Goal: Task Accomplishment & Management: Complete application form

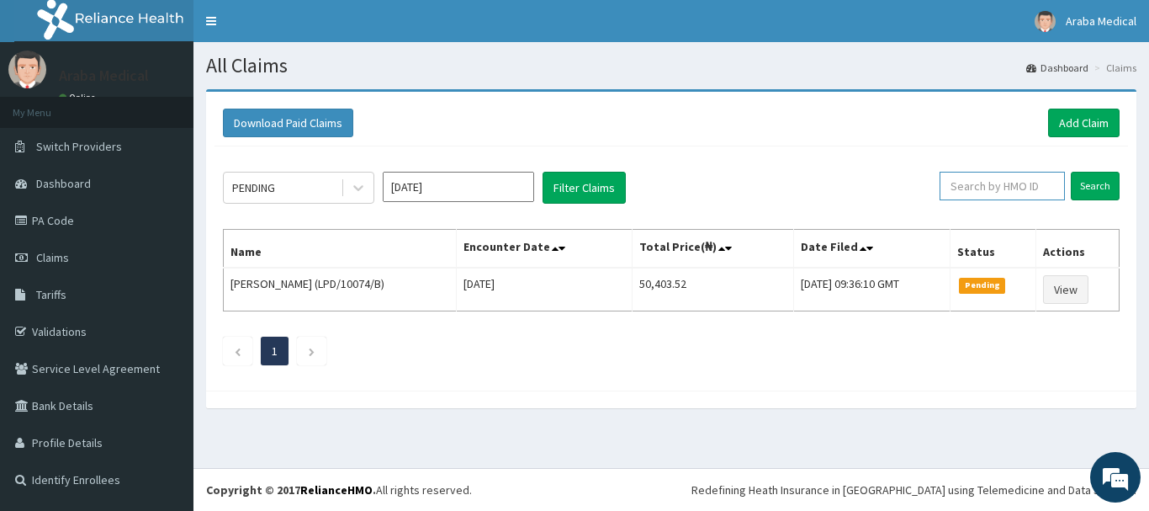
click at [995, 186] on input "text" at bounding box center [1002, 186] width 125 height 29
paste input "OHT/11532/A"
type input "OHT/11532/A"
click at [1084, 183] on input "Search" at bounding box center [1095, 186] width 49 height 29
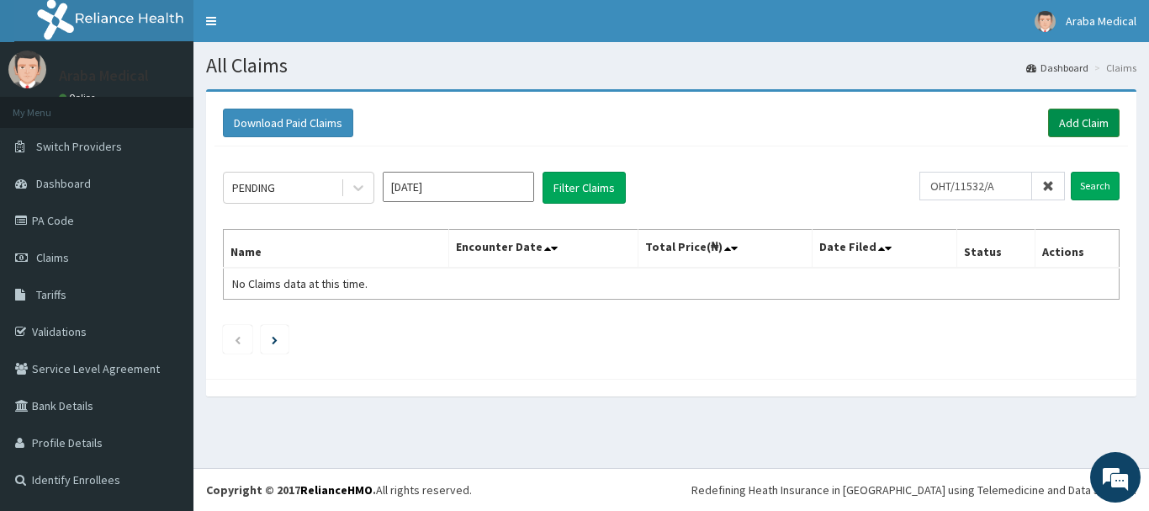
click at [1075, 117] on link "Add Claim" at bounding box center [1084, 123] width 72 height 29
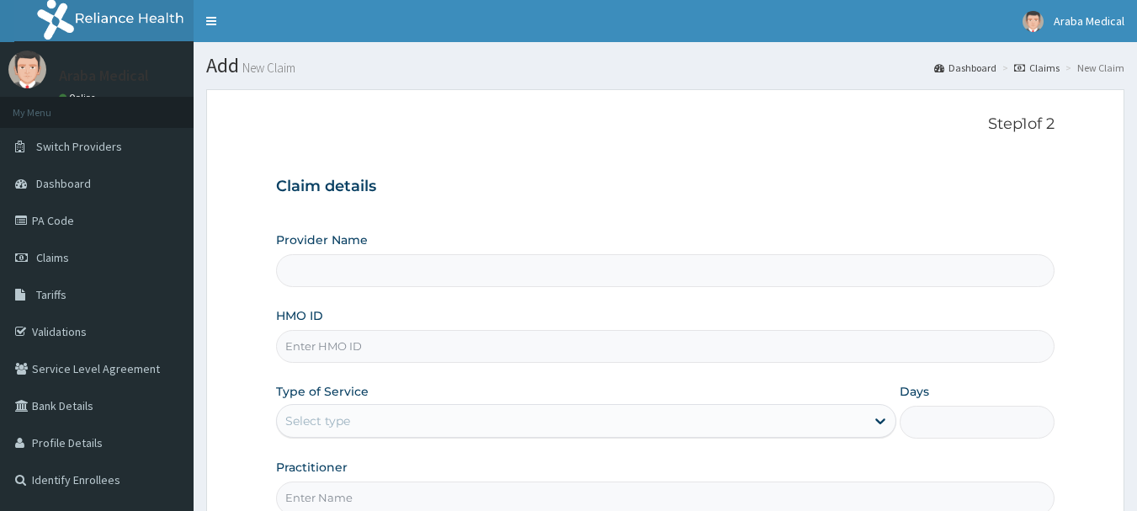
click at [583, 350] on input "HMO ID" at bounding box center [665, 346] width 779 height 33
type input "Araba Medical Centre"
paste input "OHT/11532/A"
type input "OHT/11532/A"
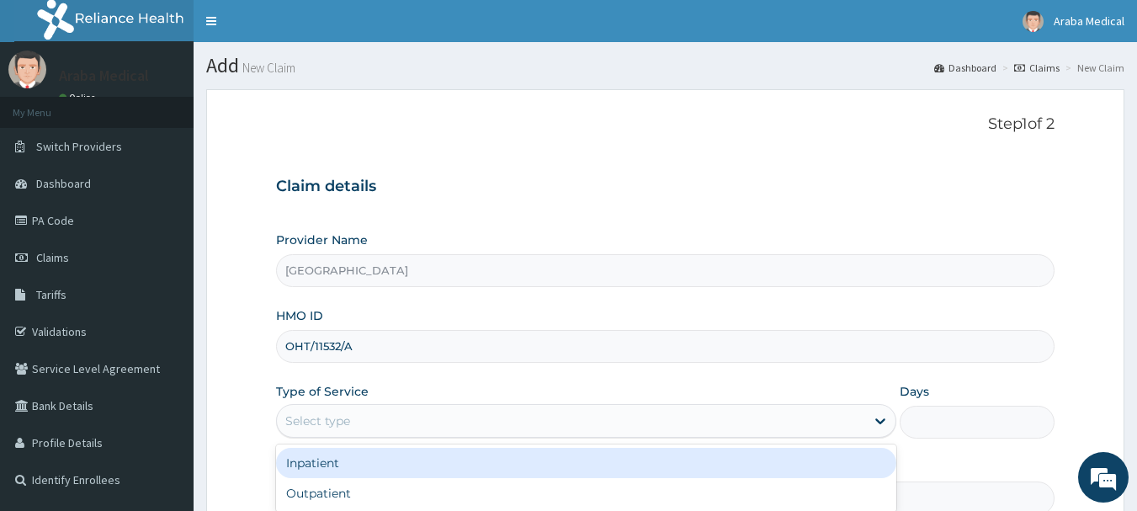
click at [591, 416] on div "Select type" at bounding box center [571, 420] width 588 height 27
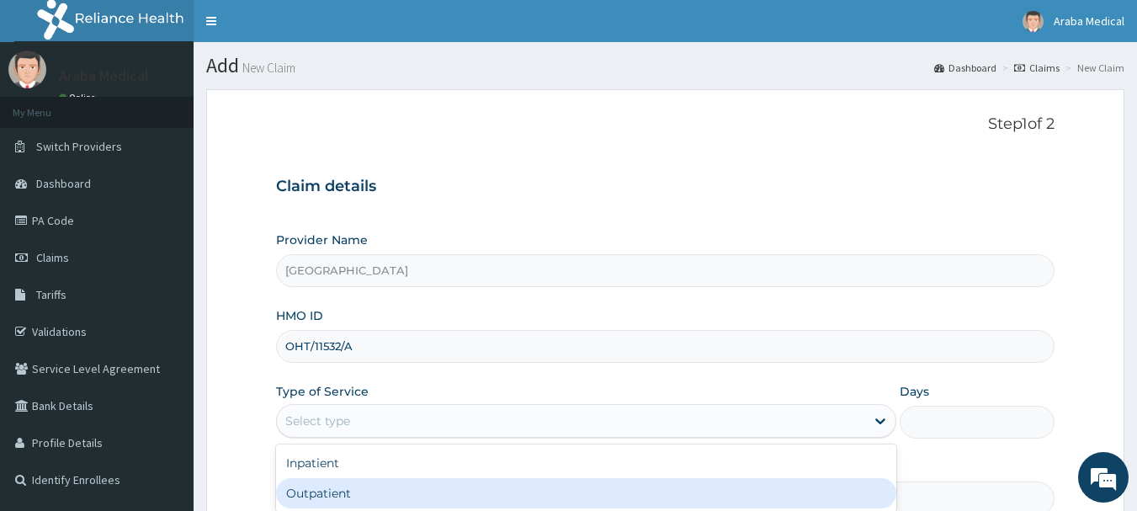
click at [583, 491] on div "Outpatient" at bounding box center [586, 493] width 620 height 30
type input "1"
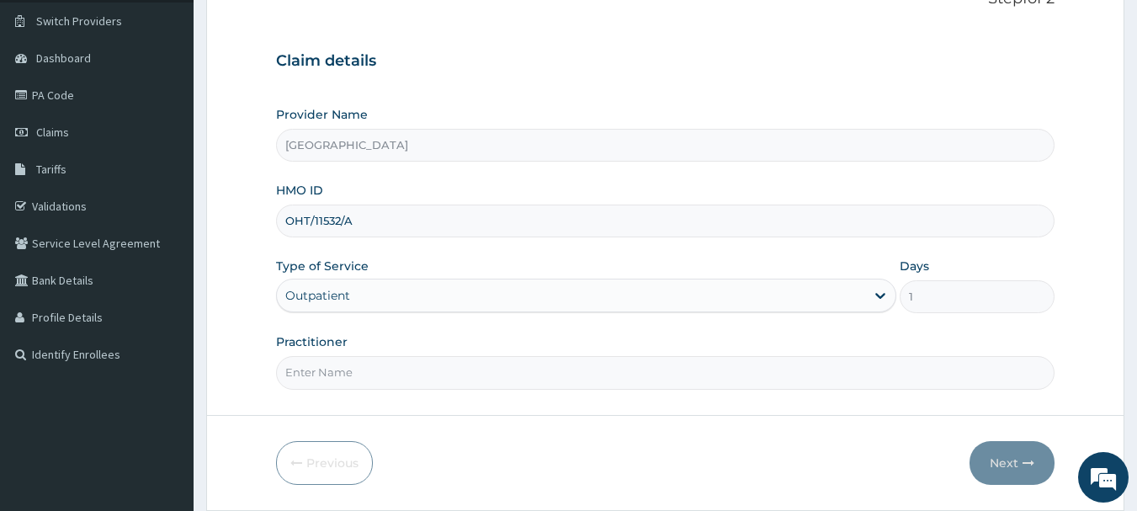
scroll to position [181, 0]
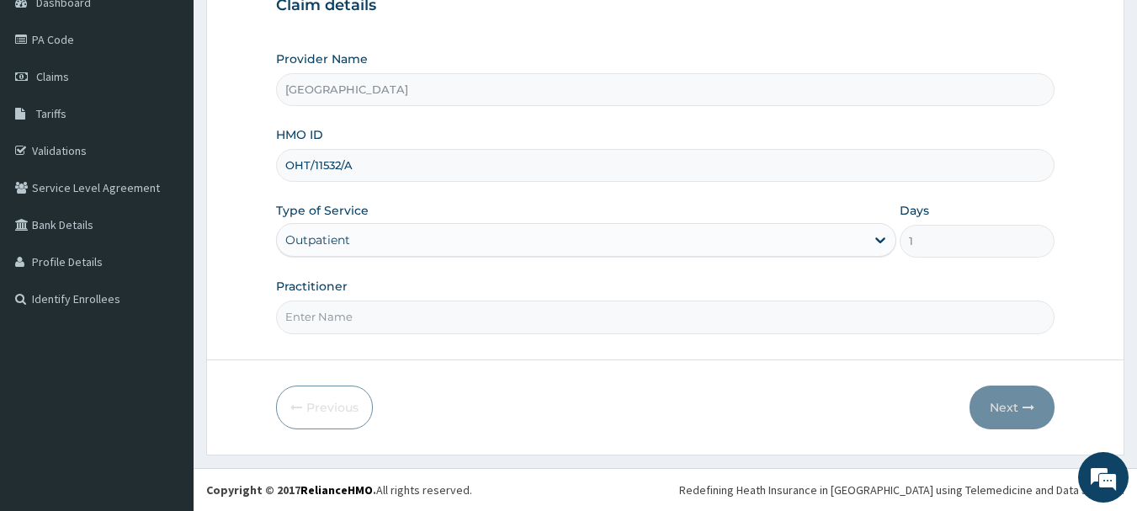
click at [710, 331] on input "Practitioner" at bounding box center [665, 316] width 779 height 33
type input "dr aroworade"
click at [1005, 406] on button "Next" at bounding box center [1011, 407] width 85 height 44
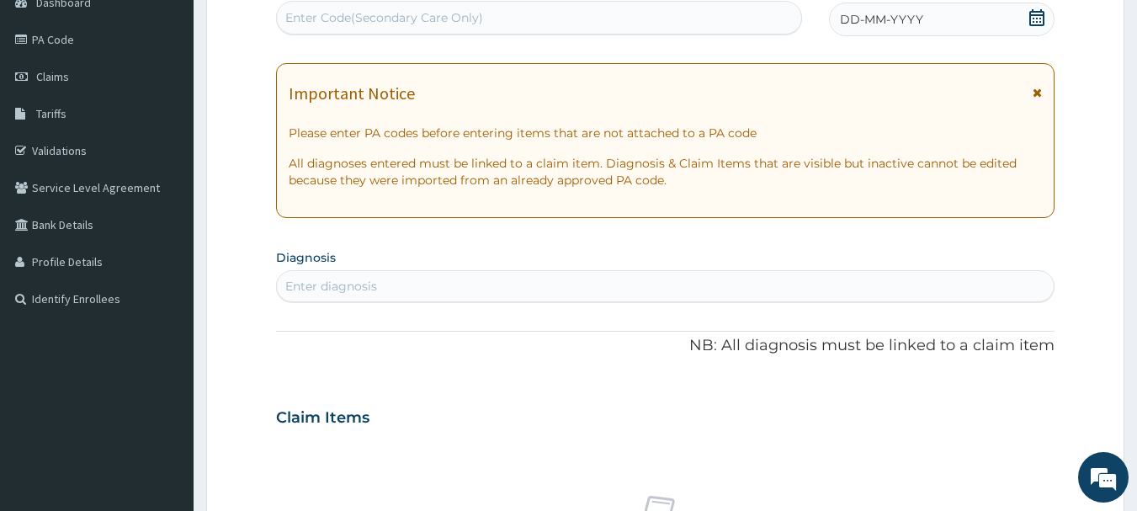
click at [1039, 19] on icon at bounding box center [1036, 17] width 17 height 17
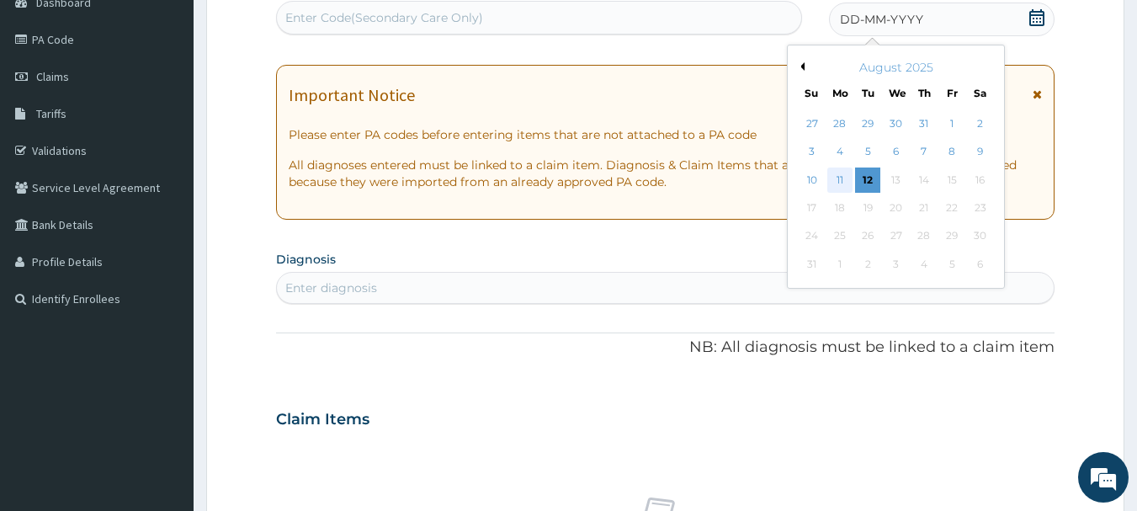
click at [840, 177] on div "11" at bounding box center [839, 179] width 25 height 25
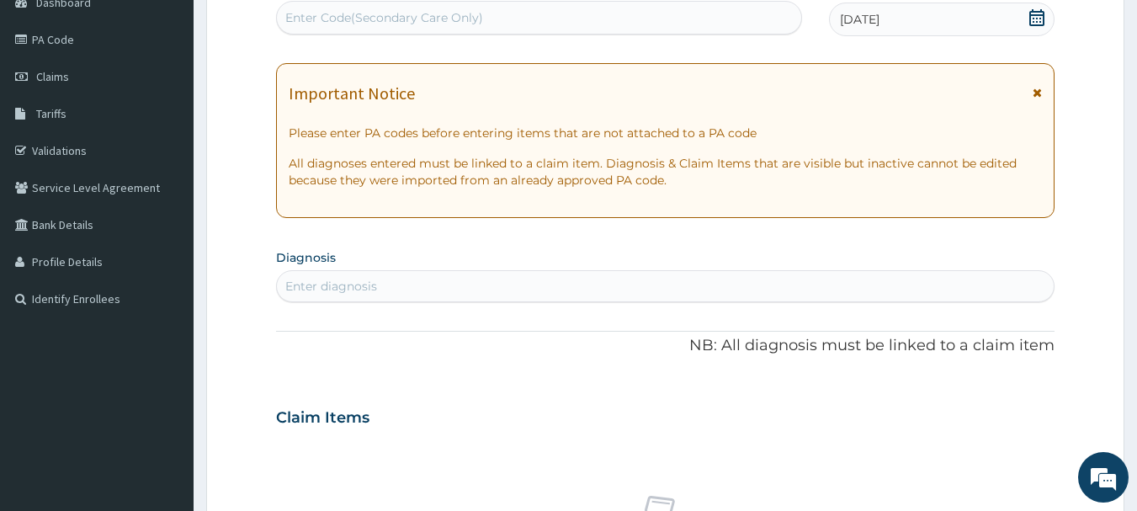
click at [654, 18] on div "Enter Code(Secondary Care Only)" at bounding box center [539, 17] width 525 height 27
click at [642, 276] on div "Enter diagnosis" at bounding box center [665, 286] width 777 height 27
type input "malari"
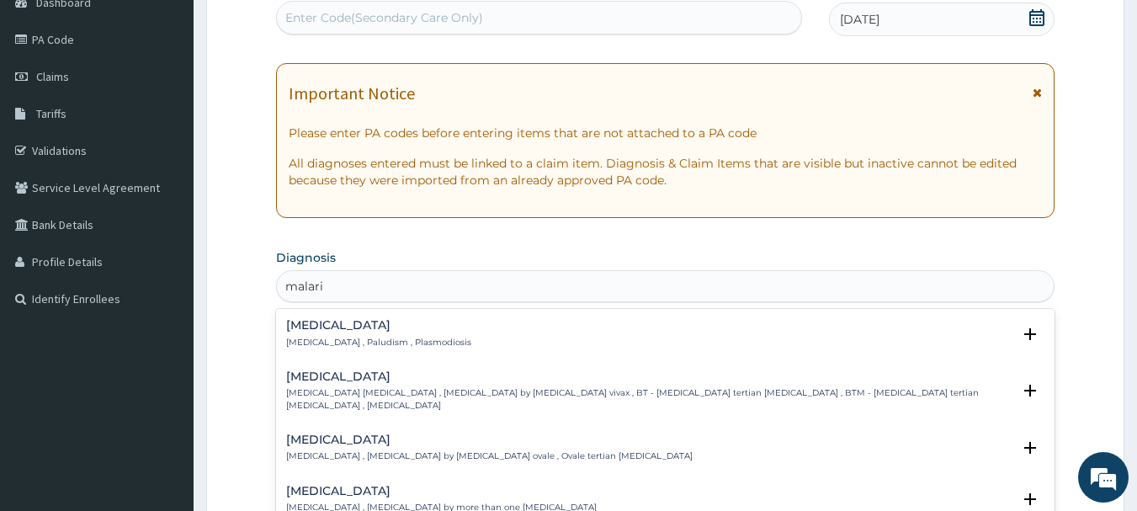
click at [305, 330] on h4 "Malaria" at bounding box center [378, 325] width 185 height 13
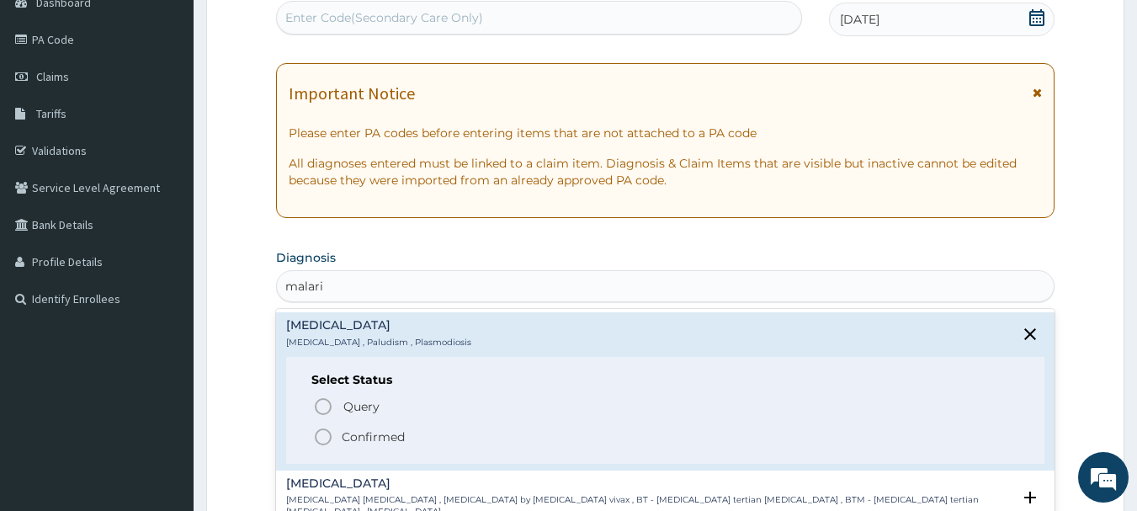
click at [321, 433] on icon "status option filled" at bounding box center [323, 437] width 20 height 20
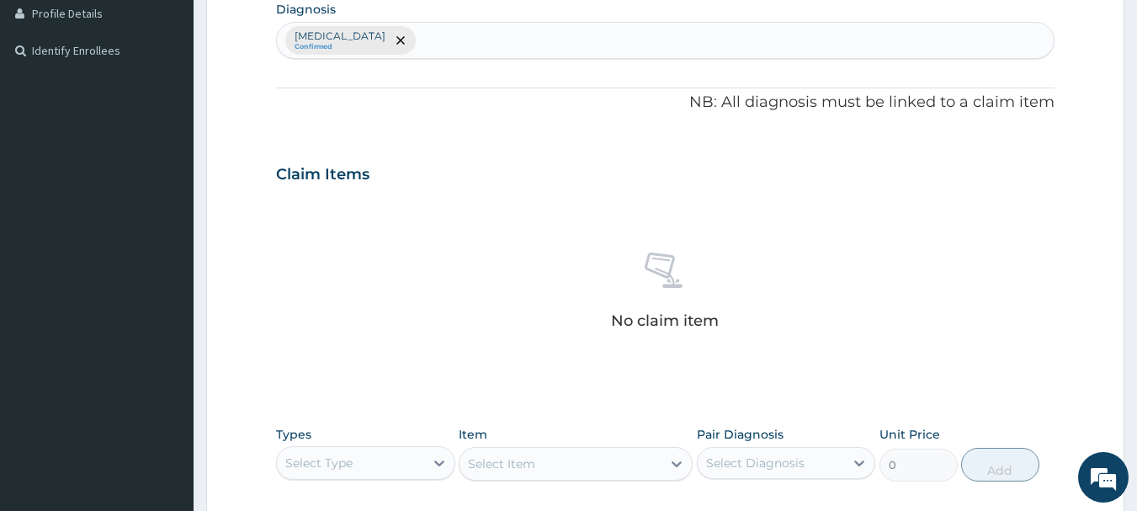
scroll to position [440, 0]
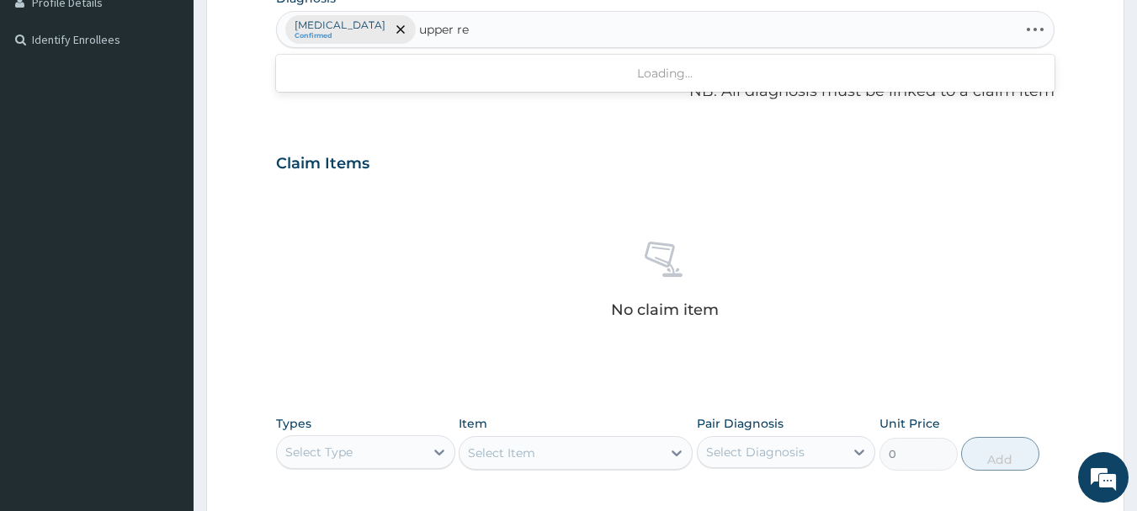
type input "upper res"
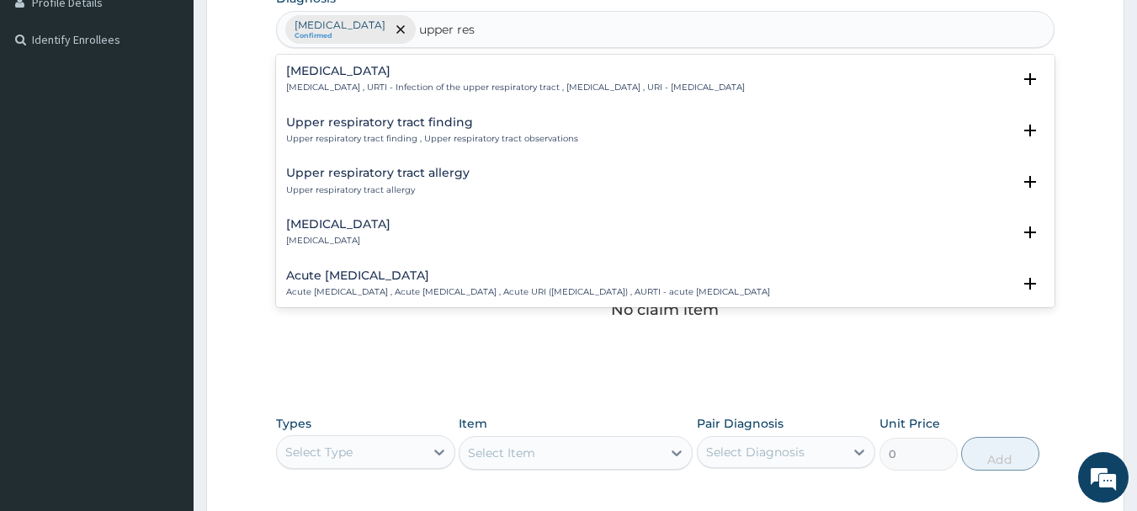
click at [375, 70] on h4 "Upper respiratory infection" at bounding box center [515, 71] width 459 height 13
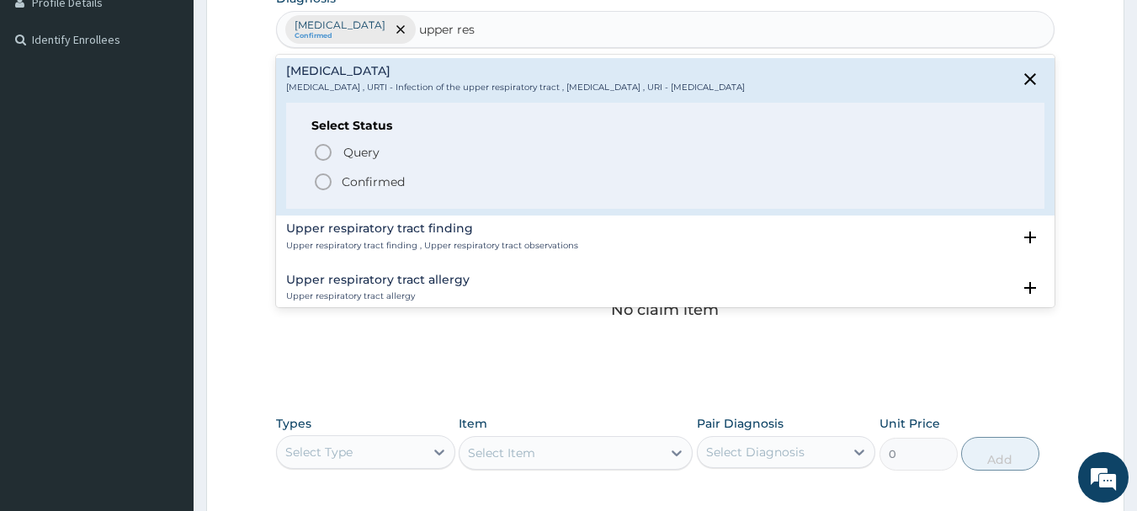
click at [317, 183] on icon "status option filled" at bounding box center [323, 182] width 20 height 20
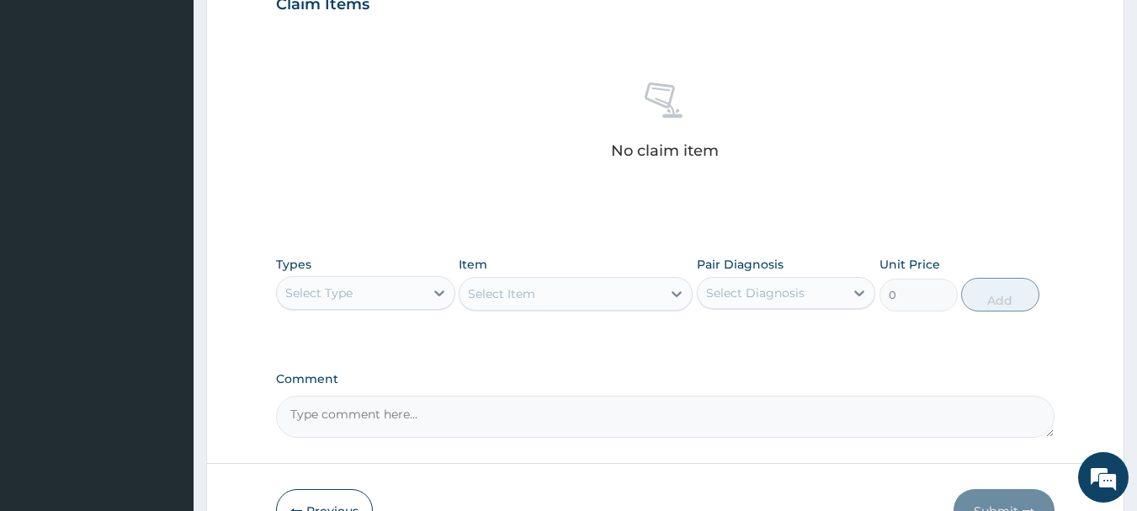
scroll to position [656, 0]
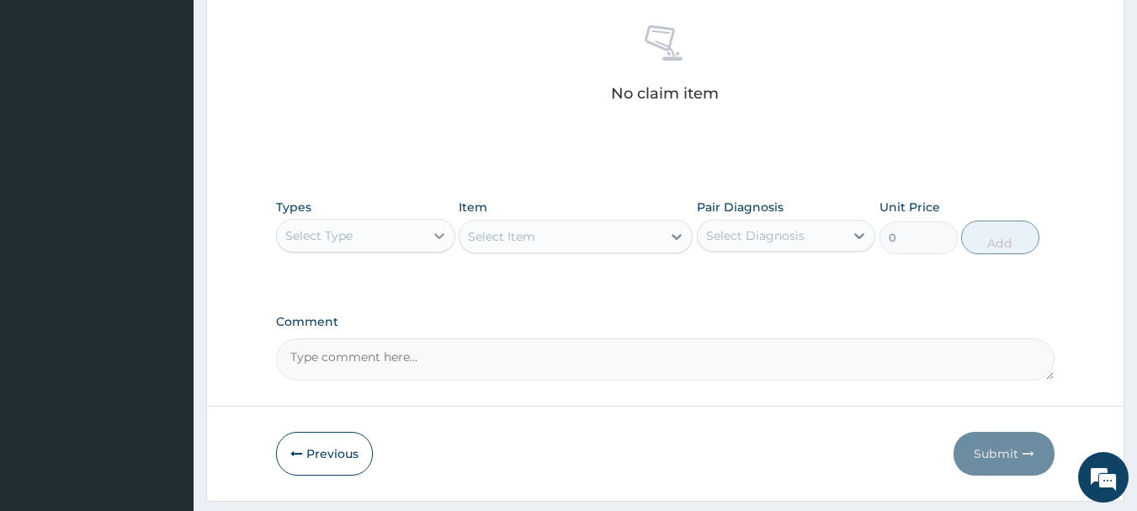
click at [436, 243] on icon at bounding box center [439, 235] width 17 height 17
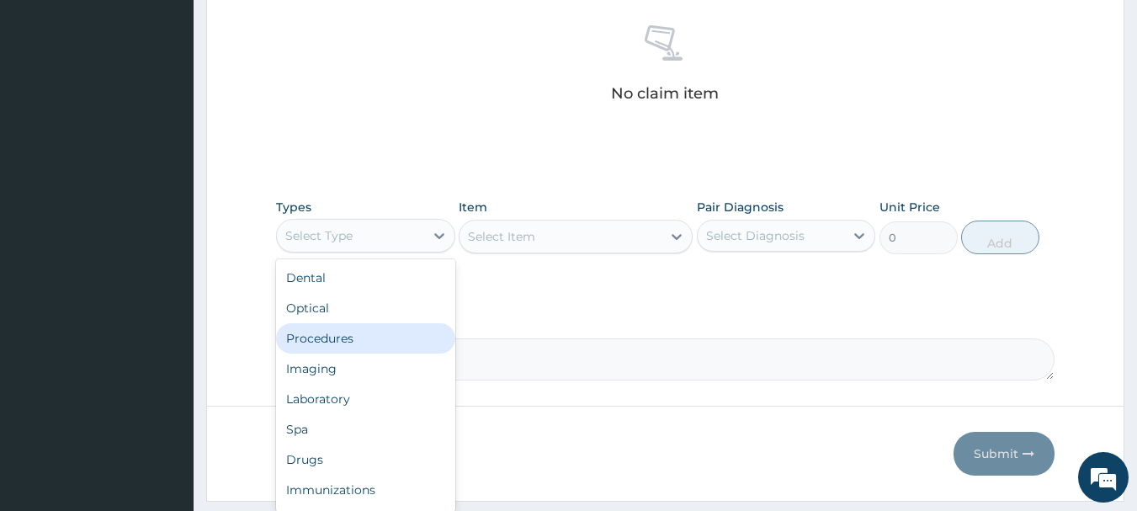
click at [356, 332] on div "Procedures" at bounding box center [365, 338] width 179 height 30
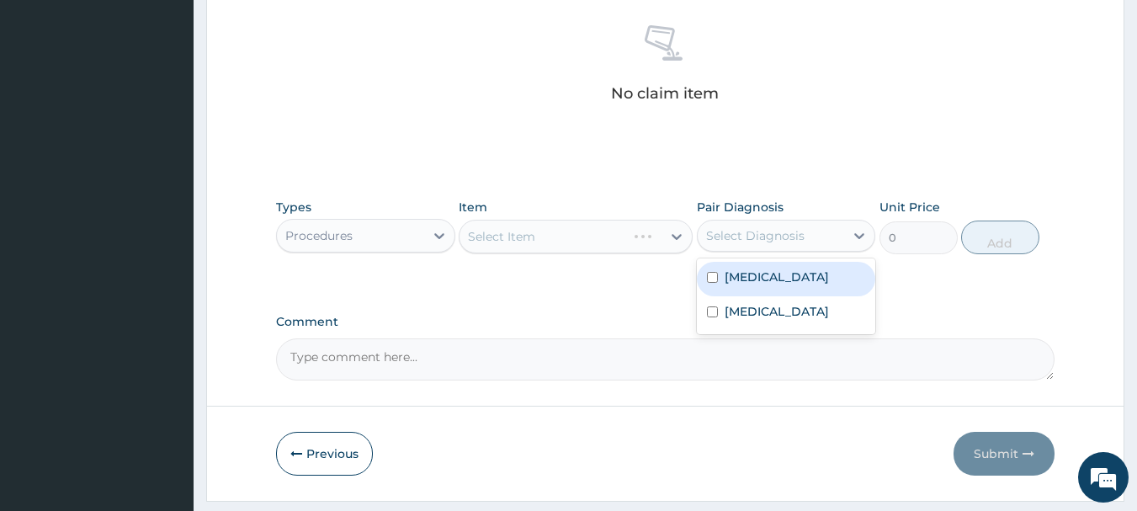
click at [750, 246] on div "Select Diagnosis" at bounding box center [770, 235] width 147 height 27
click at [750, 278] on label "Malaria" at bounding box center [776, 276] width 104 height 17
checkbox input "true"
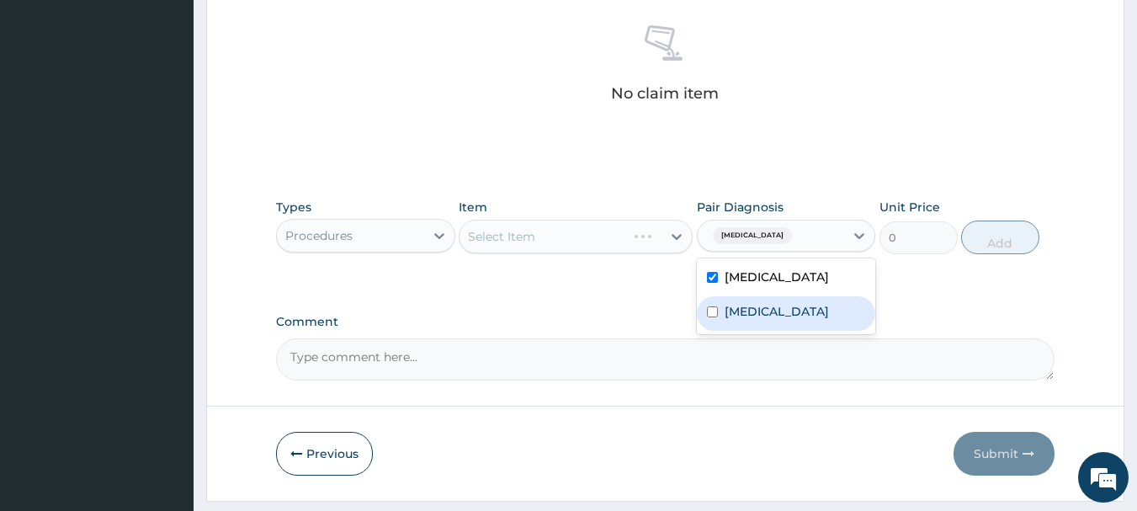
click at [772, 320] on label "Upper respiratory infection" at bounding box center [776, 311] width 104 height 17
checkbox input "true"
click at [664, 231] on div at bounding box center [676, 236] width 30 height 30
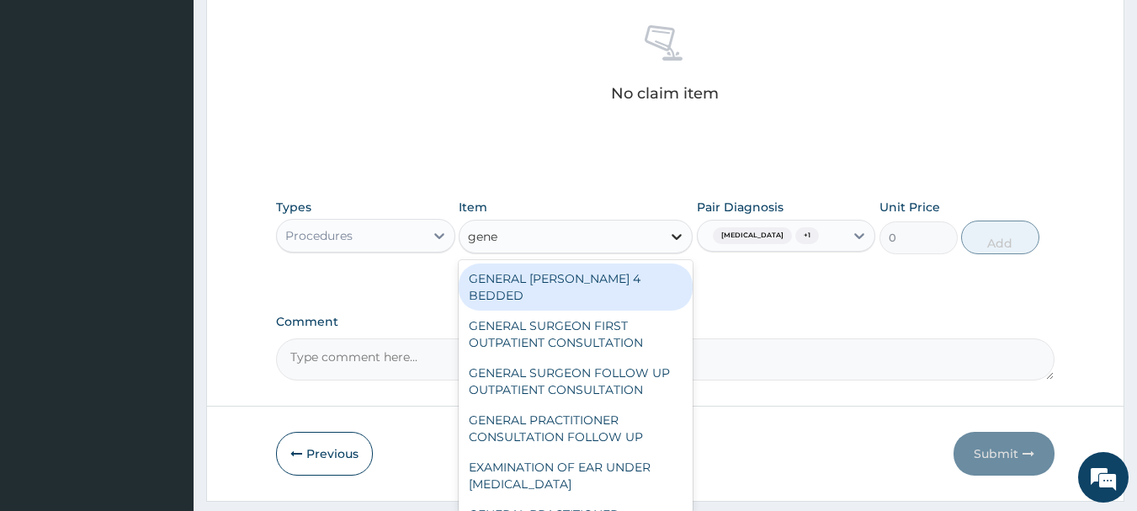
type input "gener"
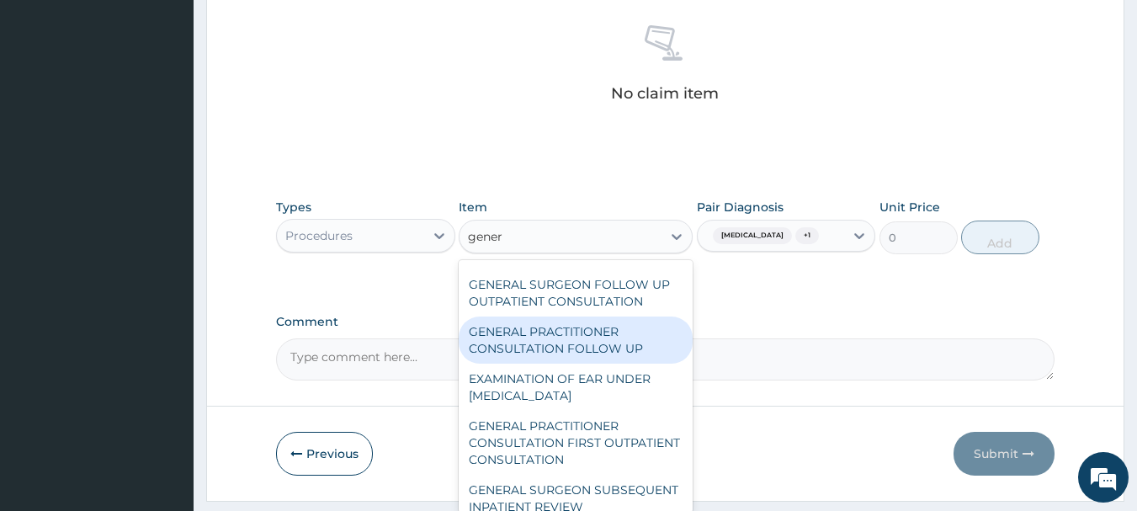
scroll to position [96, 0]
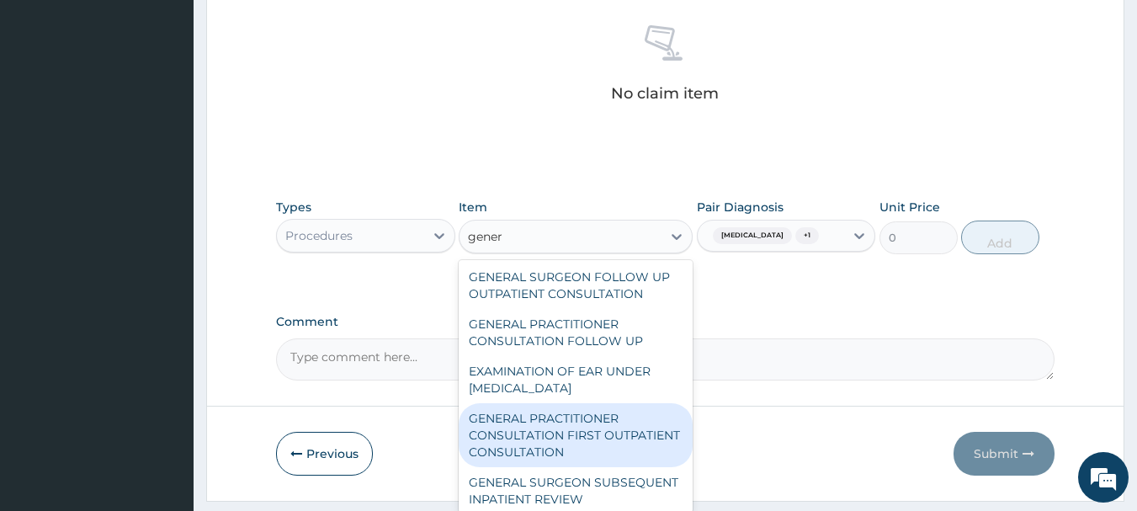
click at [560, 403] on div "GENERAL PRACTITIONER CONSULTATION FIRST OUTPATIENT CONSULTATION" at bounding box center [576, 435] width 234 height 64
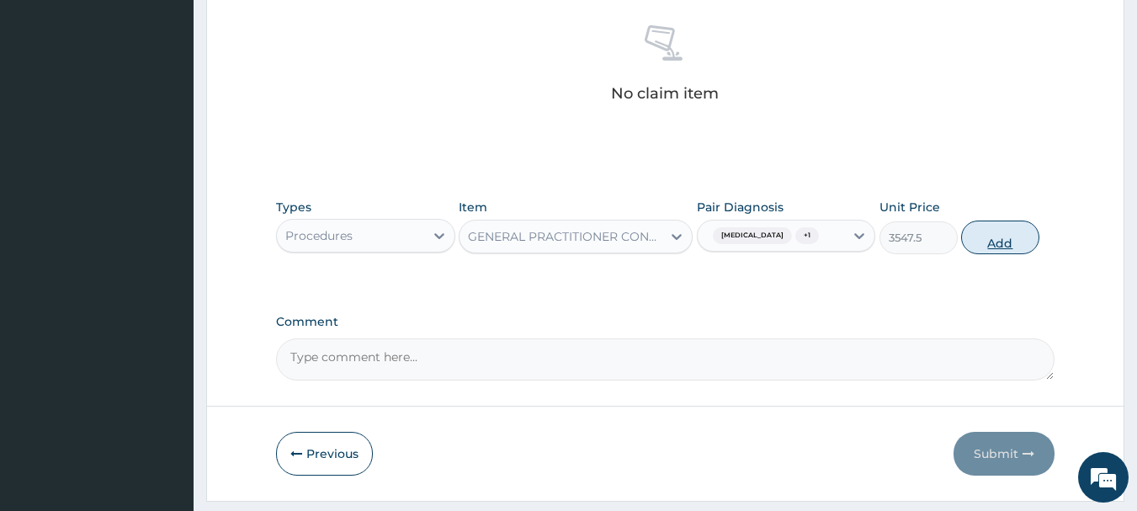
click at [1014, 246] on button "Add" at bounding box center [1000, 237] width 78 height 34
click at [1014, 246] on div "Types Procedures Item option GENERAL PRACTITIONER CONSULTATION FIRST OUTPATIENT…" at bounding box center [665, 239] width 779 height 98
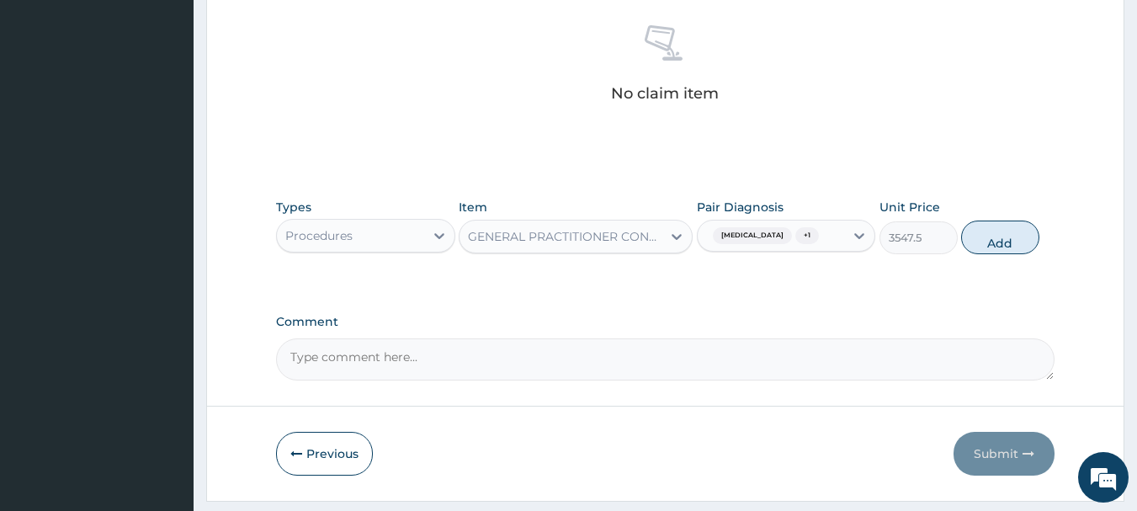
click at [1014, 246] on div "Types Procedures Item option GENERAL PRACTITIONER CONSULTATION FIRST OUTPATIENT…" at bounding box center [665, 239] width 779 height 98
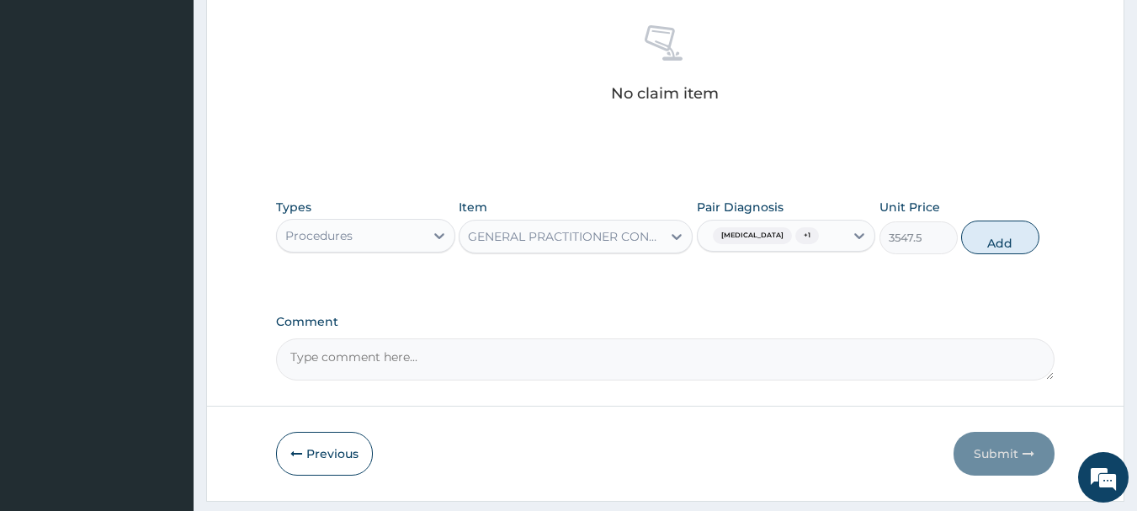
type input "0"
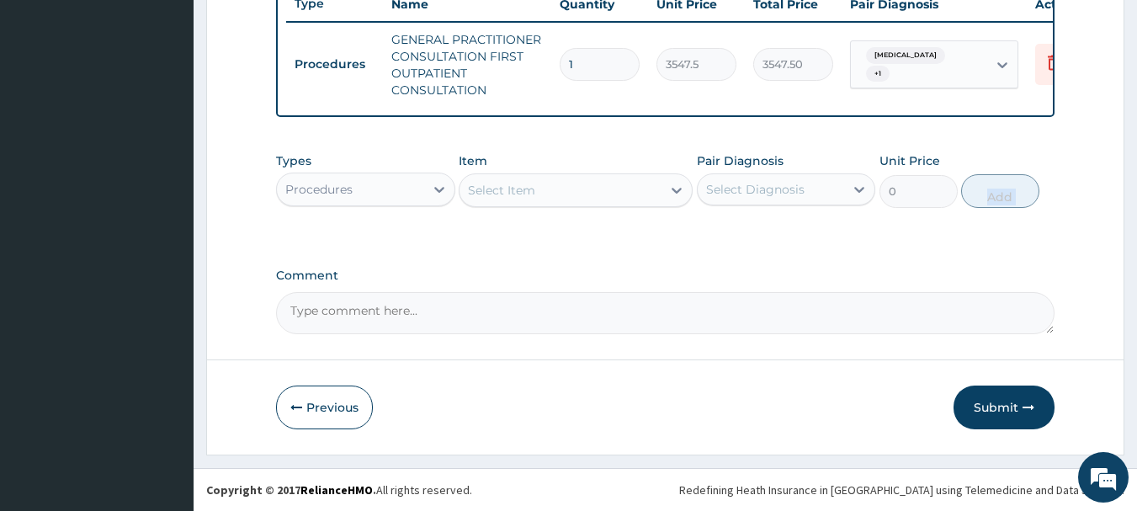
click at [551, 193] on div "Select Item" at bounding box center [560, 190] width 202 height 27
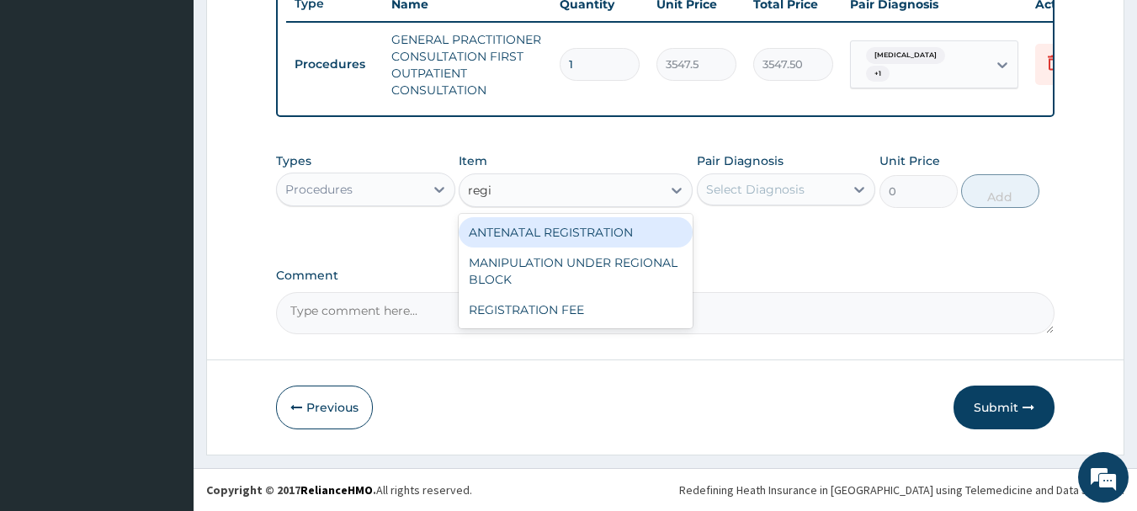
type input "regis"
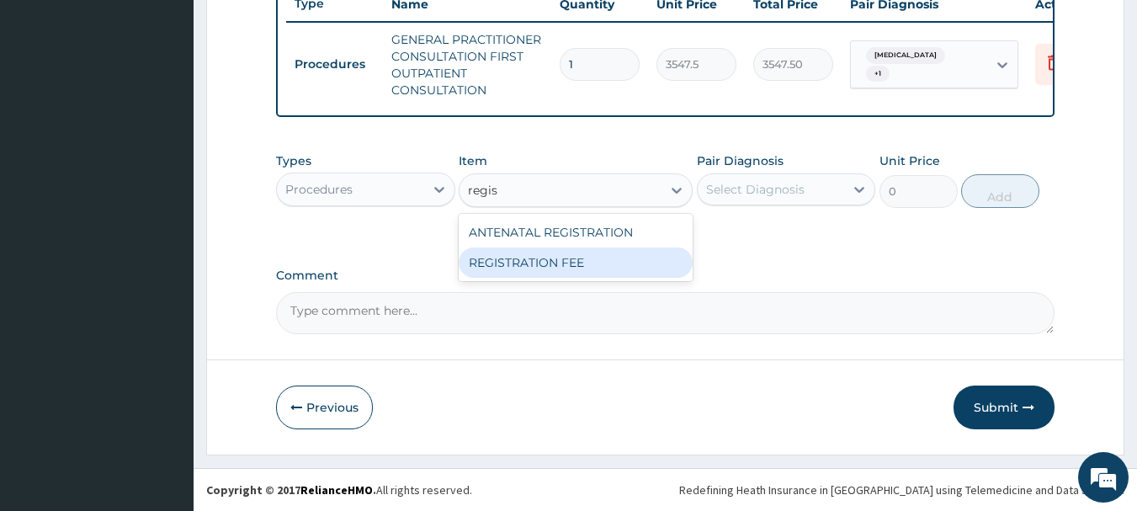
click at [562, 263] on div "REGISTRATION FEE" at bounding box center [576, 262] width 234 height 30
type input "2150"
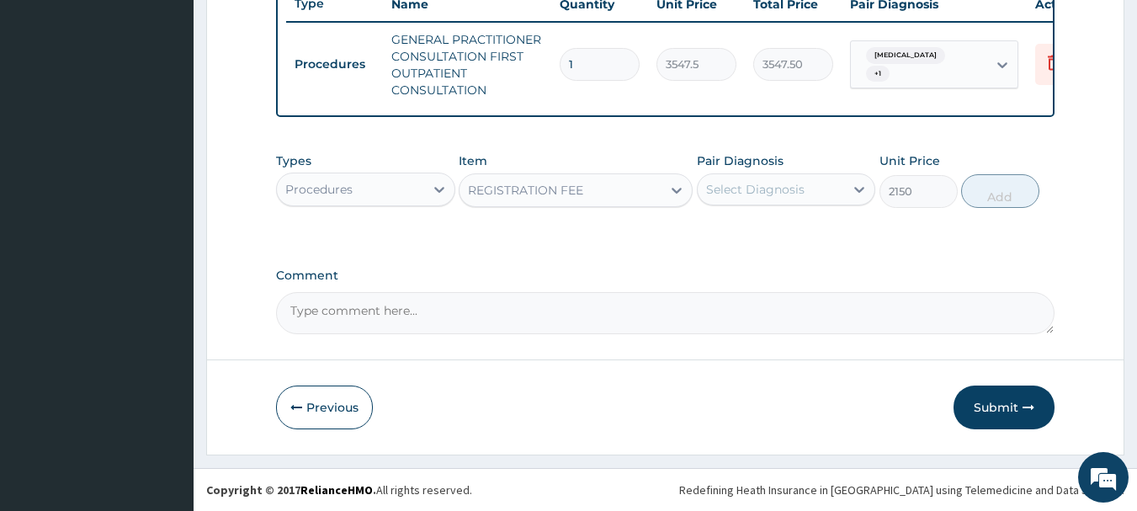
click at [826, 194] on div "Select Diagnosis" at bounding box center [770, 189] width 147 height 27
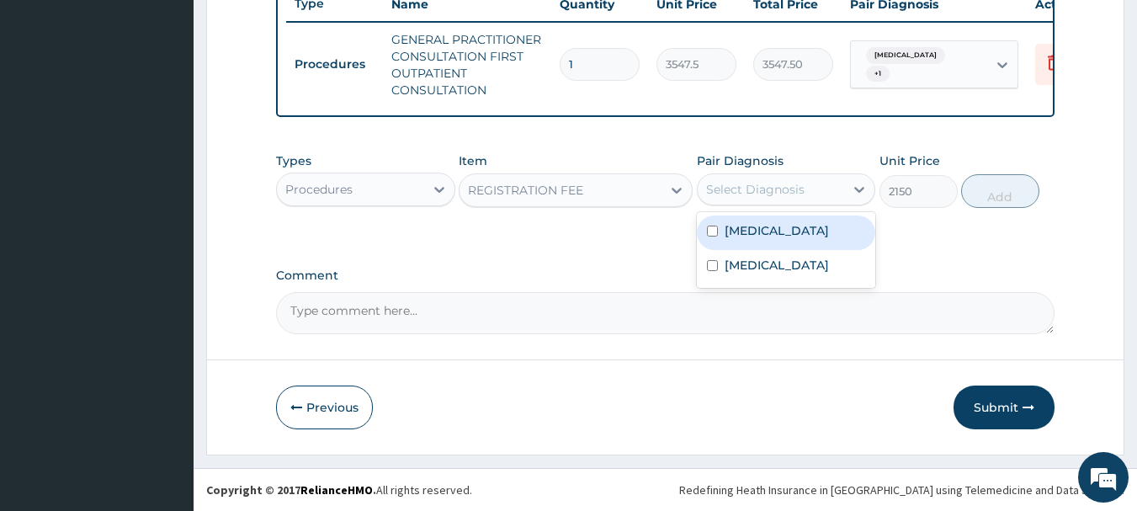
click at [788, 241] on div "Malaria" at bounding box center [786, 232] width 179 height 34
checkbox input "true"
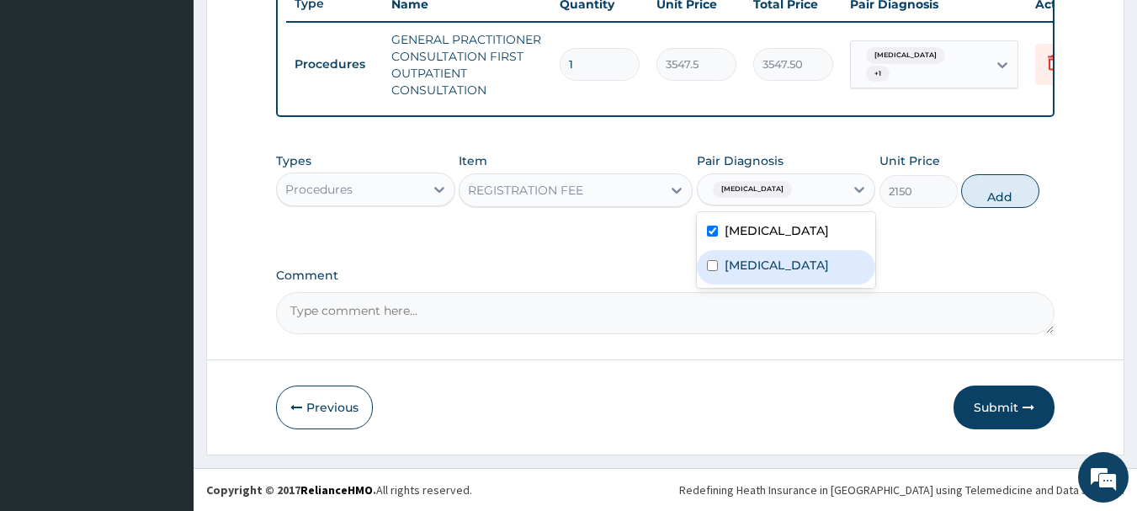
click at [779, 267] on label "Upper respiratory infection" at bounding box center [776, 265] width 104 height 17
checkbox input "true"
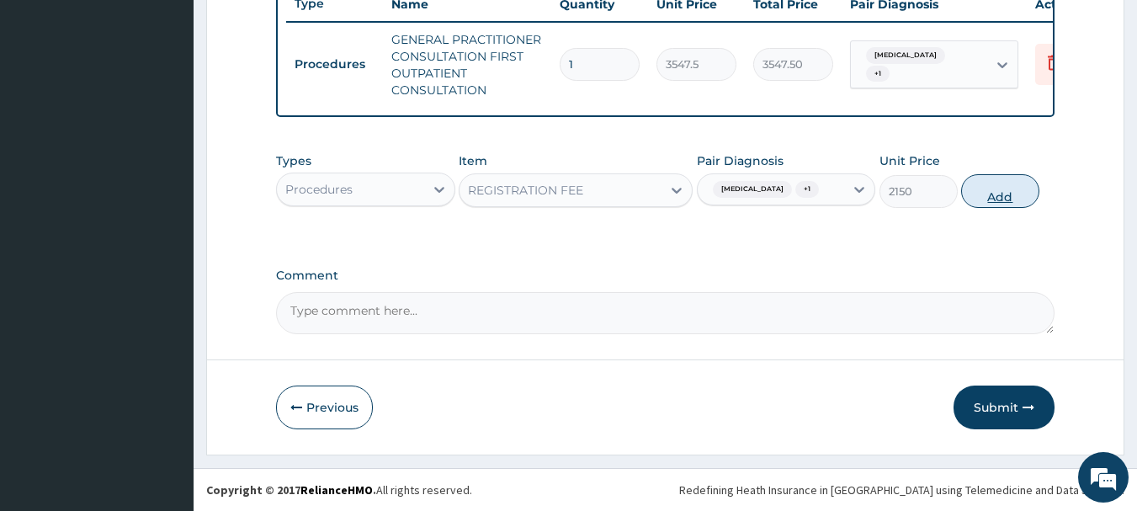
click at [997, 194] on button "Add" at bounding box center [1000, 191] width 78 height 34
type input "0"
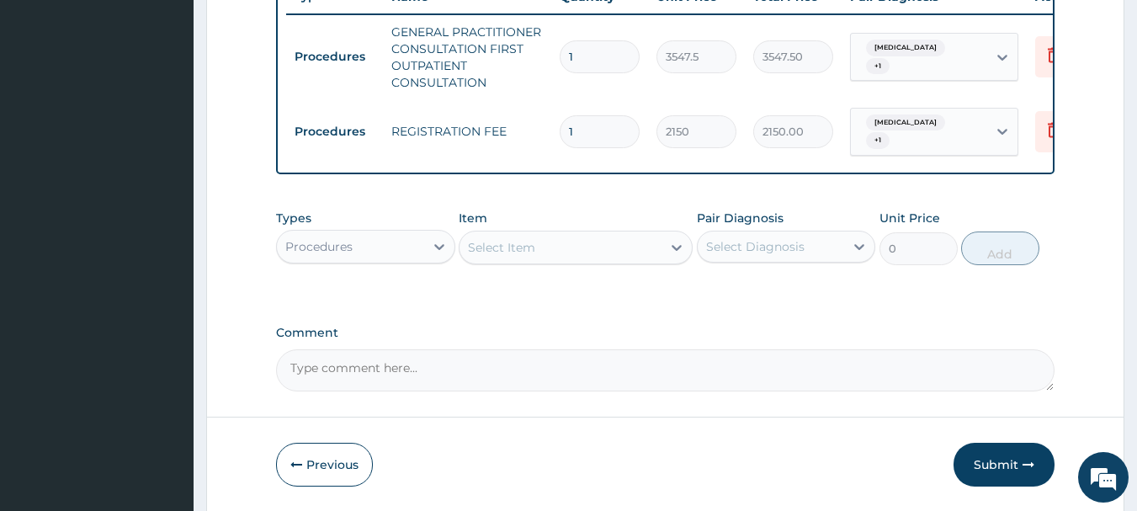
click at [412, 260] on div "Procedures" at bounding box center [350, 246] width 147 height 27
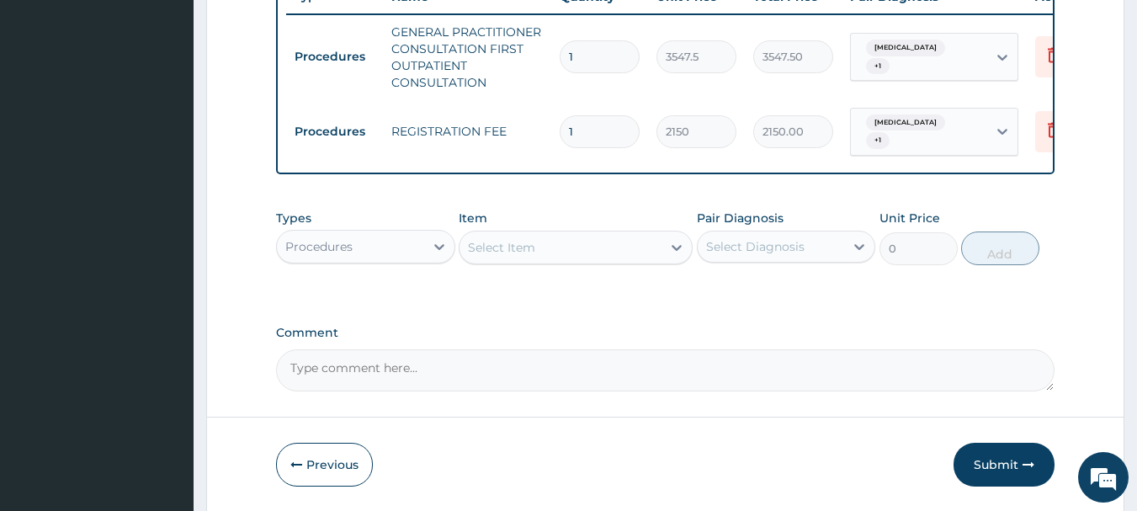
click at [412, 260] on div "Procedures" at bounding box center [350, 246] width 147 height 27
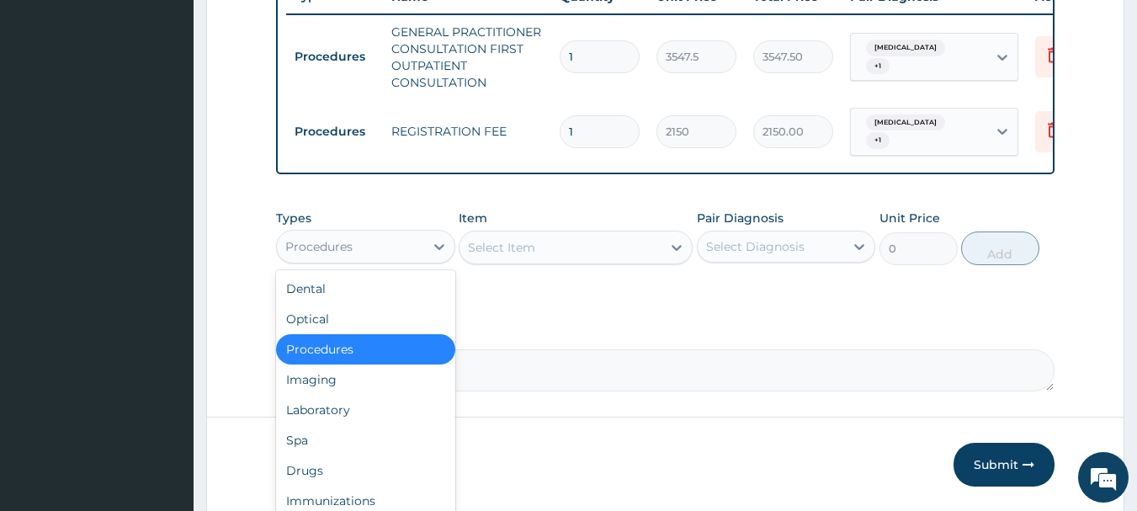
click at [423, 254] on div "Procedures" at bounding box center [350, 246] width 147 height 27
click at [361, 420] on div "Laboratory" at bounding box center [365, 410] width 179 height 30
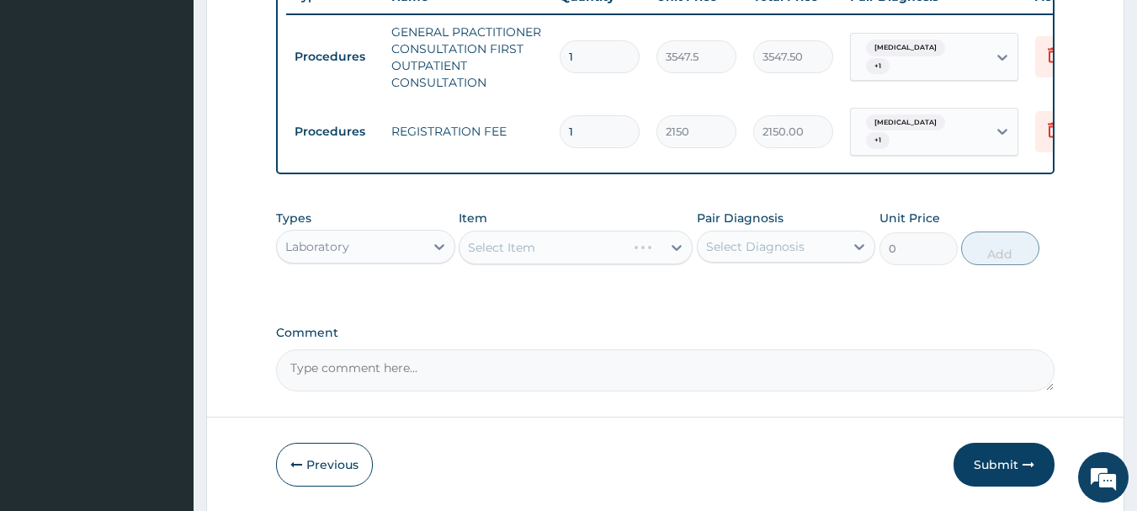
click at [753, 255] on div "Select Diagnosis" at bounding box center [755, 246] width 98 height 17
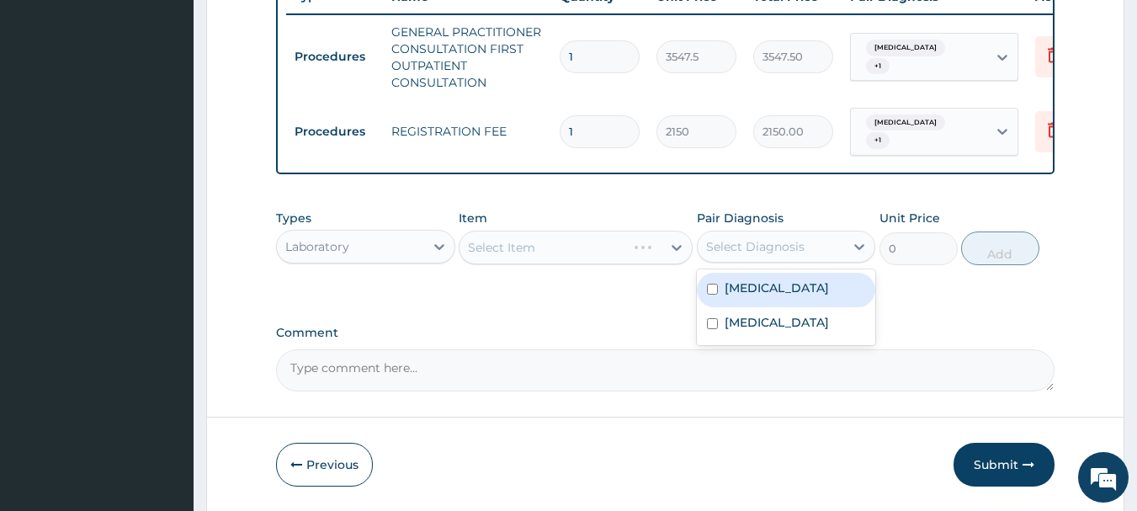
click at [751, 292] on label "Malaria" at bounding box center [776, 287] width 104 height 17
checkbox input "true"
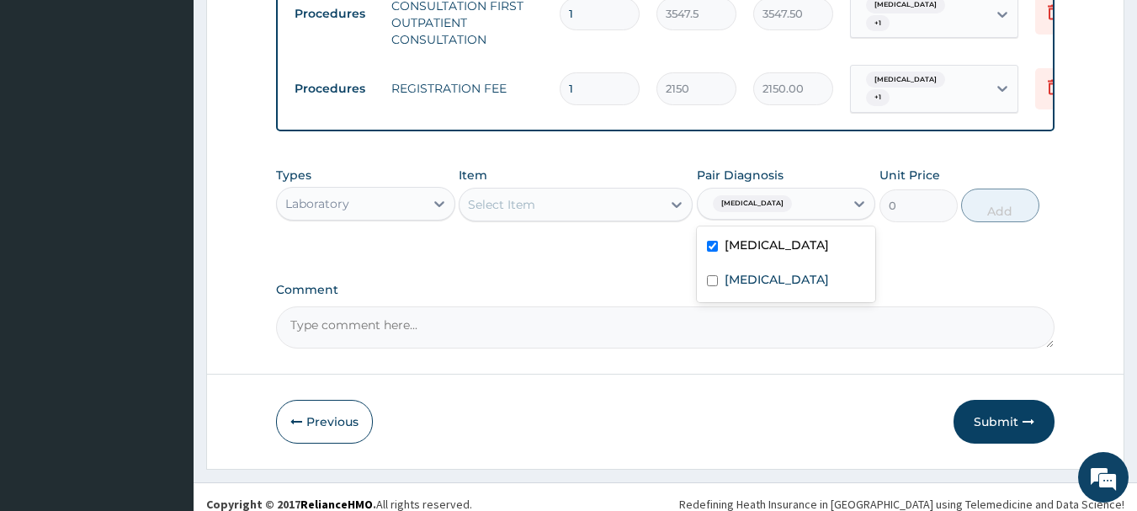
scroll to position [719, 0]
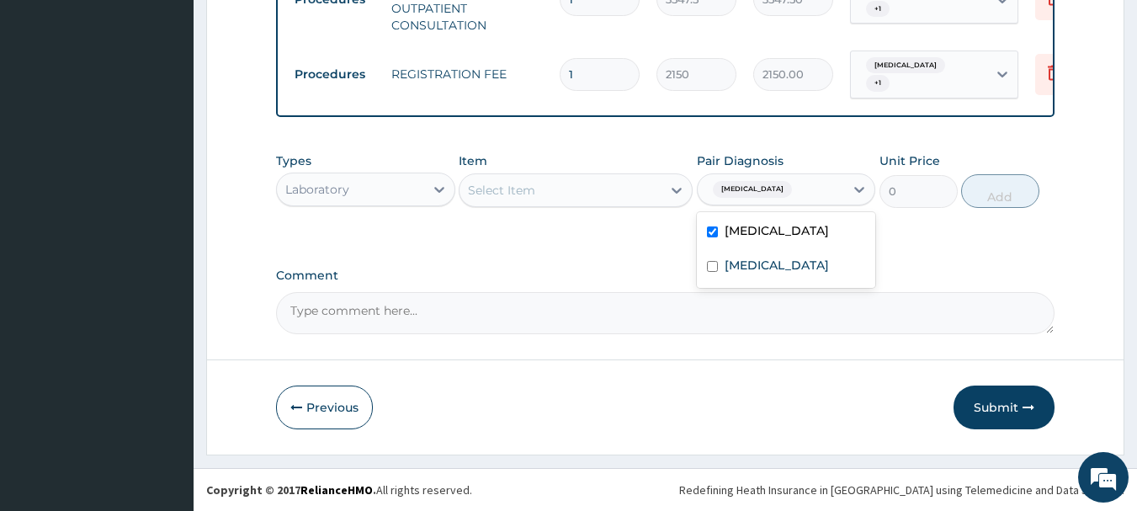
click at [623, 197] on div "Select Item" at bounding box center [560, 190] width 202 height 27
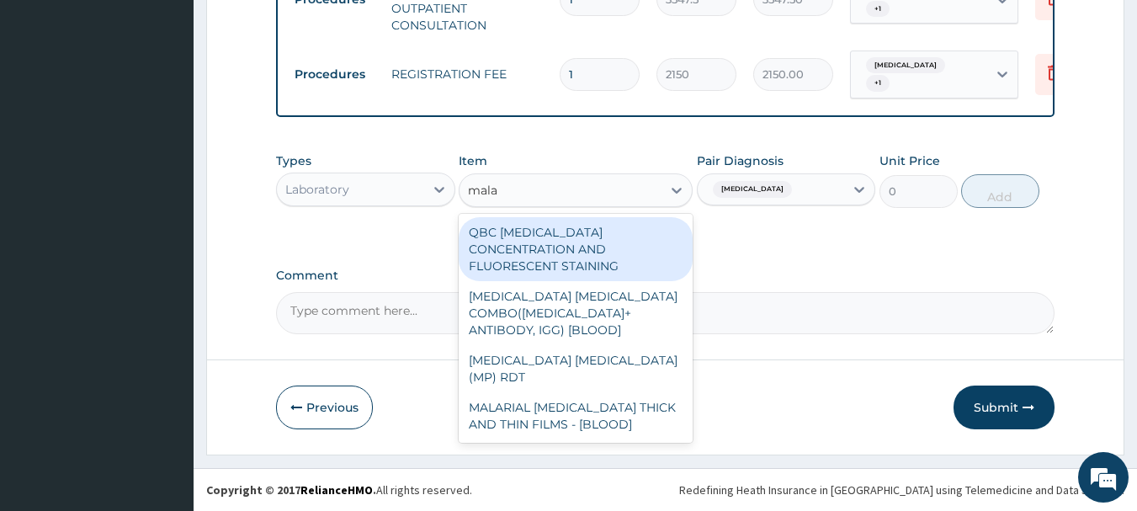
type input "malar"
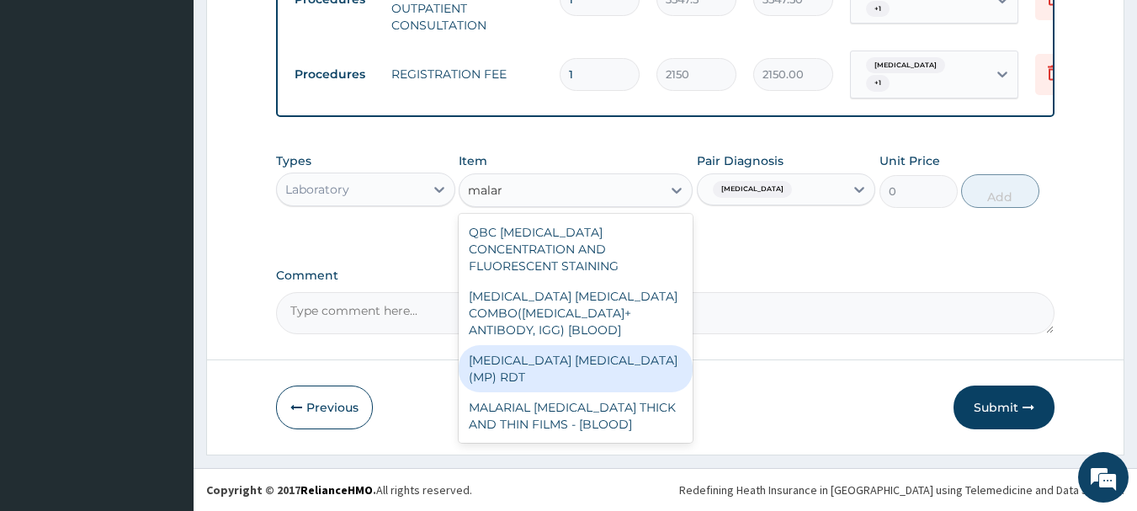
click at [612, 345] on div "MALARIA PARASITE (MP) RDT" at bounding box center [576, 368] width 234 height 47
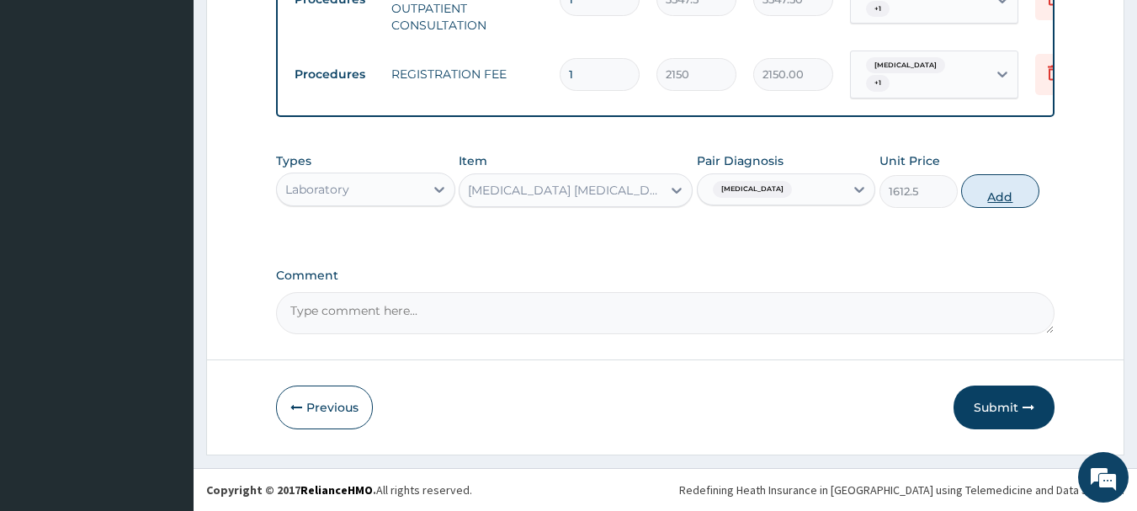
click at [1016, 195] on button "Add" at bounding box center [1000, 191] width 78 height 34
type input "0"
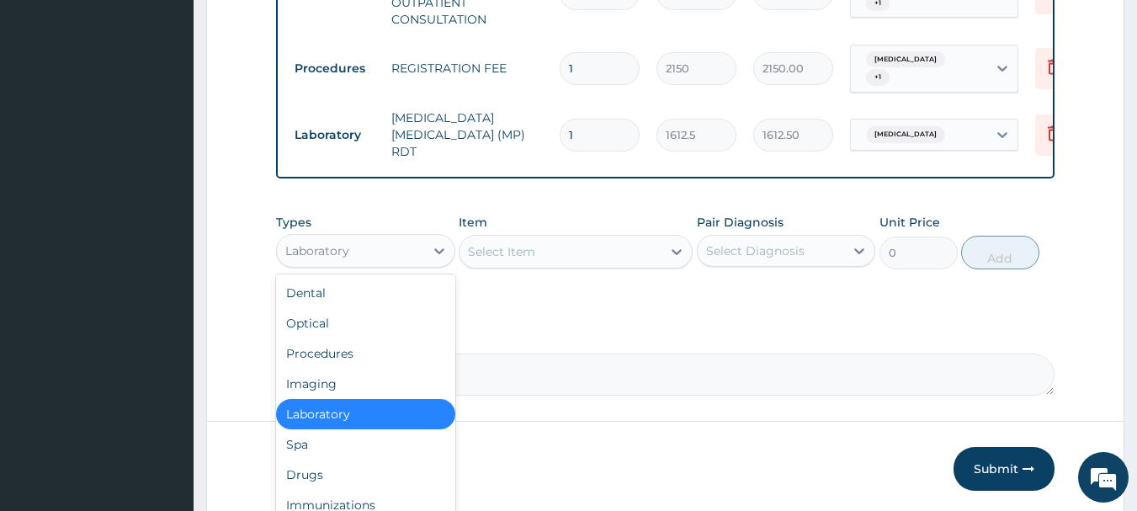
click at [405, 240] on div "Laboratory" at bounding box center [350, 250] width 147 height 27
click at [340, 469] on div "Drugs" at bounding box center [365, 474] width 179 height 30
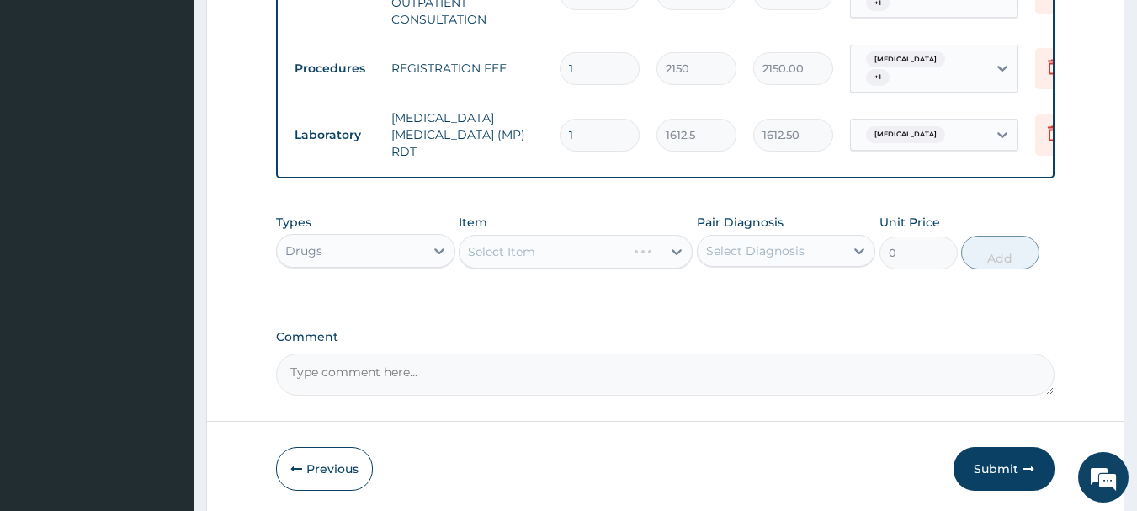
click at [761, 247] on div "Select Diagnosis" at bounding box center [755, 250] width 98 height 17
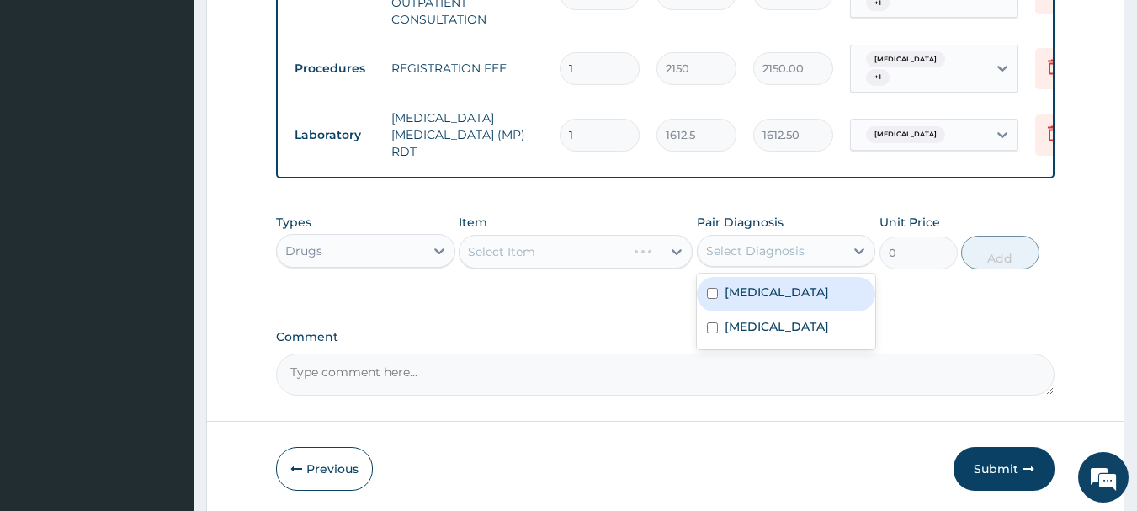
click at [749, 291] on label "Malaria" at bounding box center [776, 292] width 104 height 17
checkbox input "true"
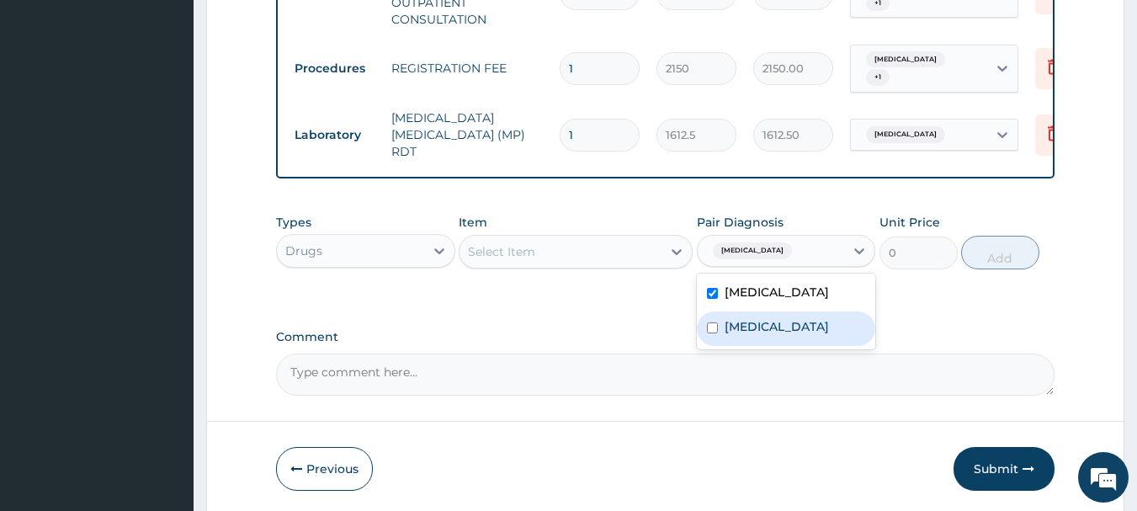
click at [604, 379] on textarea "Comment" at bounding box center [665, 374] width 779 height 42
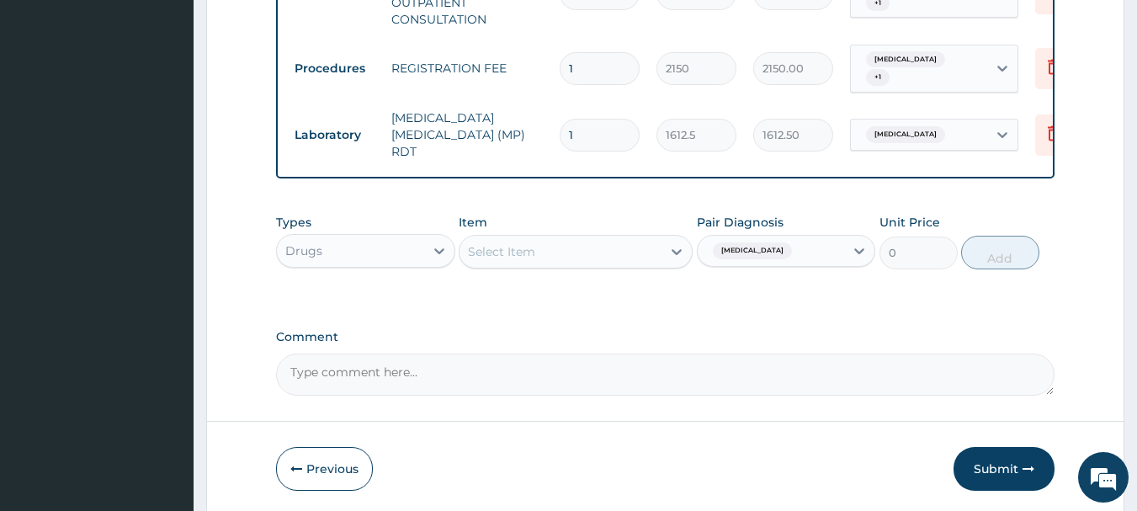
click at [582, 249] on div "Select Item" at bounding box center [560, 251] width 202 height 27
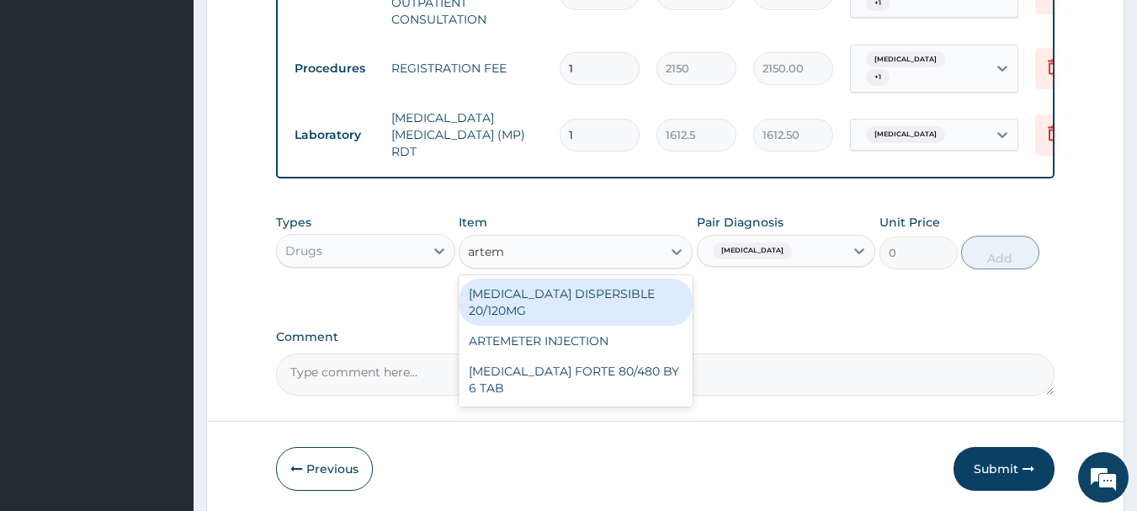
type input "arteme"
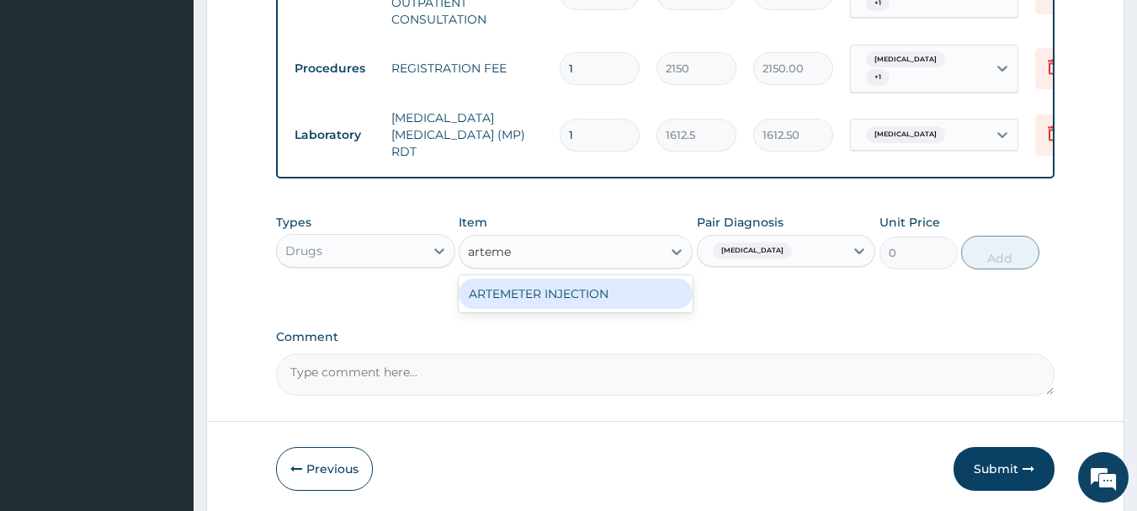
click at [576, 289] on div "ARTEMETER INJECTION" at bounding box center [576, 293] width 234 height 30
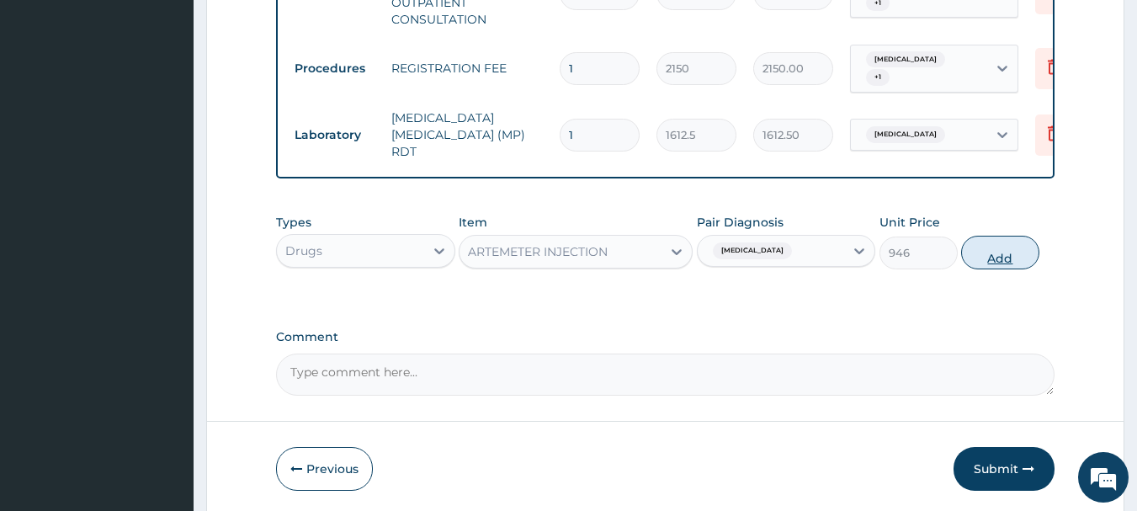
click at [995, 258] on button "Add" at bounding box center [1000, 253] width 78 height 34
type input "0"
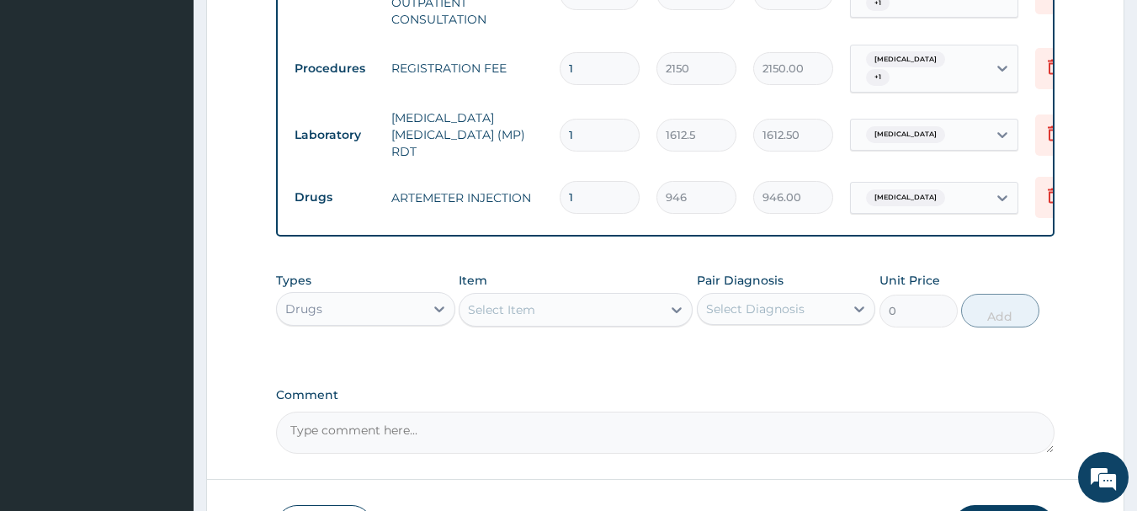
type input "0.00"
type input "6"
type input "5676.00"
type input "0.00"
type input "3"
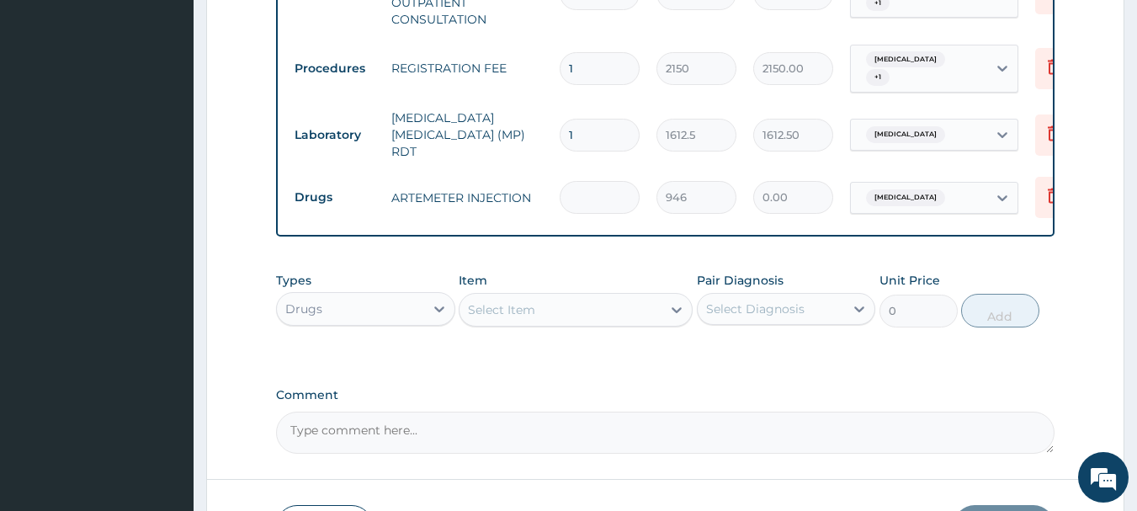
type input "2838.00"
type input "3"
click at [532, 301] on div "Select Item" at bounding box center [501, 309] width 67 height 17
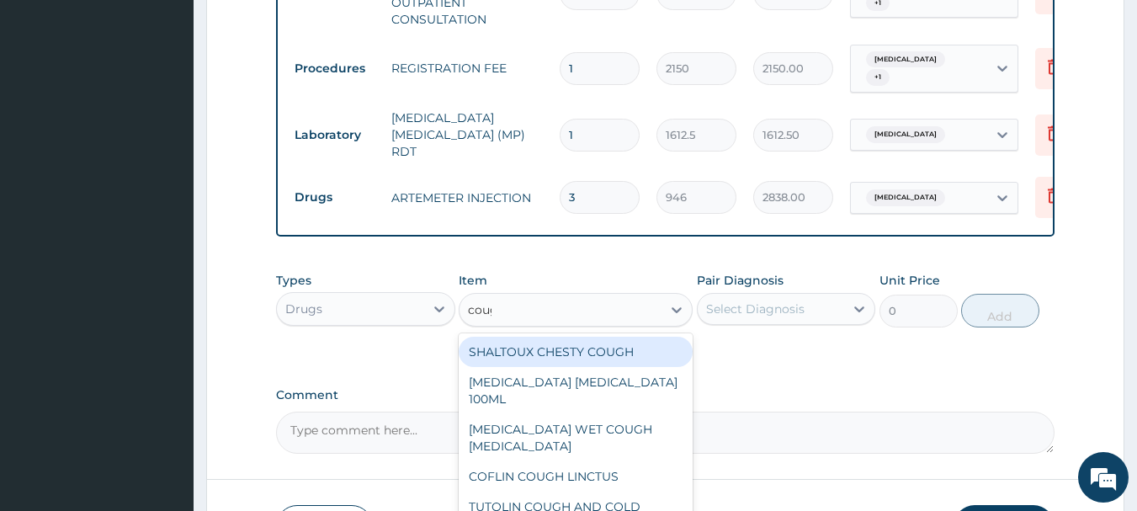
type input "cough"
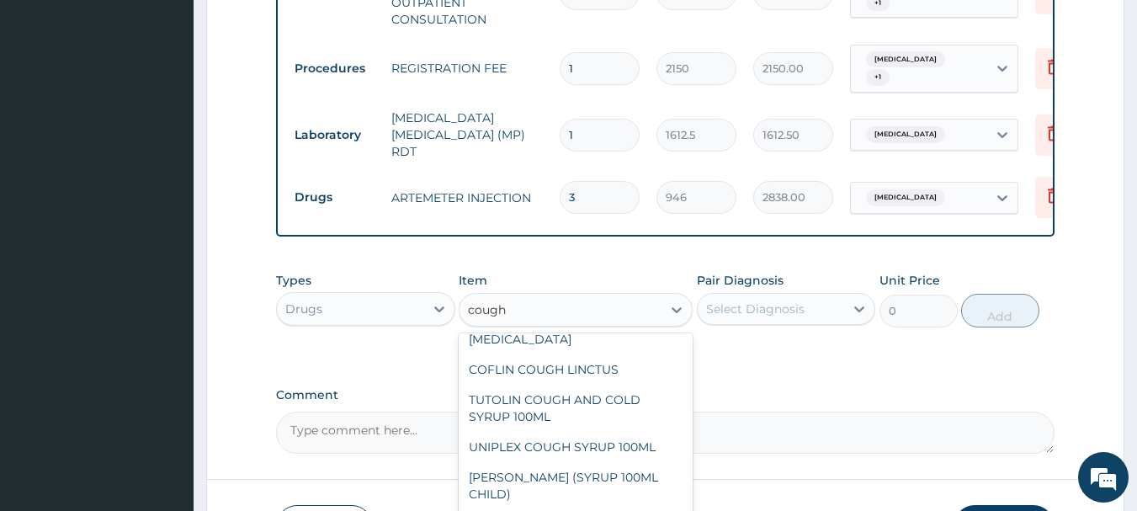
scroll to position [110, 0]
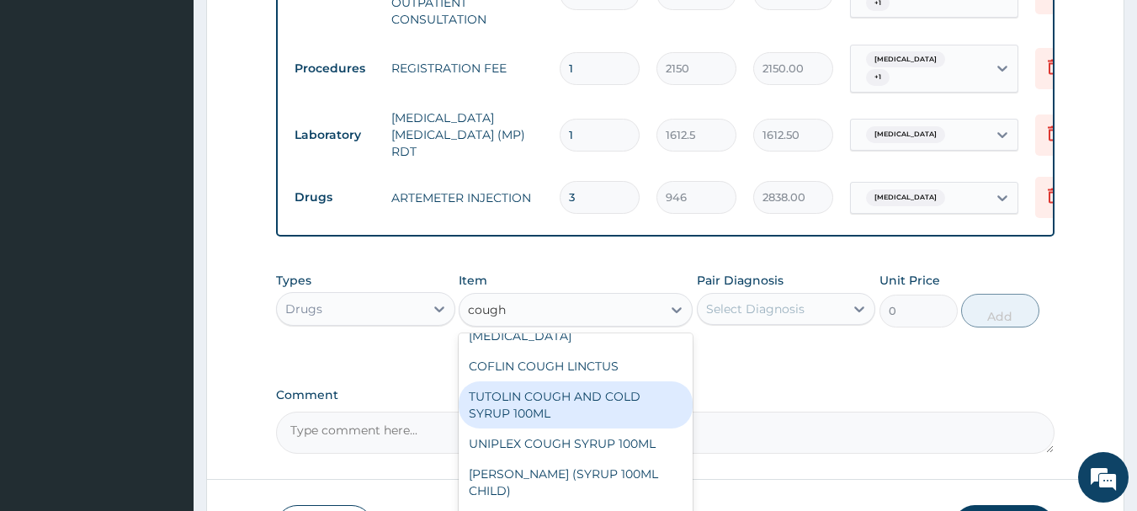
click at [572, 381] on div "TUTOLIN COUGH AND COLD SYRUP 100ML" at bounding box center [576, 404] width 234 height 47
type input "1537.25"
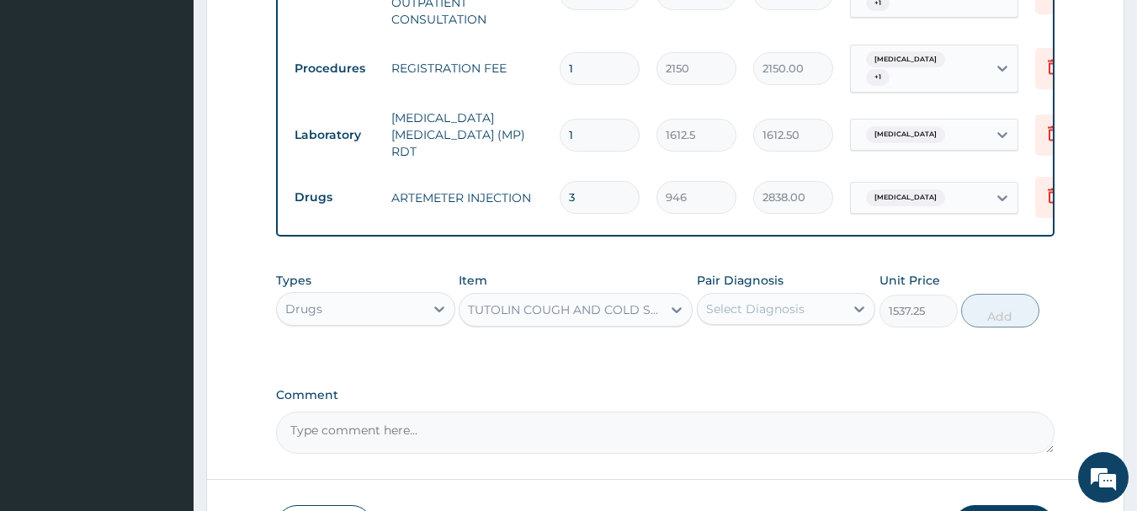
click at [842, 306] on div "Select Diagnosis" at bounding box center [770, 308] width 147 height 27
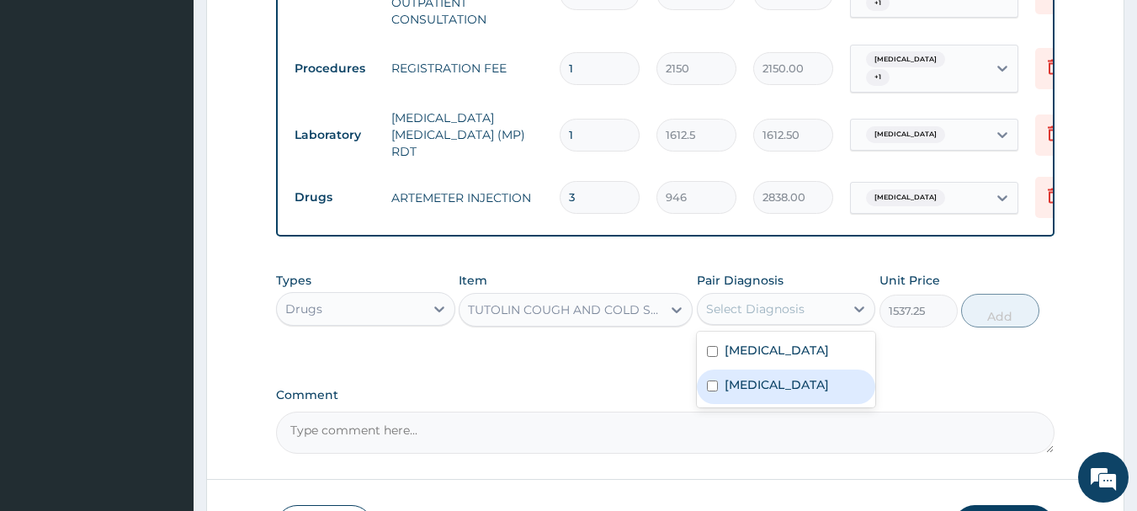
click at [790, 390] on label "Upper respiratory infection" at bounding box center [776, 384] width 104 height 17
checkbox input "true"
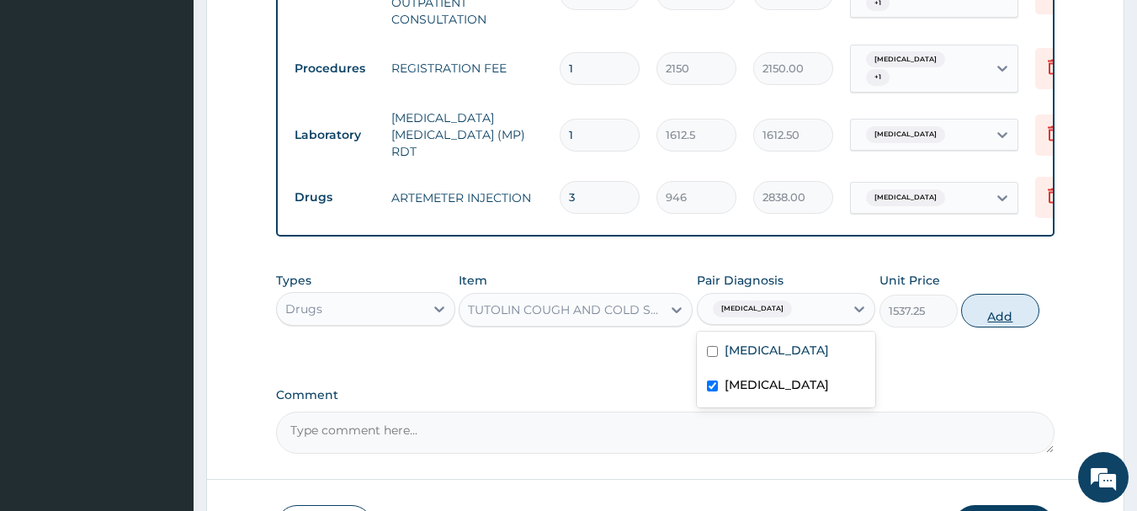
click at [1005, 308] on button "Add" at bounding box center [1000, 311] width 78 height 34
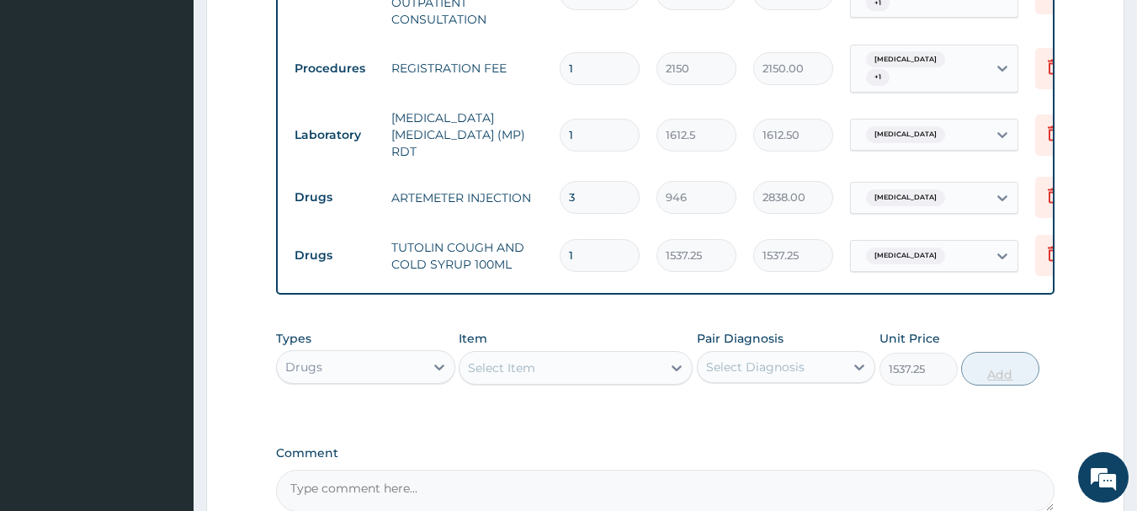
type input "0"
click at [586, 354] on div "Select Item" at bounding box center [560, 367] width 202 height 27
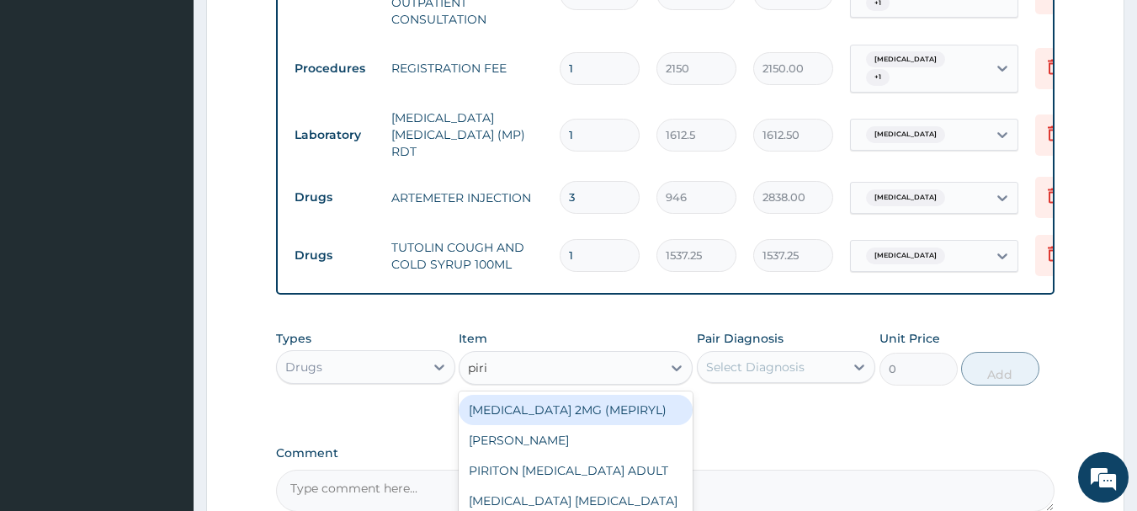
type input "pirit"
click at [596, 409] on div "PIRITON TAB EVANS" at bounding box center [576, 410] width 234 height 30
type input "23.64999961853027"
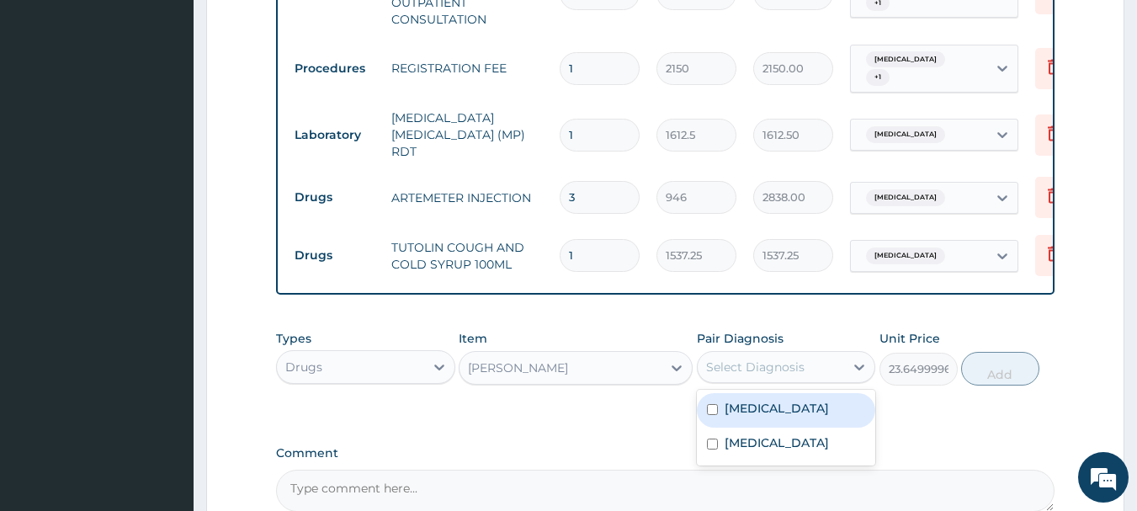
click at [778, 378] on div "Select Diagnosis" at bounding box center [786, 367] width 179 height 32
click at [754, 409] on label "Malaria" at bounding box center [776, 408] width 104 height 17
checkbox input "true"
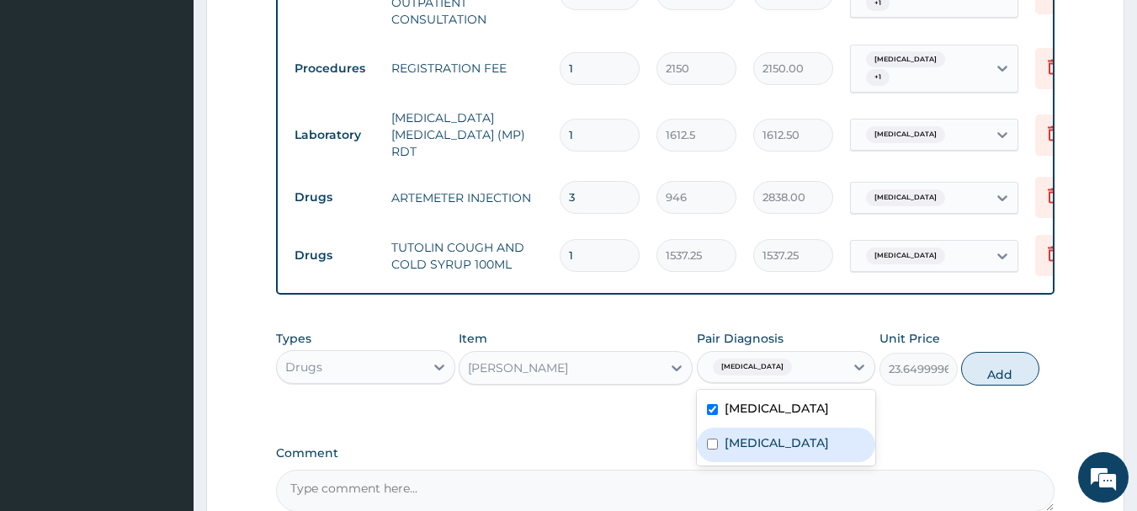
click at [764, 451] on label "Upper respiratory infection" at bounding box center [776, 442] width 104 height 17
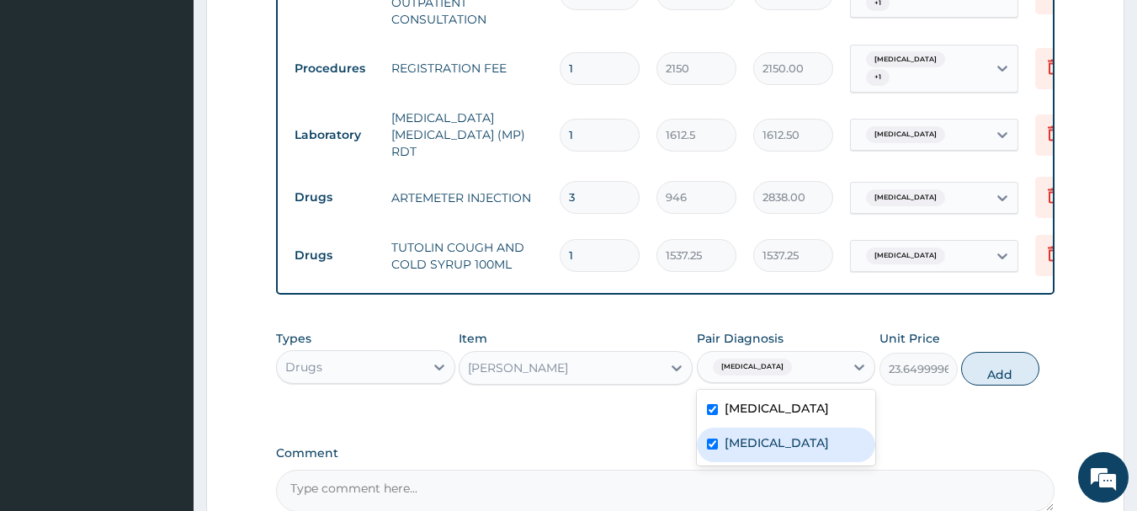
click at [764, 451] on label "Upper respiratory infection" at bounding box center [776, 442] width 104 height 17
checkbox input "true"
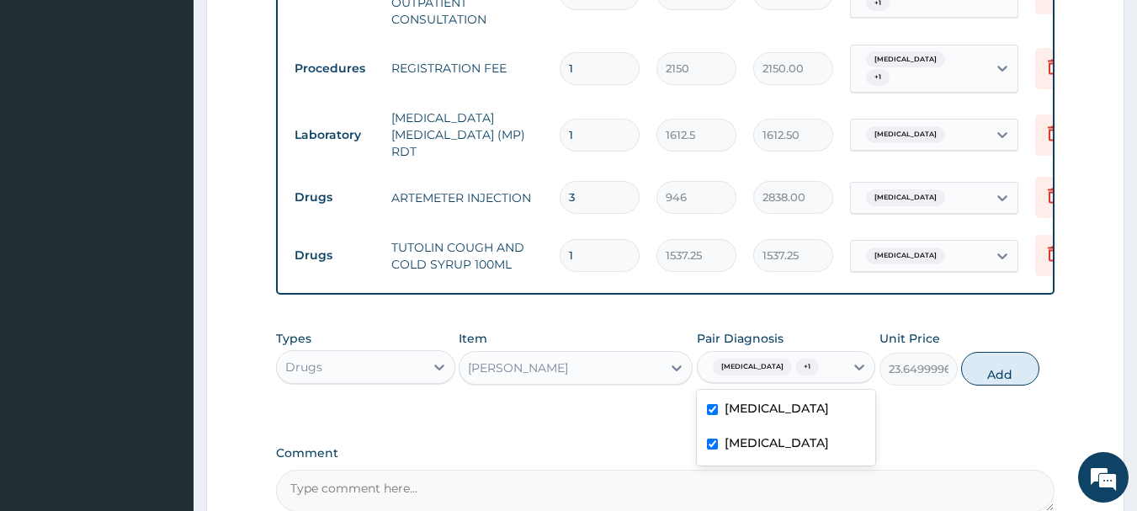
click at [753, 400] on label "Malaria" at bounding box center [776, 408] width 104 height 17
checkbox input "false"
click at [996, 356] on button "Add" at bounding box center [1000, 369] width 78 height 34
type input "0"
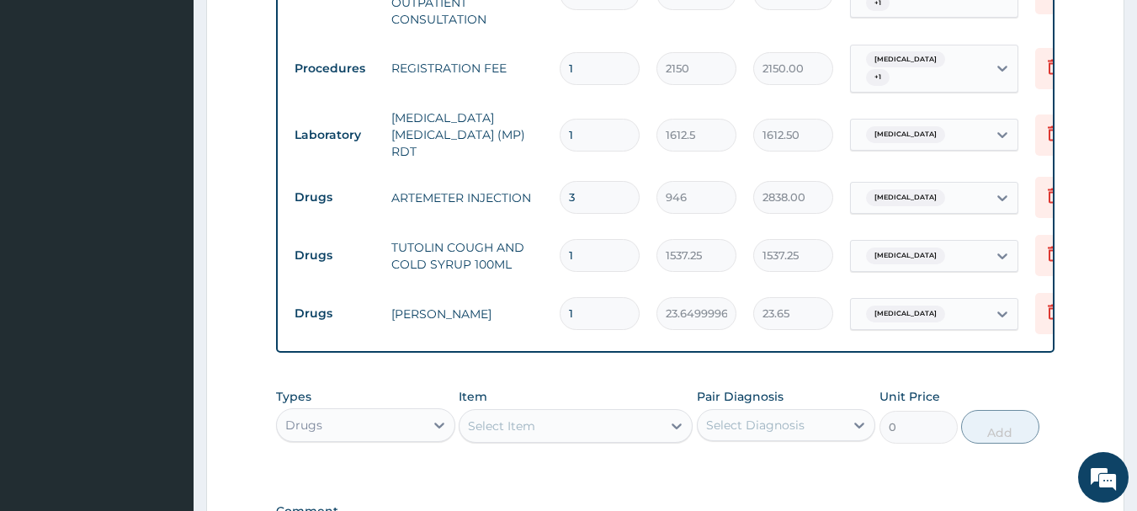
click at [590, 297] on input "1" at bounding box center [599, 313] width 80 height 33
type input "0.00"
type input "3"
type input "70.95"
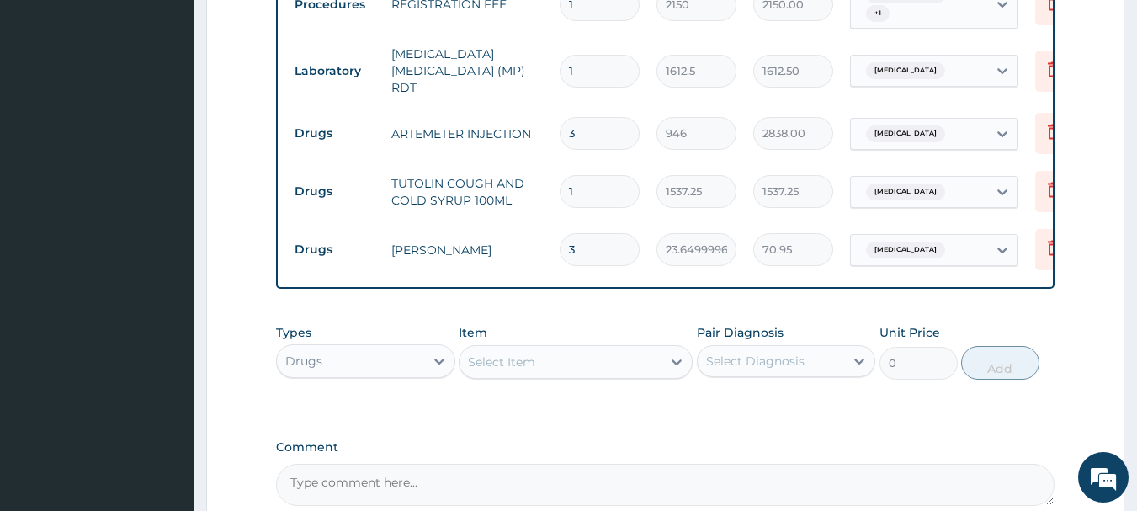
scroll to position [952, 0]
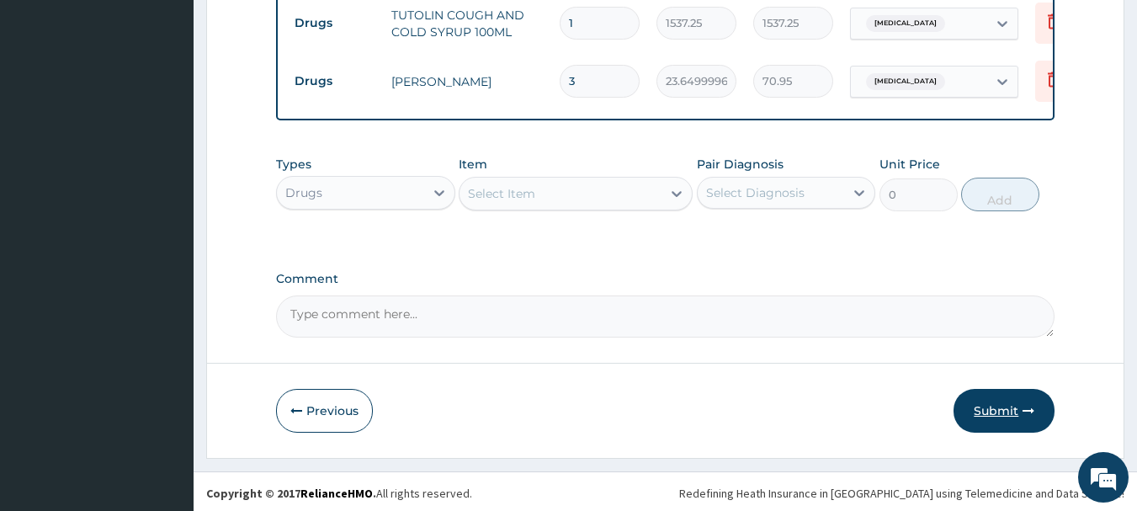
type input "3"
click at [999, 398] on button "Submit" at bounding box center [1003, 411] width 101 height 44
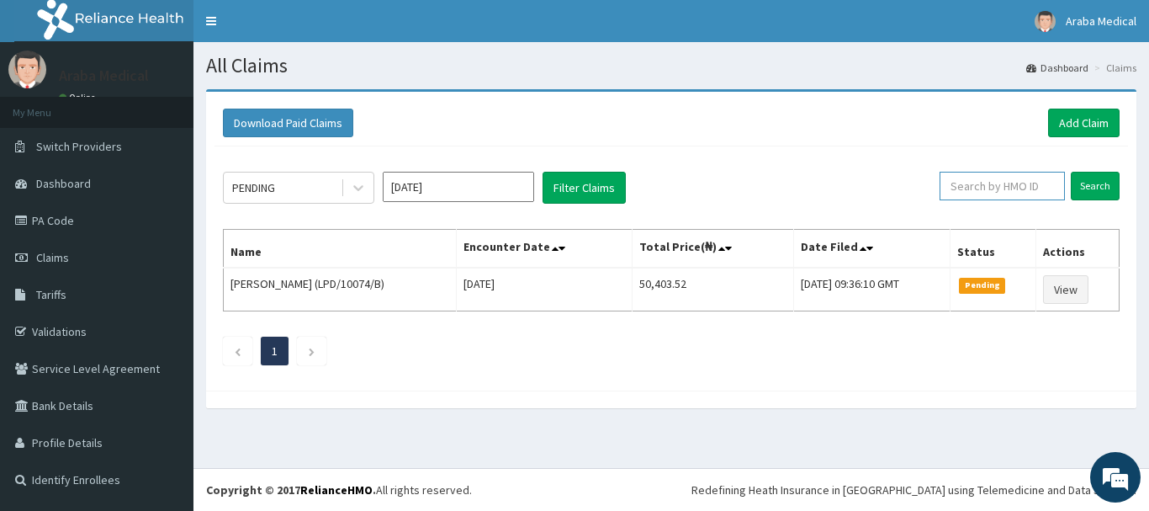
click at [993, 188] on input "text" at bounding box center [1002, 186] width 125 height 29
paste input "BWI/10072/A"
type input "BWI/10072/A"
click at [1084, 186] on input "Search" at bounding box center [1095, 186] width 49 height 29
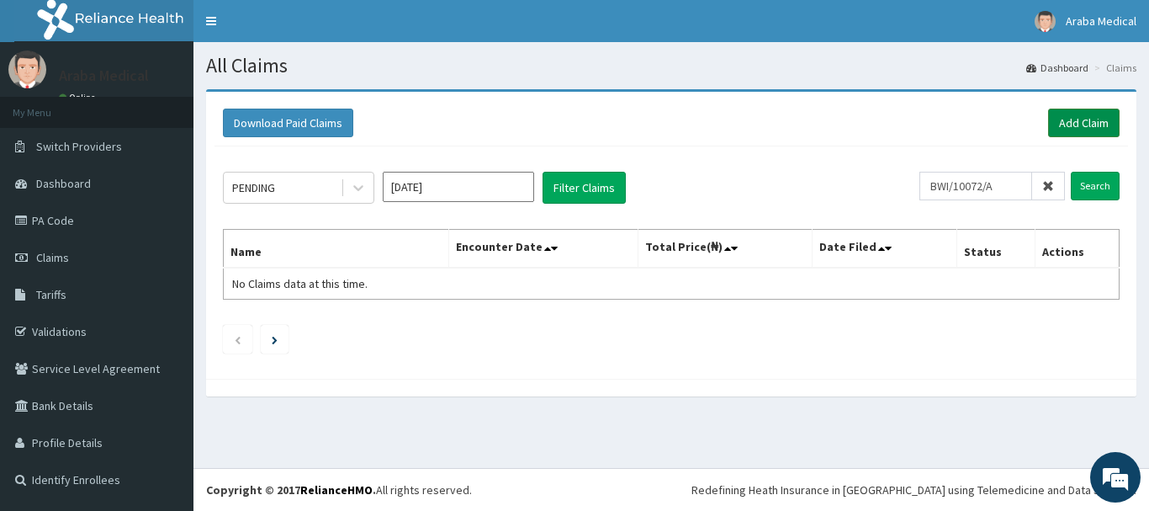
click at [1079, 125] on link "Add Claim" at bounding box center [1084, 123] width 72 height 29
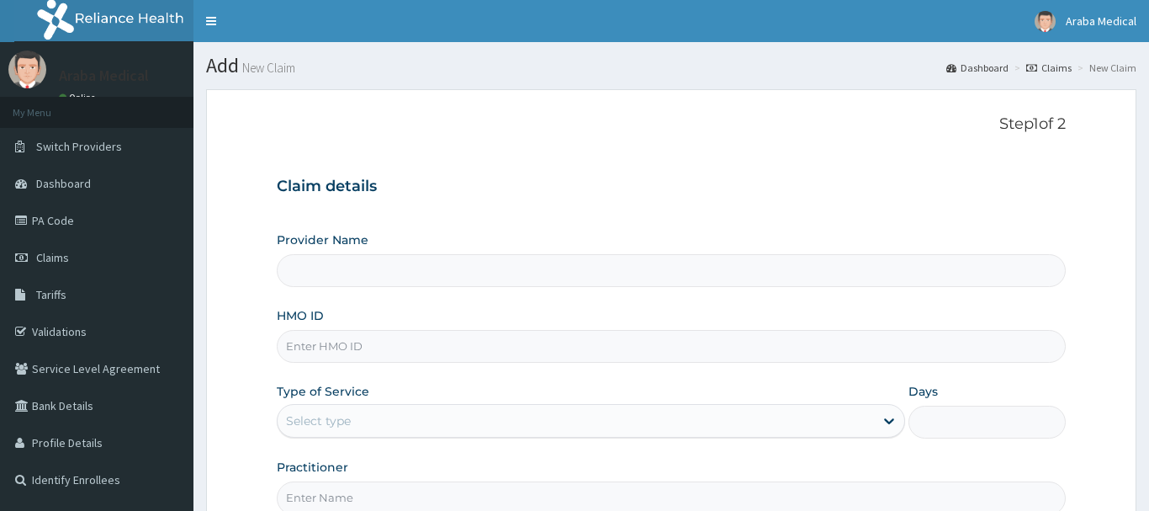
type input "[GEOGRAPHIC_DATA]"
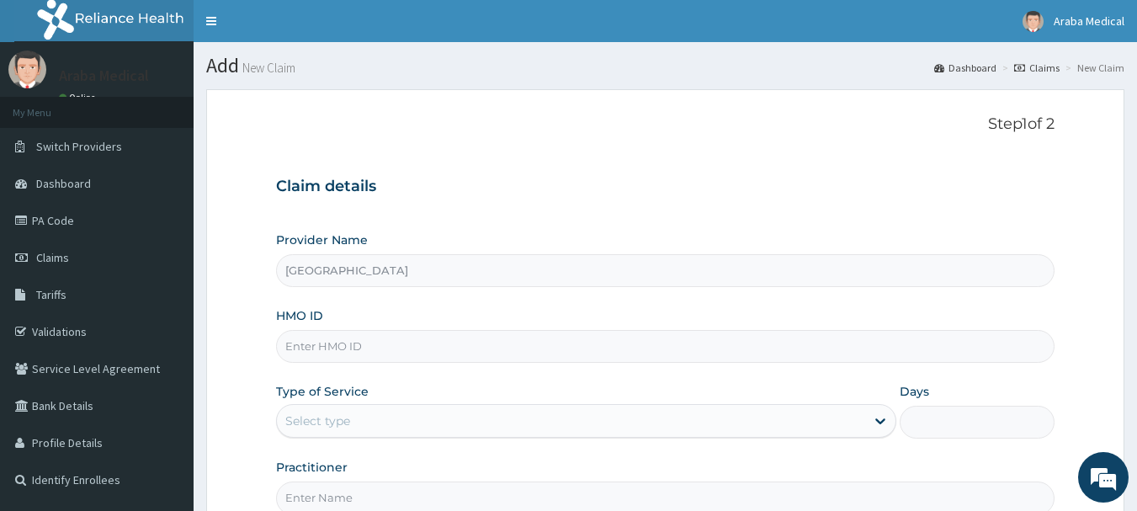
click at [493, 330] on input "HMO ID" at bounding box center [665, 346] width 779 height 33
paste input "BWI/10072/A"
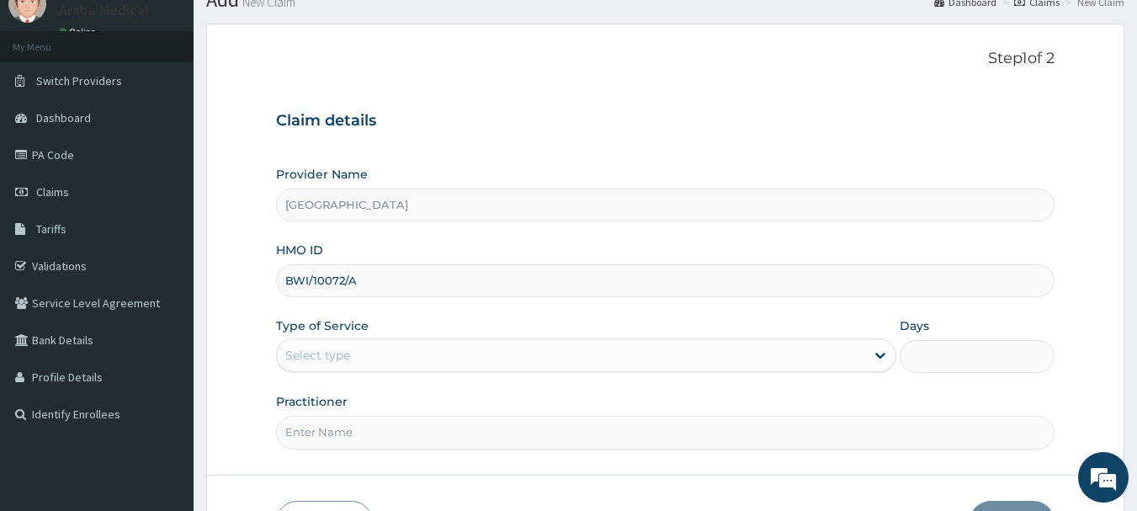
scroll to position [63, 0]
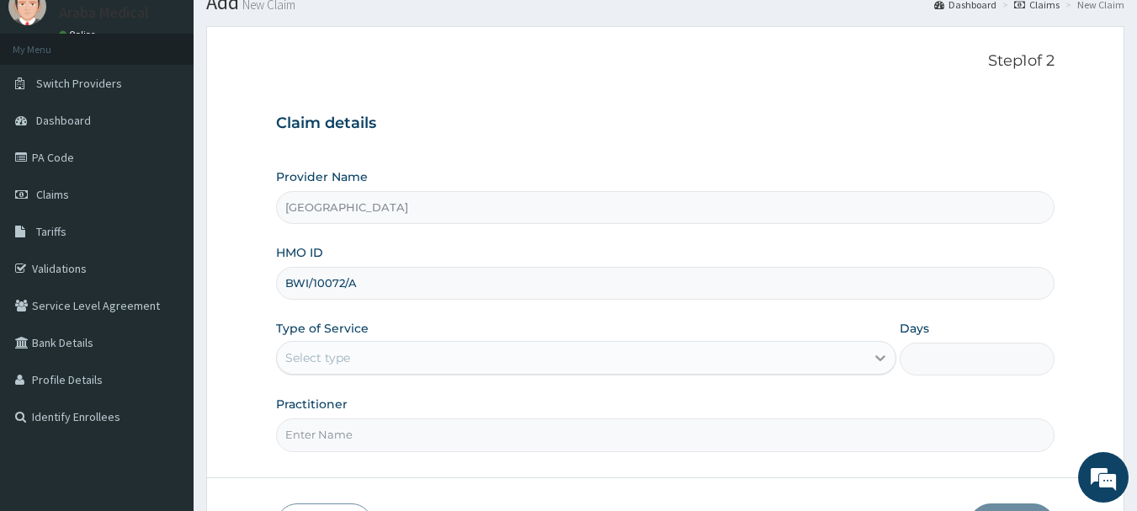
type input "BWI/10072/A"
click at [878, 360] on icon at bounding box center [880, 357] width 17 height 17
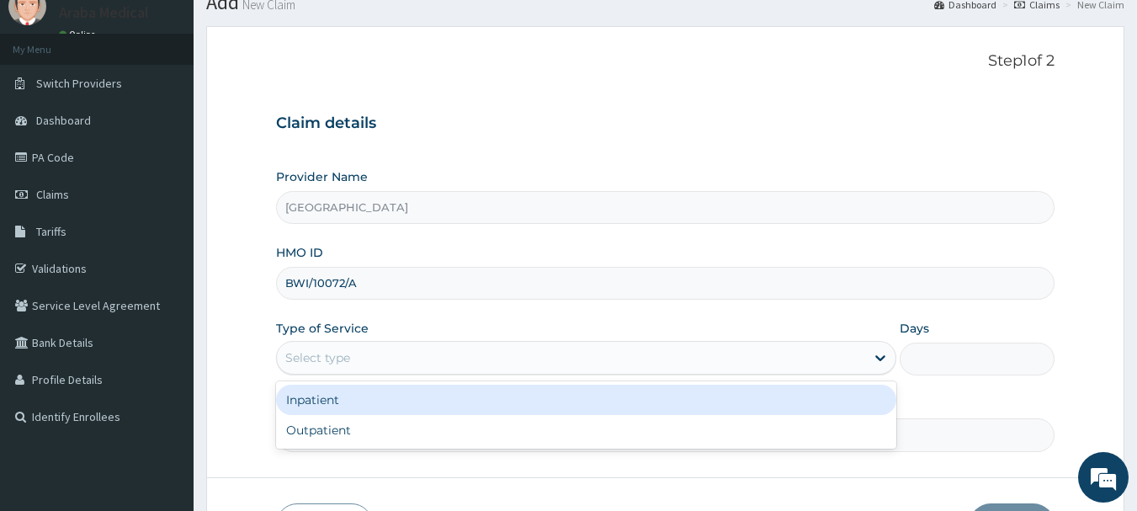
click at [721, 356] on div "Select type" at bounding box center [571, 357] width 588 height 27
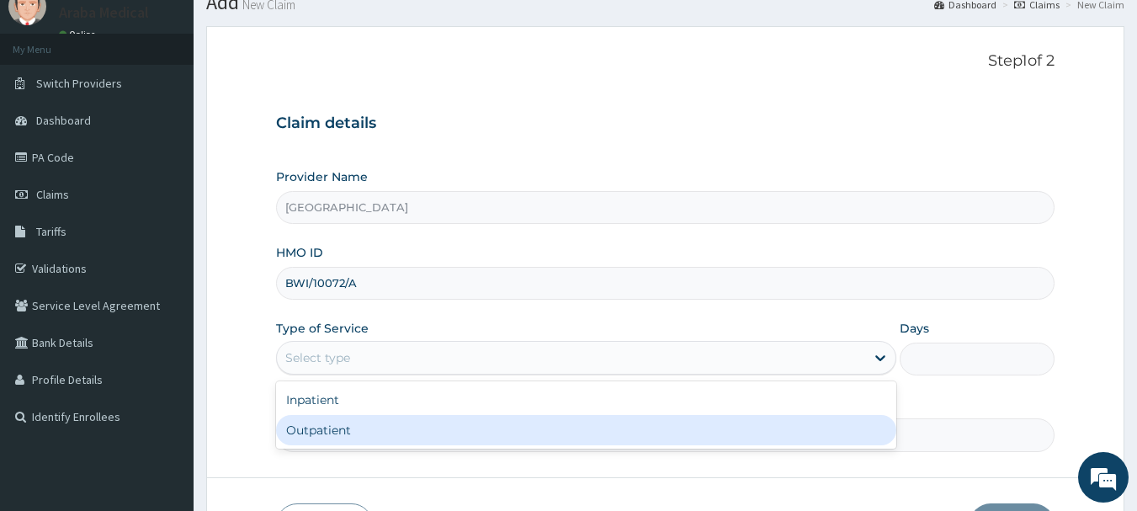
click at [645, 430] on div "Outpatient" at bounding box center [586, 430] width 620 height 30
type input "1"
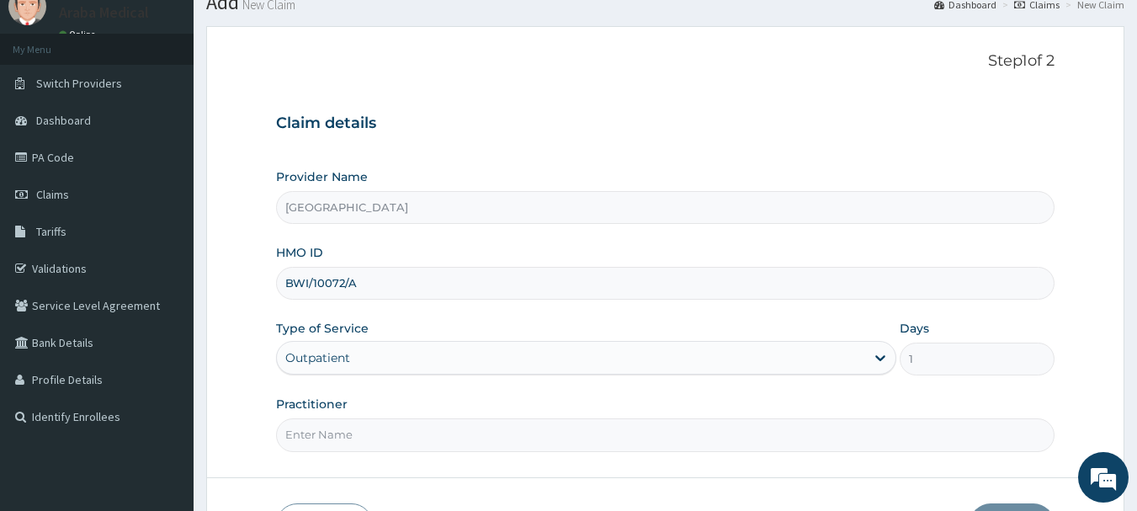
click at [961, 437] on input "Practitioner" at bounding box center [665, 434] width 779 height 33
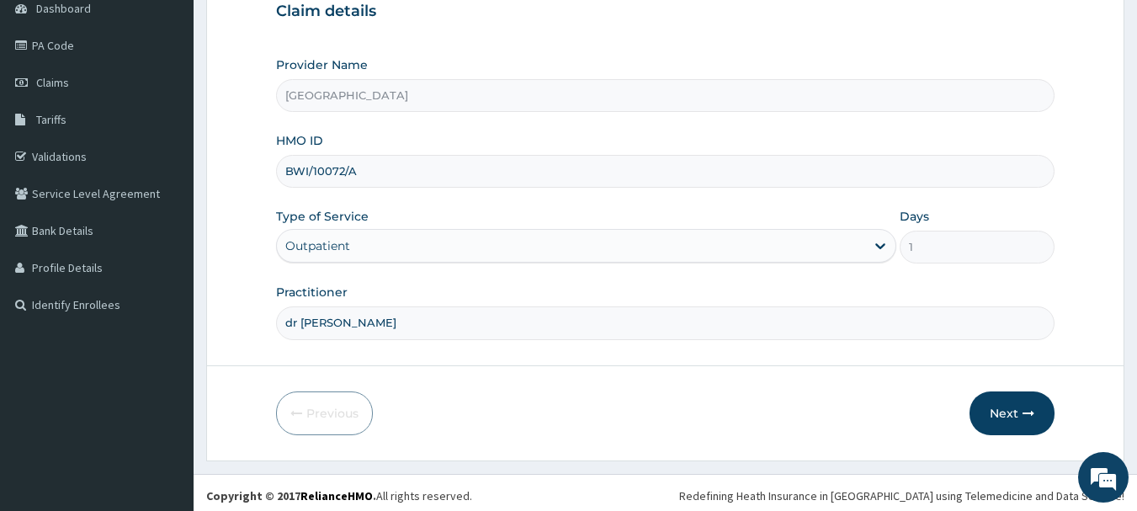
scroll to position [181, 0]
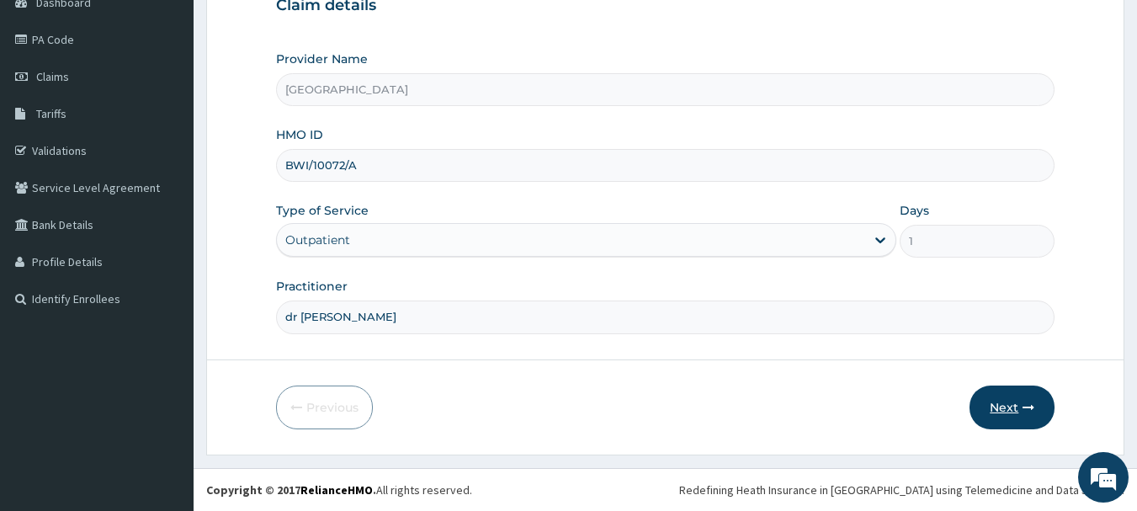
type input "dr ebenezer"
click at [1003, 405] on button "Next" at bounding box center [1011, 407] width 85 height 44
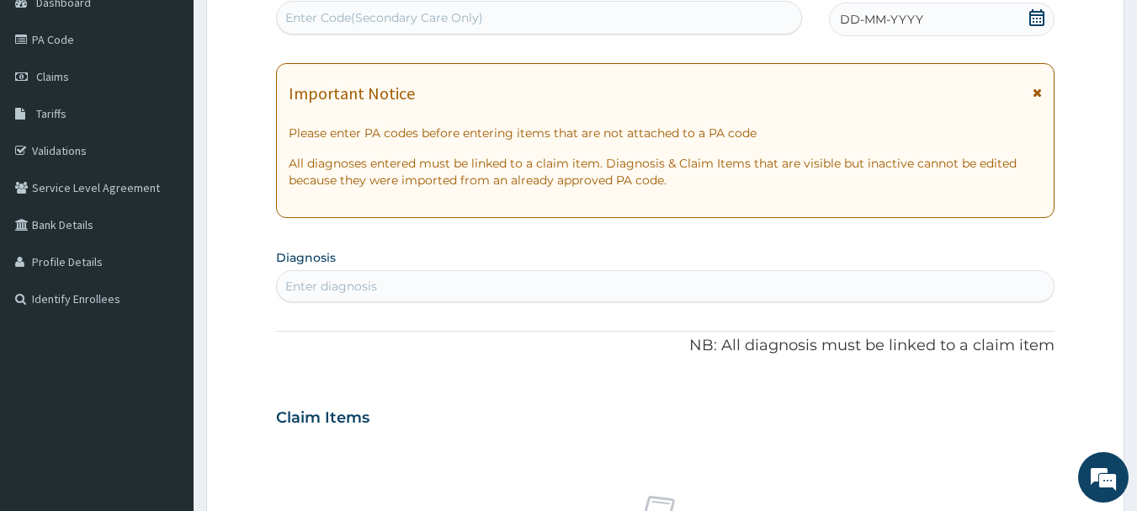
click at [636, 289] on div "Enter diagnosis" at bounding box center [665, 286] width 777 height 27
type input "malar"
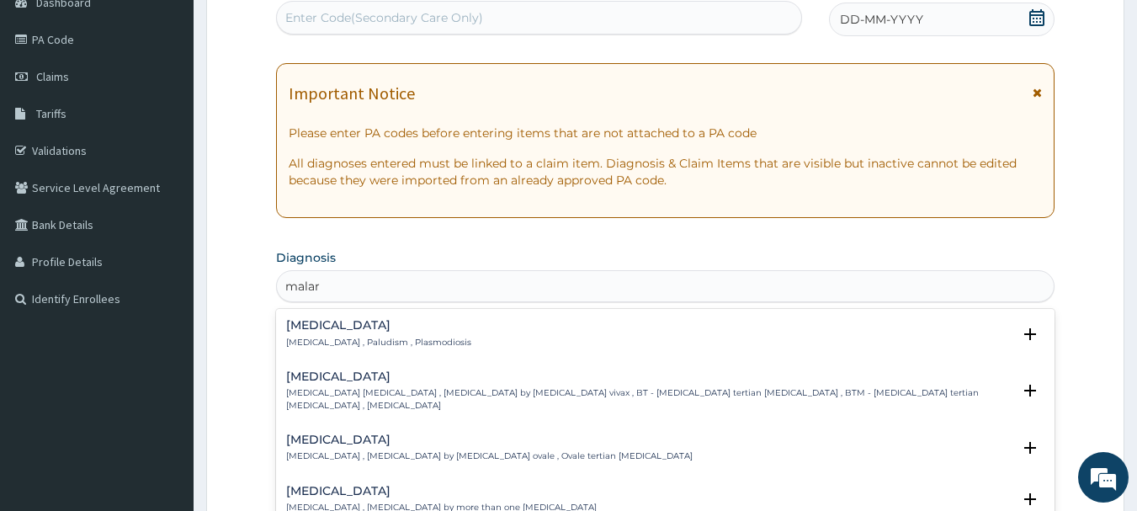
click at [451, 343] on div "Malaria Malaria , Paludism , Plasmodiosis" at bounding box center [665, 333] width 759 height 29
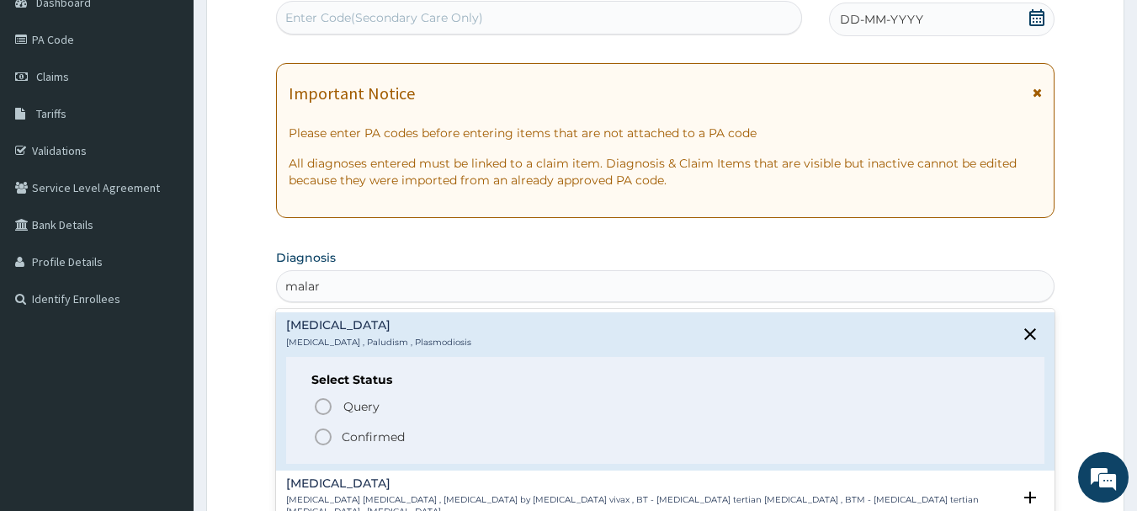
click at [324, 443] on icon "status option filled" at bounding box center [323, 437] width 20 height 20
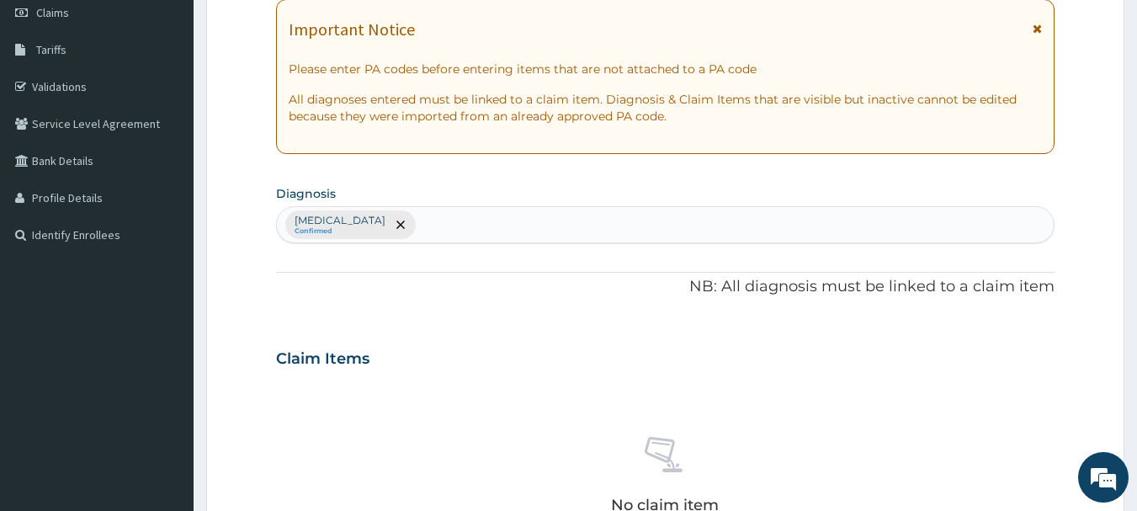
scroll to position [319, 0]
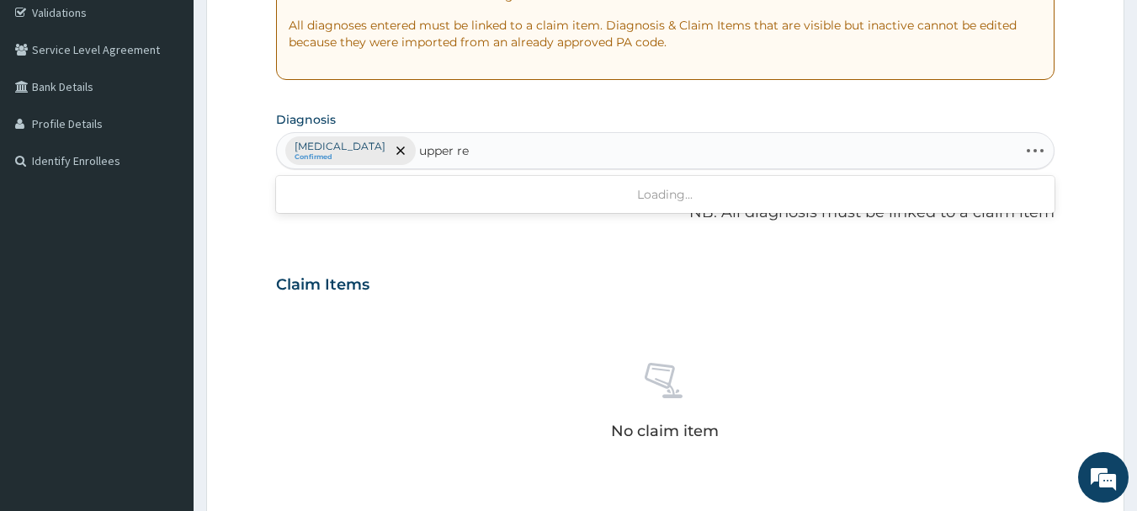
type input "upper res"
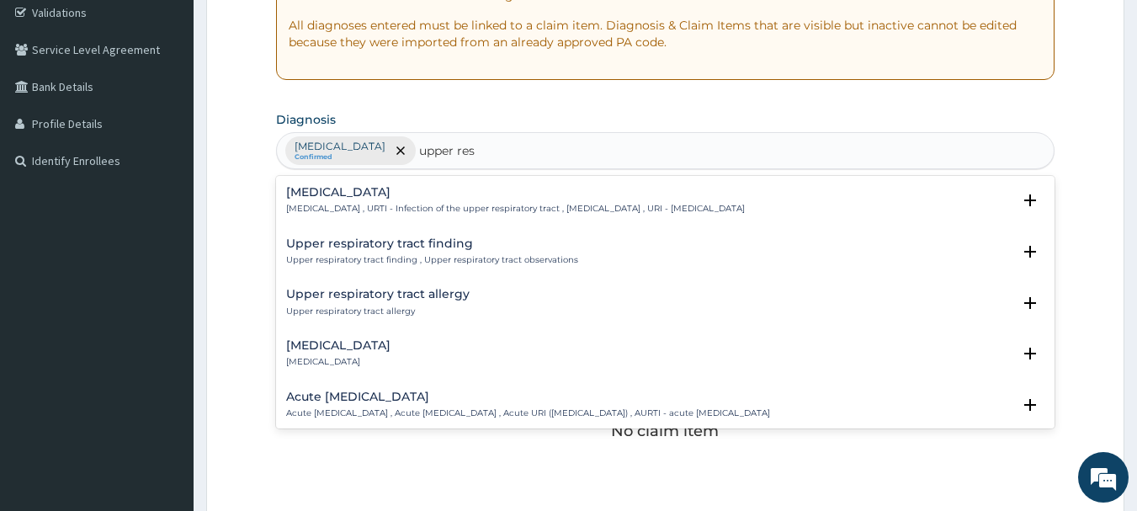
click at [715, 215] on p "Upper respiratory infection , URTI - Infection of the upper respiratory tract ,…" at bounding box center [515, 209] width 459 height 12
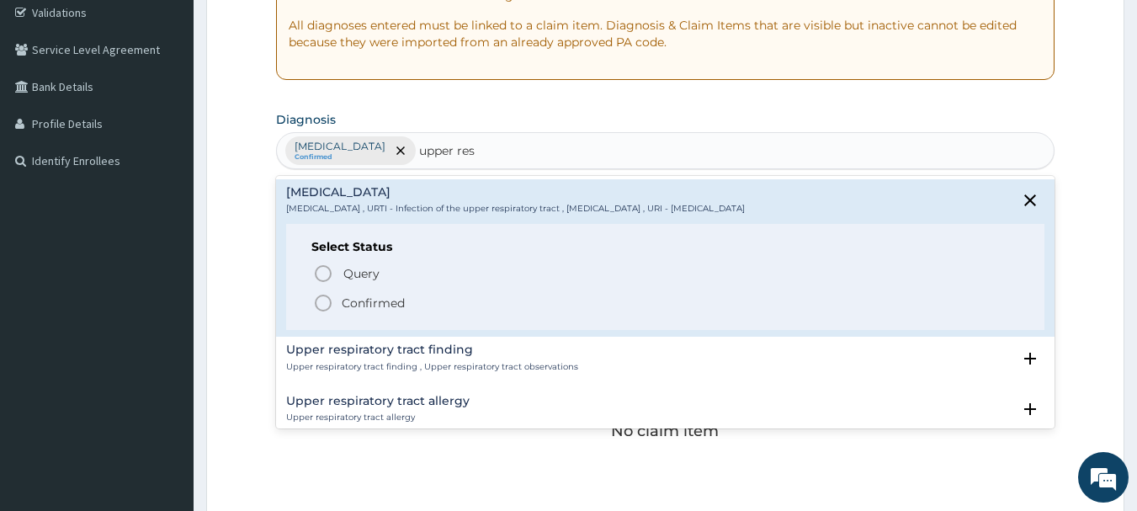
click at [379, 294] on span "Confirmed" at bounding box center [666, 303] width 707 height 20
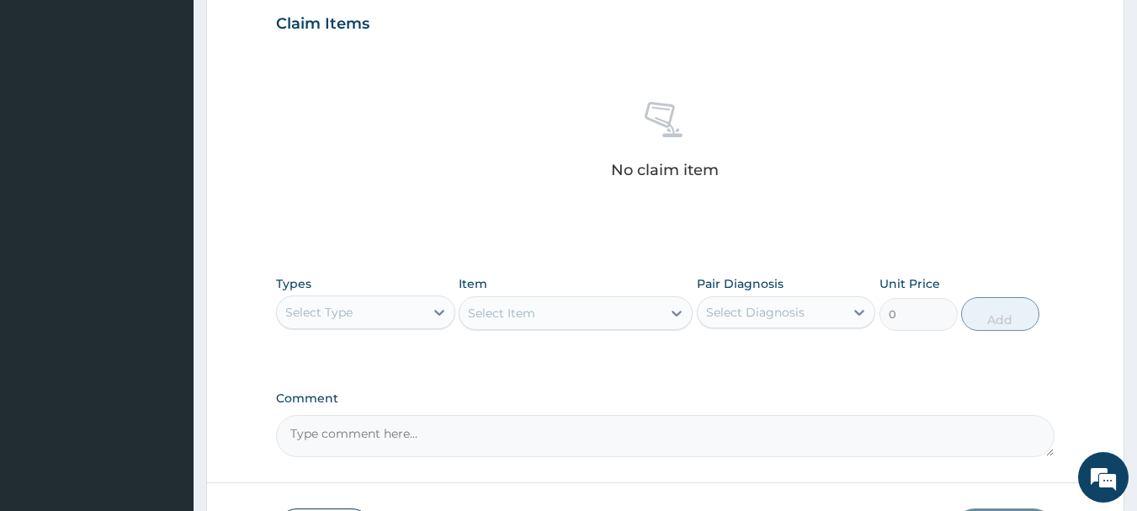
scroll to position [601, 0]
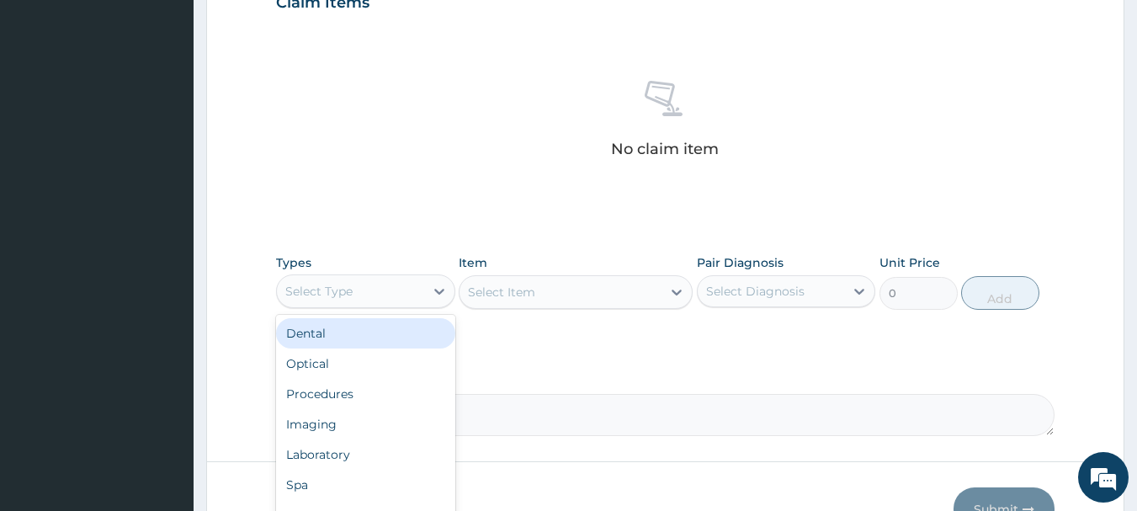
click at [396, 302] on div "Select Type" at bounding box center [350, 291] width 147 height 27
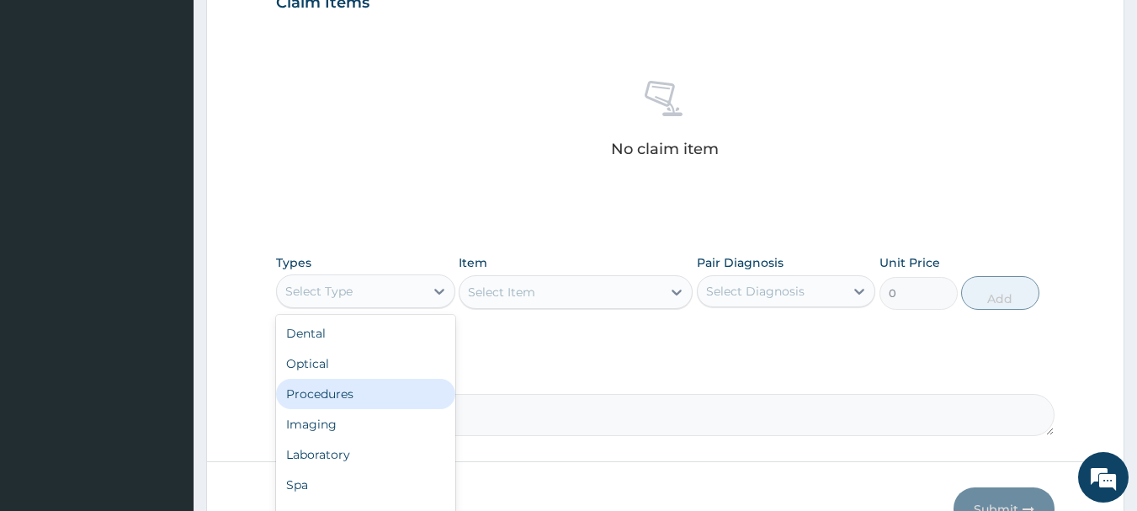
click at [390, 405] on div "Procedures" at bounding box center [365, 394] width 179 height 30
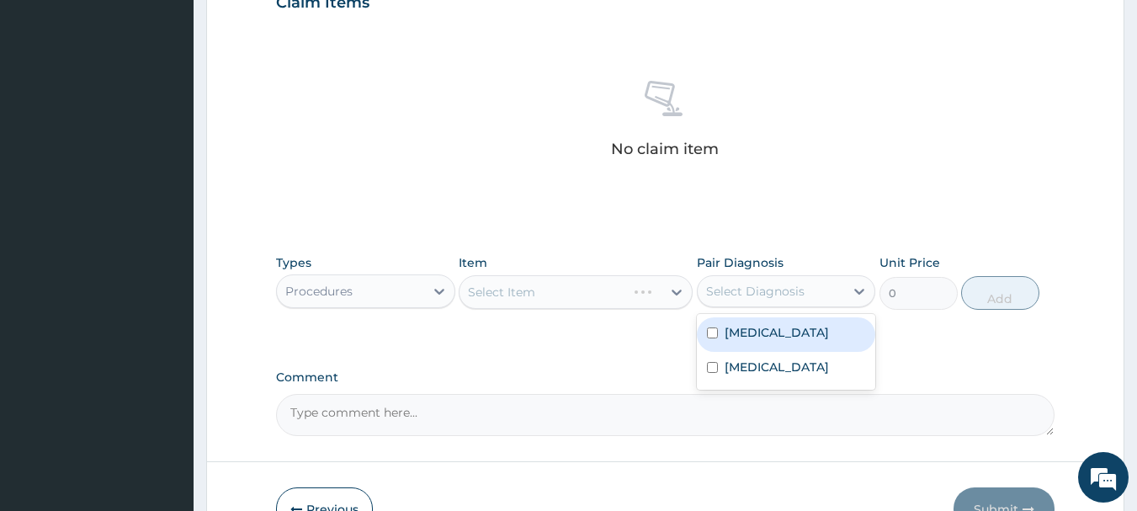
click at [733, 288] on div "Select Diagnosis" at bounding box center [755, 291] width 98 height 17
click at [738, 325] on label "Malaria" at bounding box center [776, 332] width 104 height 17
checkbox input "true"
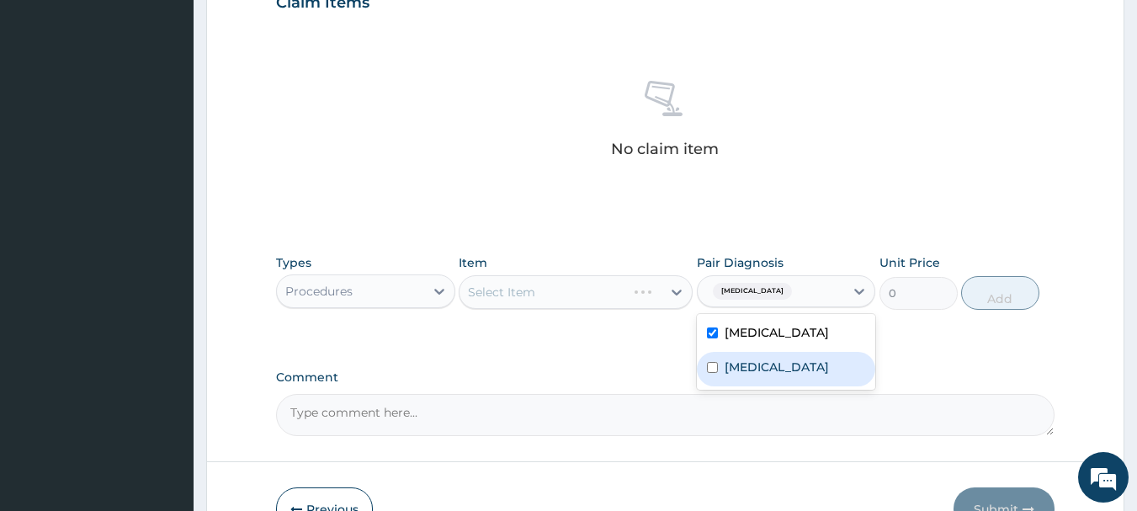
click at [745, 367] on label "Upper respiratory infection" at bounding box center [776, 366] width 104 height 17
checkbox input "true"
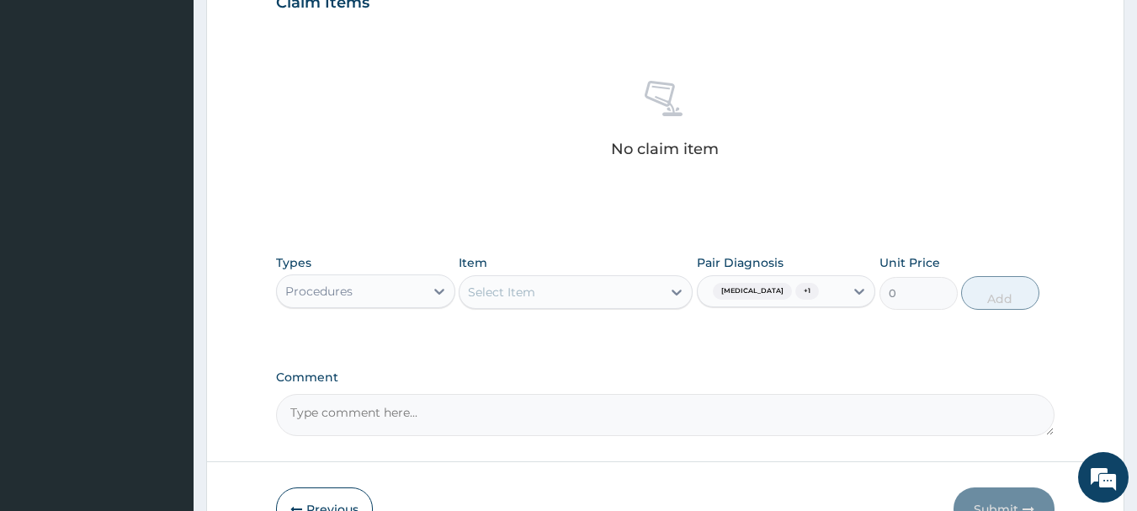
click at [574, 294] on div "Select Item" at bounding box center [560, 291] width 202 height 27
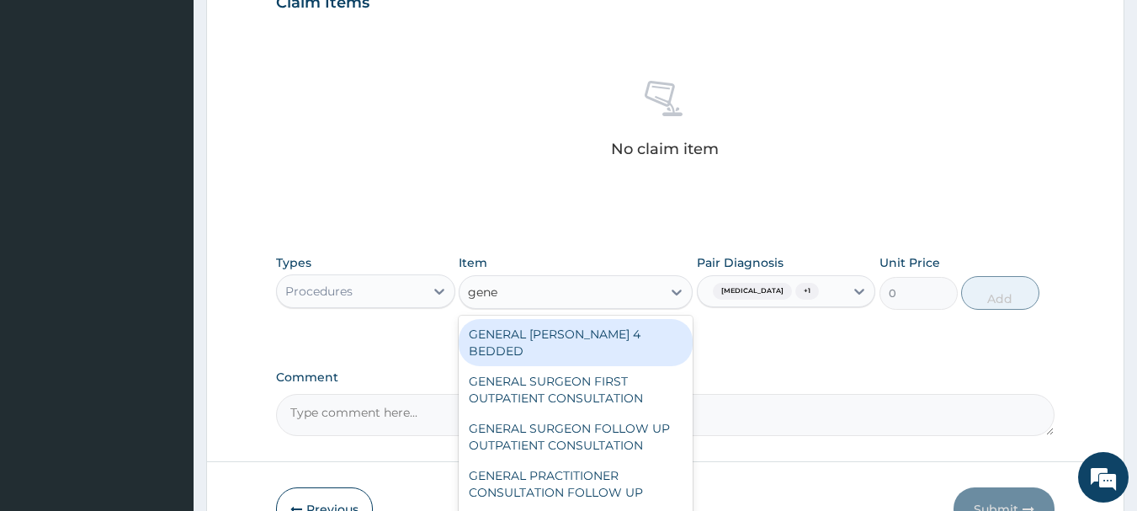
type input "gener"
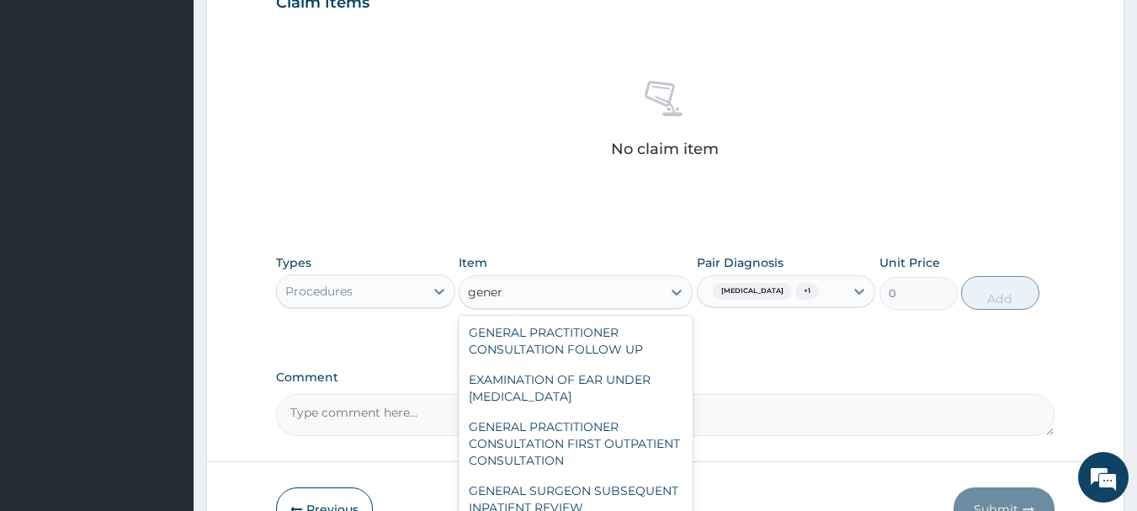
scroll to position [160, 0]
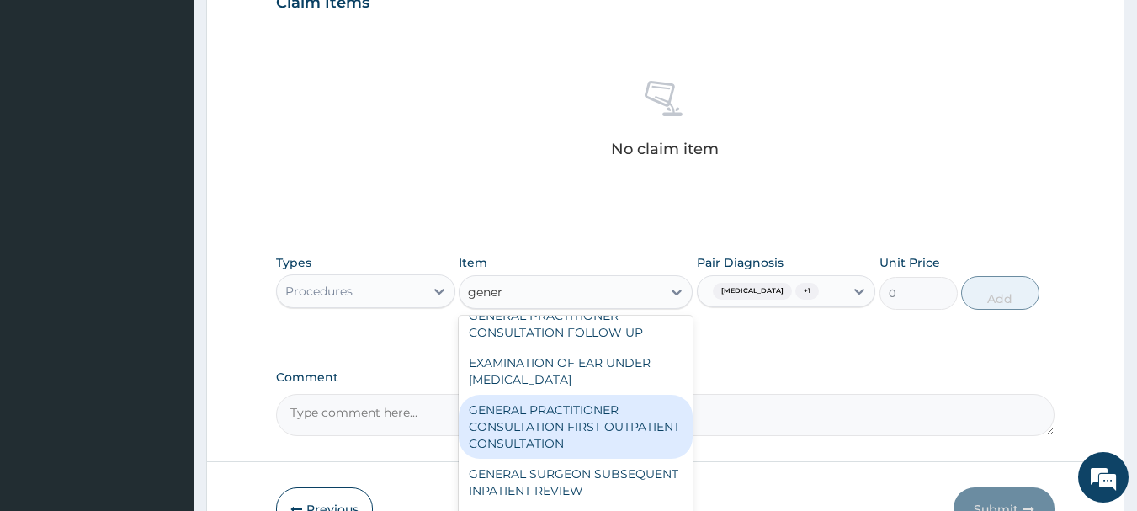
click at [579, 411] on div "GENERAL PRACTITIONER CONSULTATION FIRST OUTPATIENT CONSULTATION" at bounding box center [576, 427] width 234 height 64
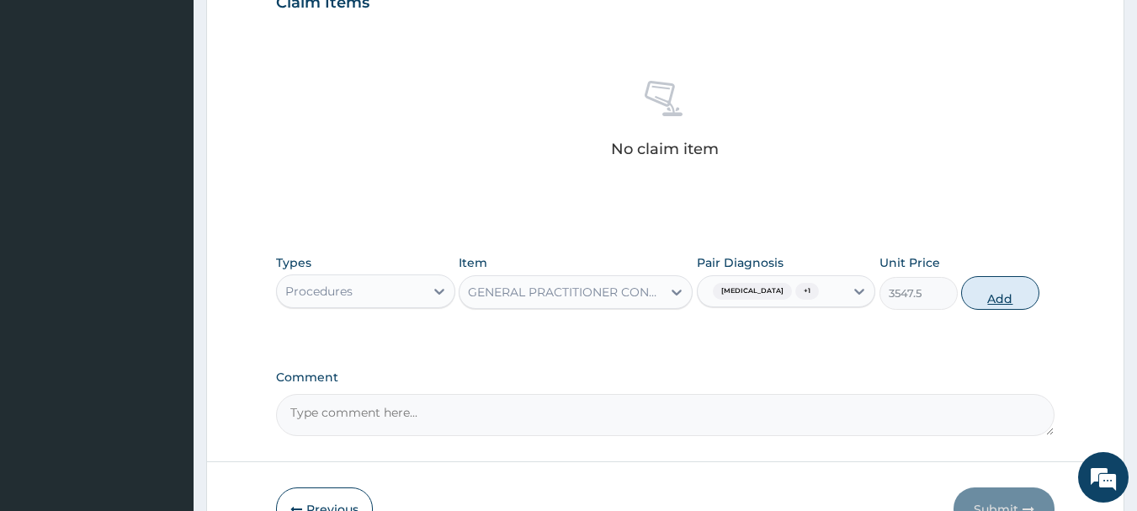
click at [994, 293] on button "Add" at bounding box center [1000, 293] width 78 height 34
type input "0"
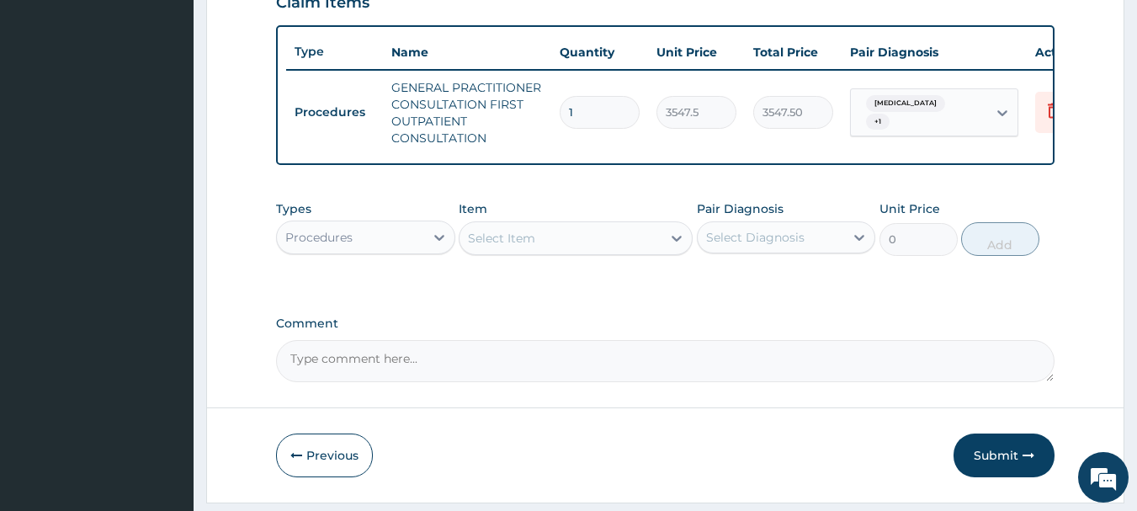
click at [516, 252] on div "Select Item" at bounding box center [560, 238] width 202 height 27
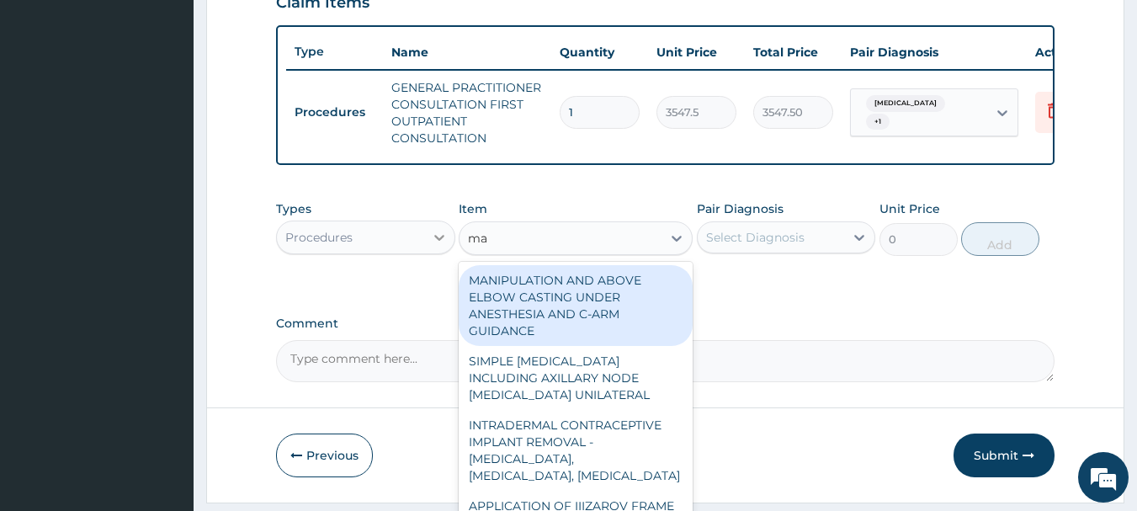
type input "ma"
click at [425, 247] on div at bounding box center [439, 237] width 30 height 30
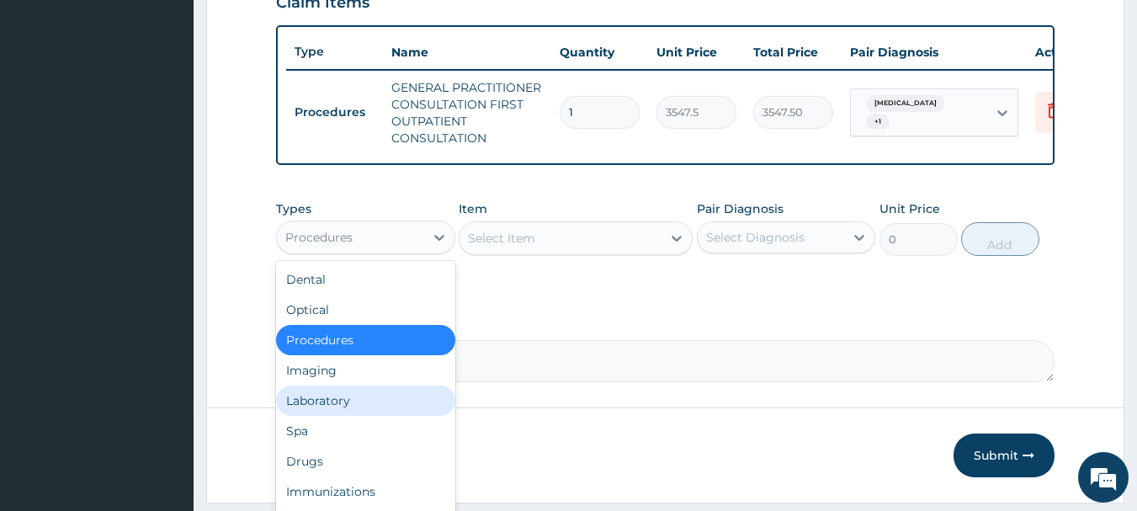
click at [377, 408] on div "Laboratory" at bounding box center [365, 400] width 179 height 30
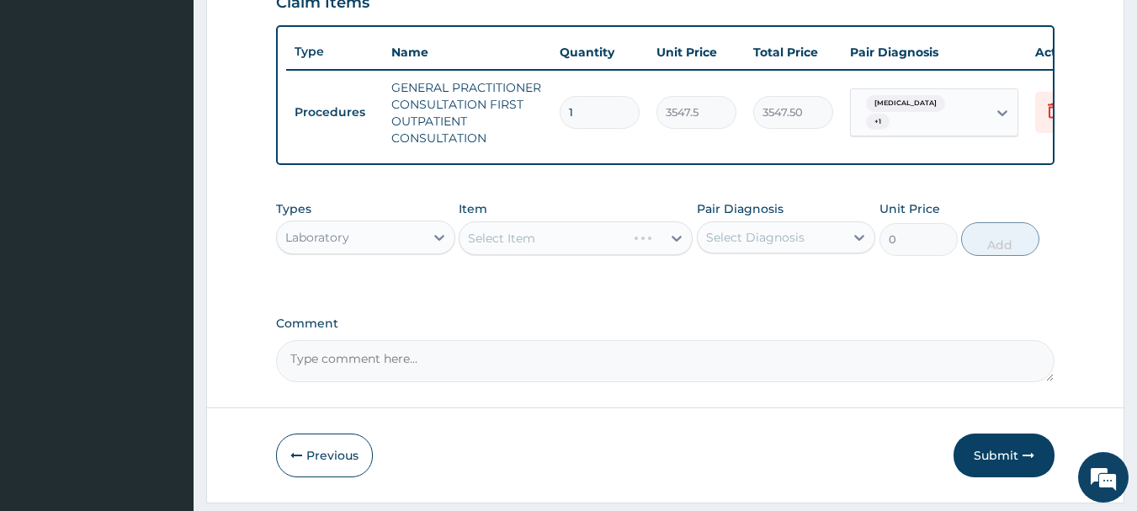
click at [534, 255] on div "Select Item" at bounding box center [576, 238] width 234 height 34
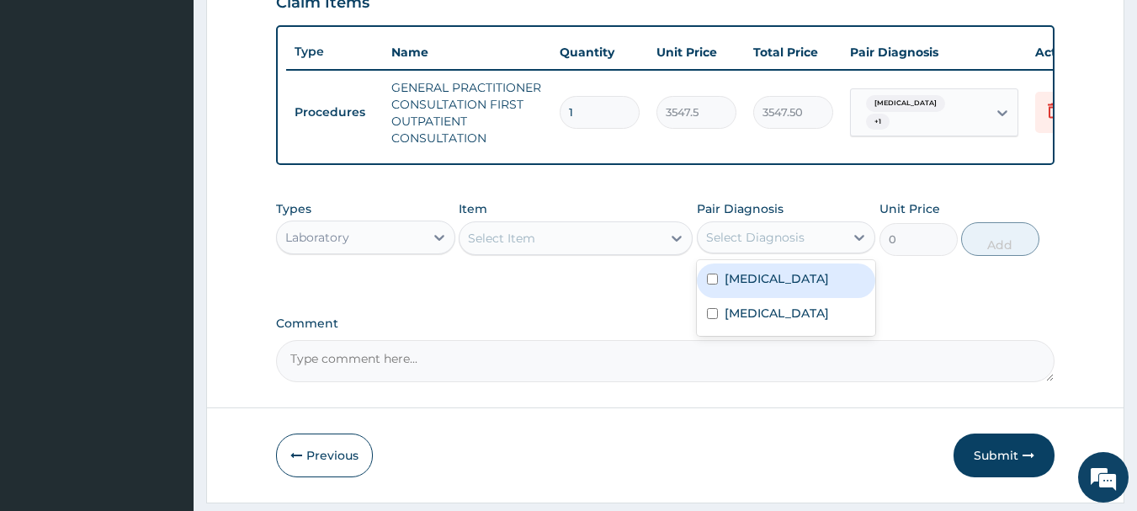
click at [781, 246] on div "Select Diagnosis" at bounding box center [755, 237] width 98 height 17
click at [772, 296] on div "Malaria" at bounding box center [786, 280] width 179 height 34
checkbox input "true"
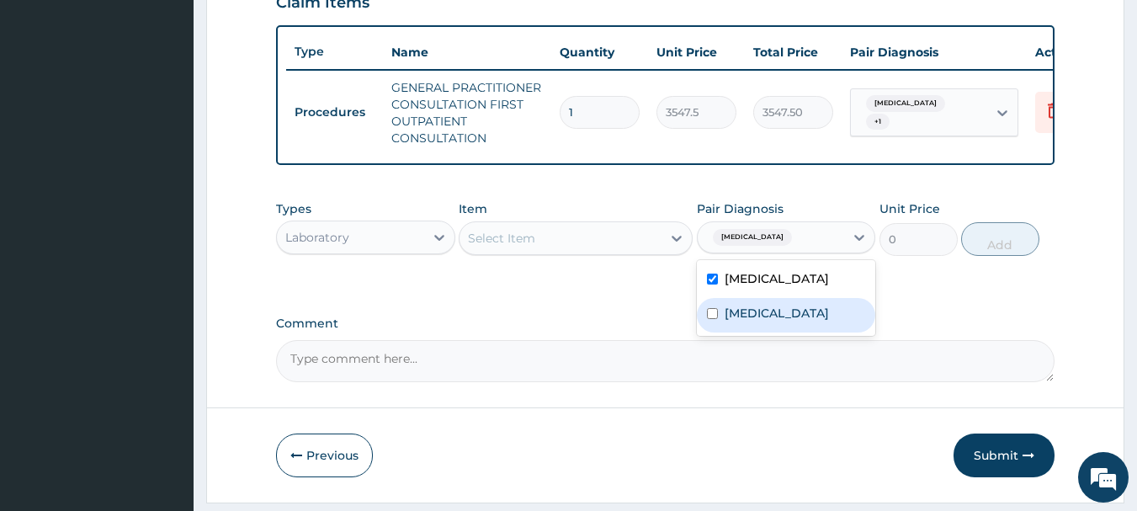
click at [655, 252] on div "Select Item" at bounding box center [560, 238] width 202 height 27
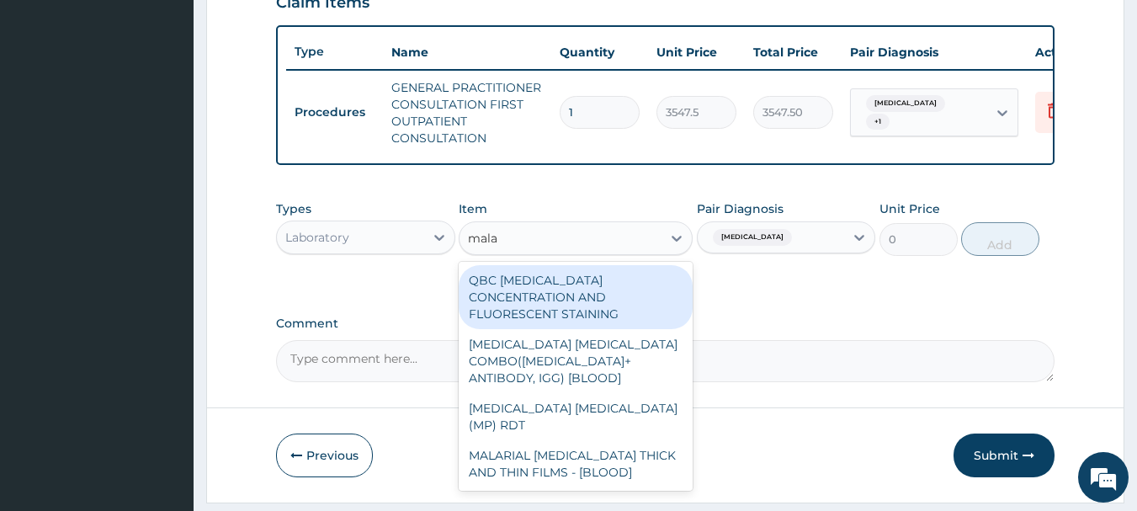
type input "malar"
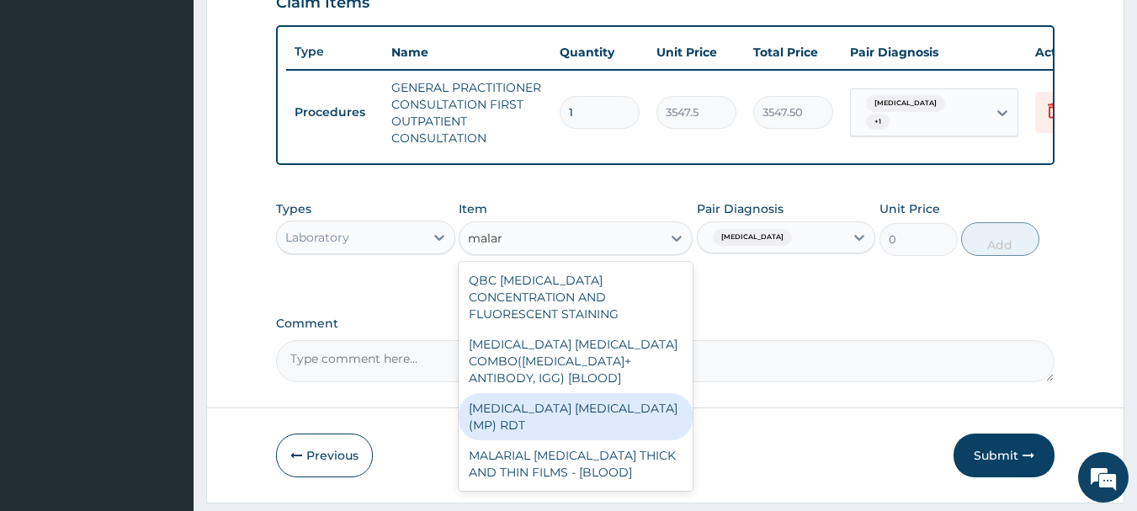
click at [586, 394] on div "MALARIA PARASITE (MP) RDT" at bounding box center [576, 416] width 234 height 47
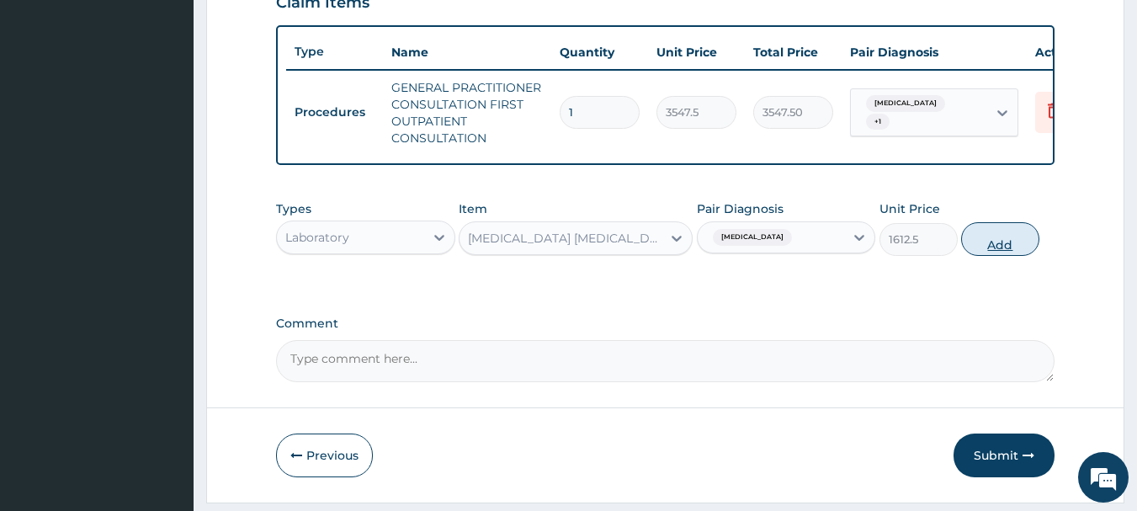
click at [1005, 245] on button "Add" at bounding box center [1000, 239] width 78 height 34
type input "0"
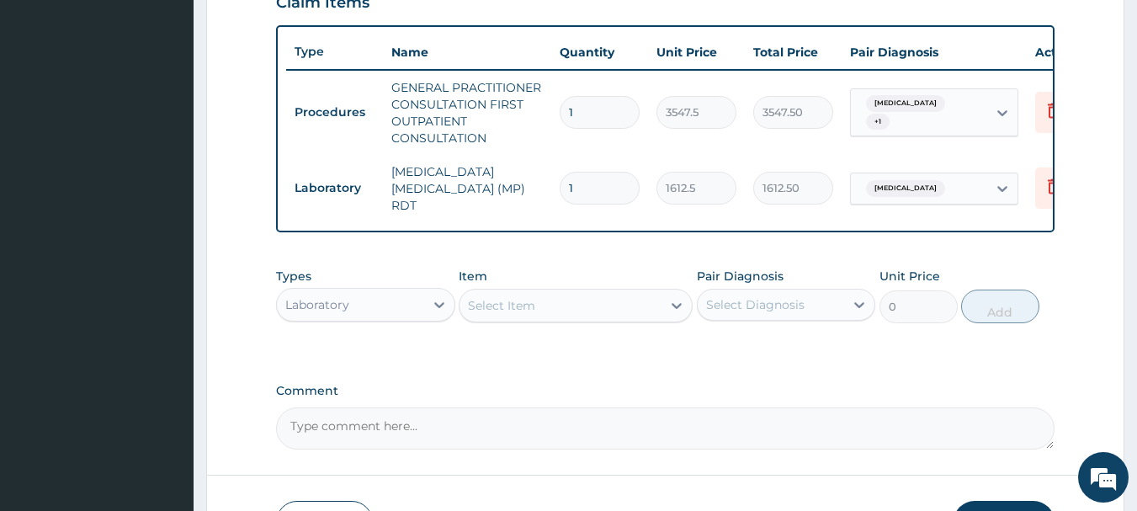
click at [580, 308] on div "Select Item" at bounding box center [560, 305] width 202 height 27
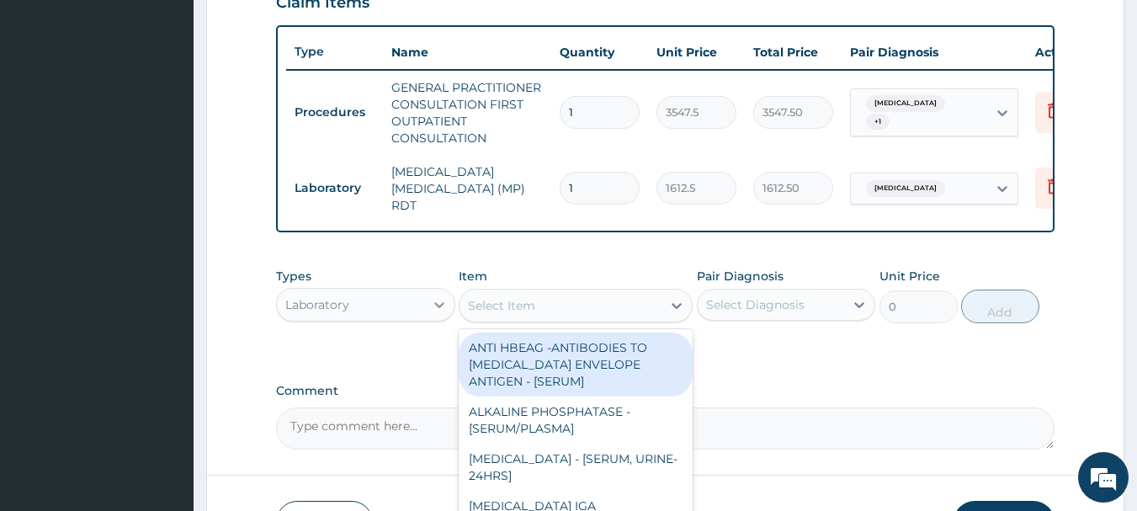
click at [431, 308] on icon at bounding box center [439, 304] width 17 height 17
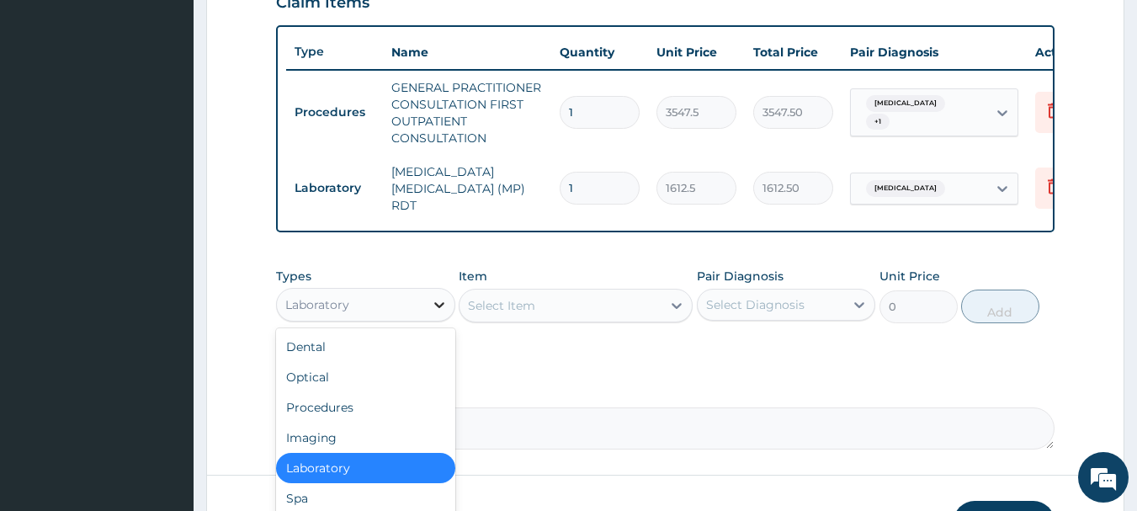
click at [427, 316] on div at bounding box center [439, 304] width 30 height 30
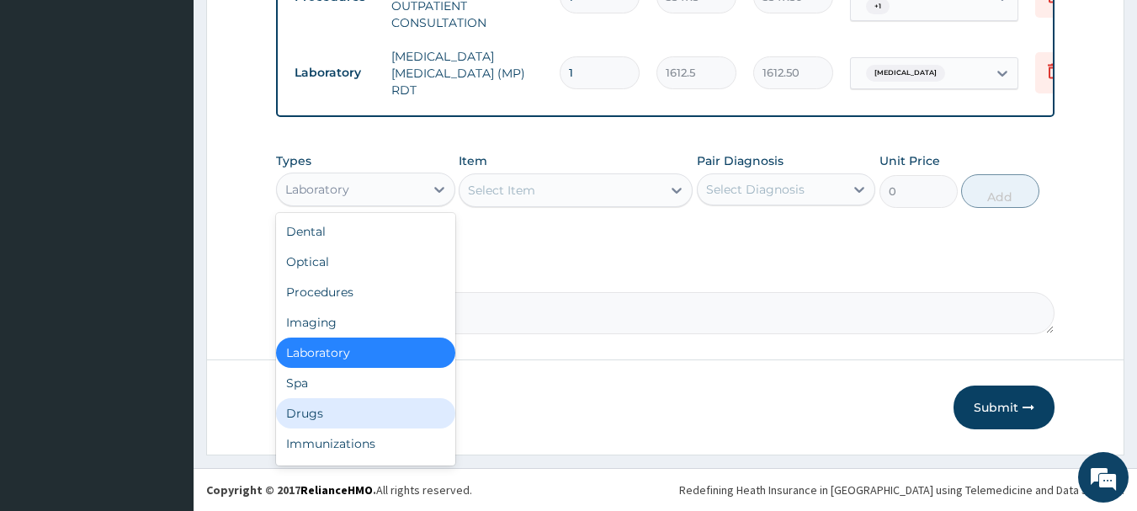
click at [342, 416] on div "Drugs" at bounding box center [365, 413] width 179 height 30
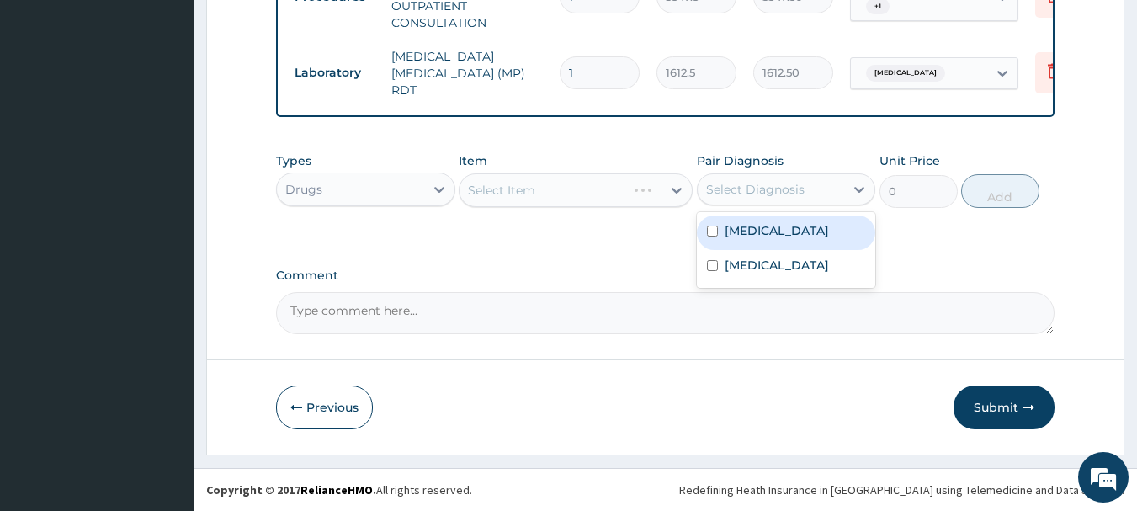
drag, startPoint x: 780, startPoint y: 177, endPoint x: 775, endPoint y: 231, distance: 54.9
click at [775, 205] on div "option Malaria, selected. option Malaria focused, 1 of 2. 2 results available. …" at bounding box center [786, 189] width 179 height 32
click at [775, 231] on div "Malaria" at bounding box center [786, 232] width 179 height 34
checkbox input "true"
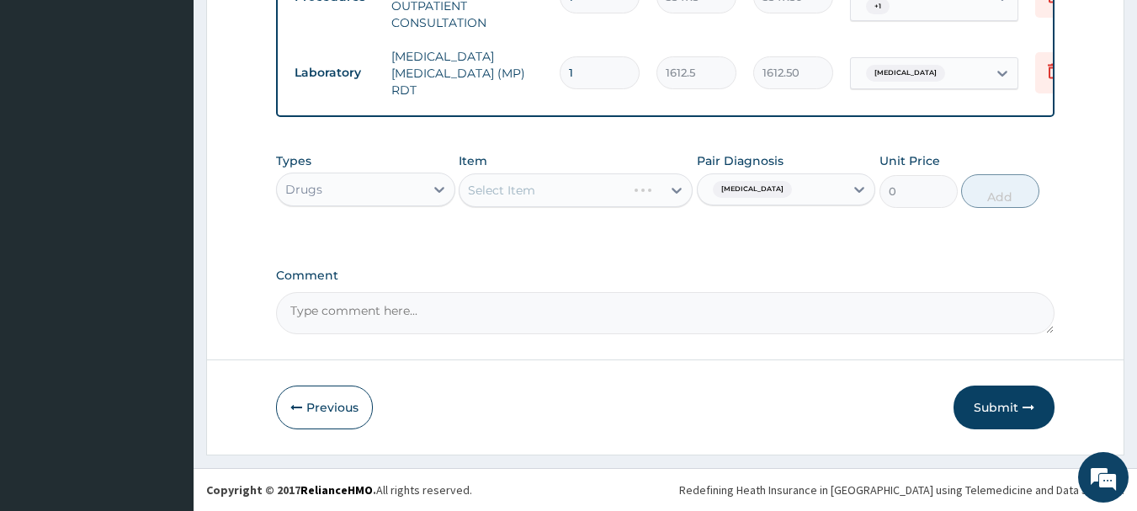
click at [552, 189] on div "Select Item" at bounding box center [576, 190] width 234 height 34
click at [602, 191] on div "Select Item" at bounding box center [576, 190] width 234 height 34
click at [587, 207] on div "Item Select Item" at bounding box center [576, 180] width 234 height 56
click at [591, 194] on div "Select Item" at bounding box center [560, 190] width 202 height 27
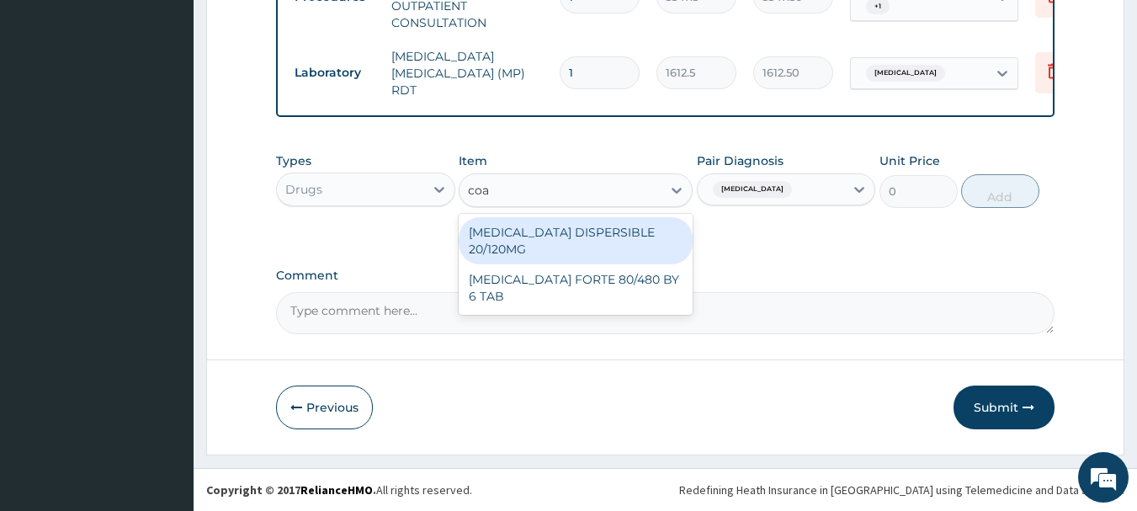
type input "coar"
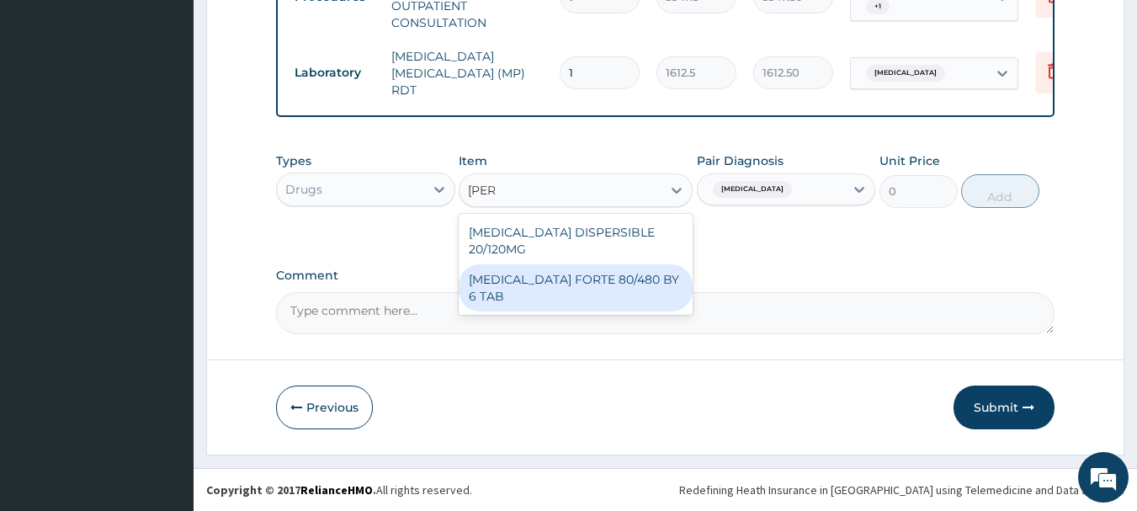
click at [594, 268] on div "COARTEM FORTE 80/480 BY 6 TAB" at bounding box center [576, 287] width 234 height 47
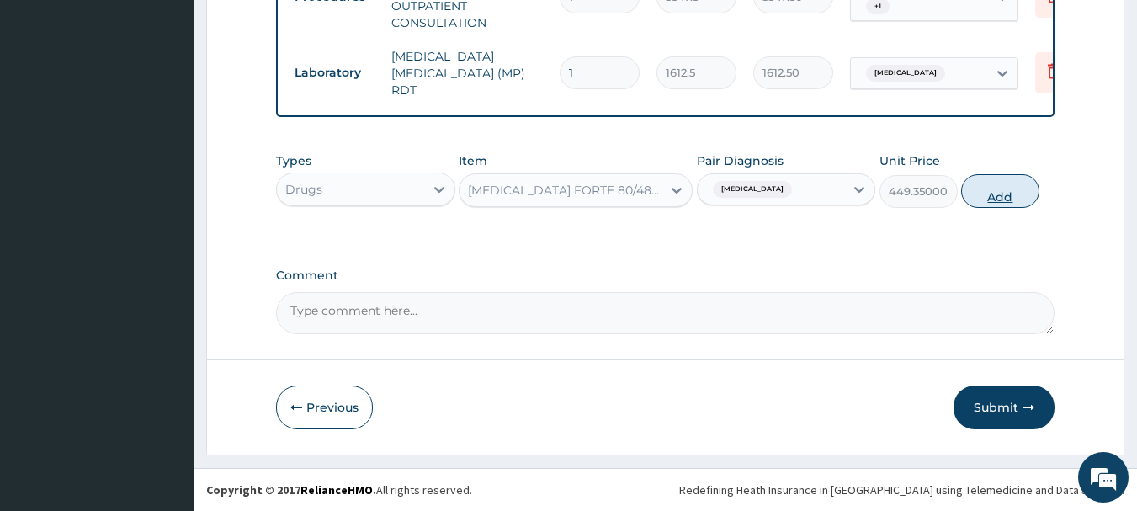
click at [985, 183] on button "Add" at bounding box center [1000, 191] width 78 height 34
type input "0"
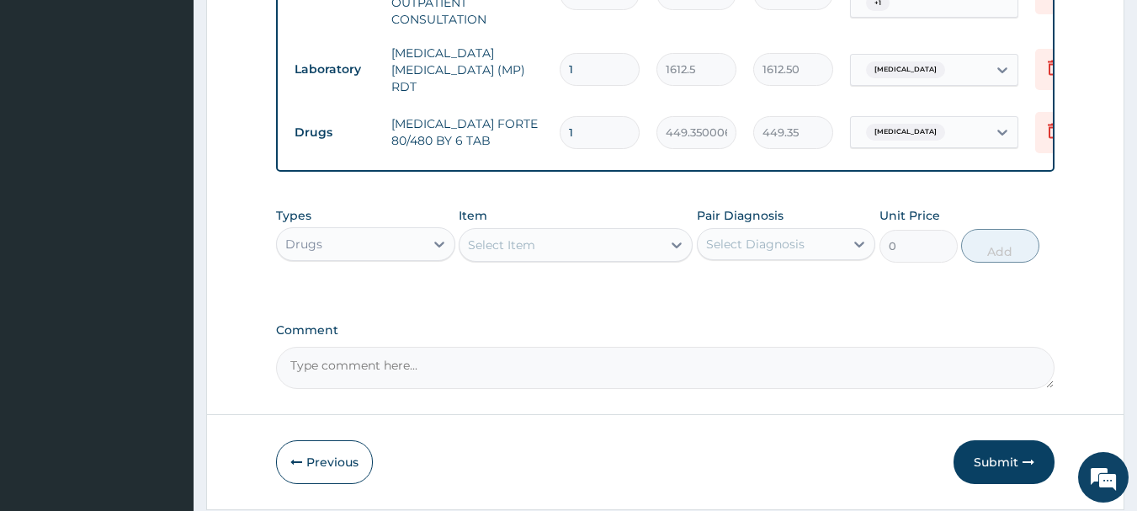
type input "0.00"
type input "6"
type input "2696.10"
type input "6"
click at [524, 257] on div "Select Item" at bounding box center [560, 244] width 202 height 27
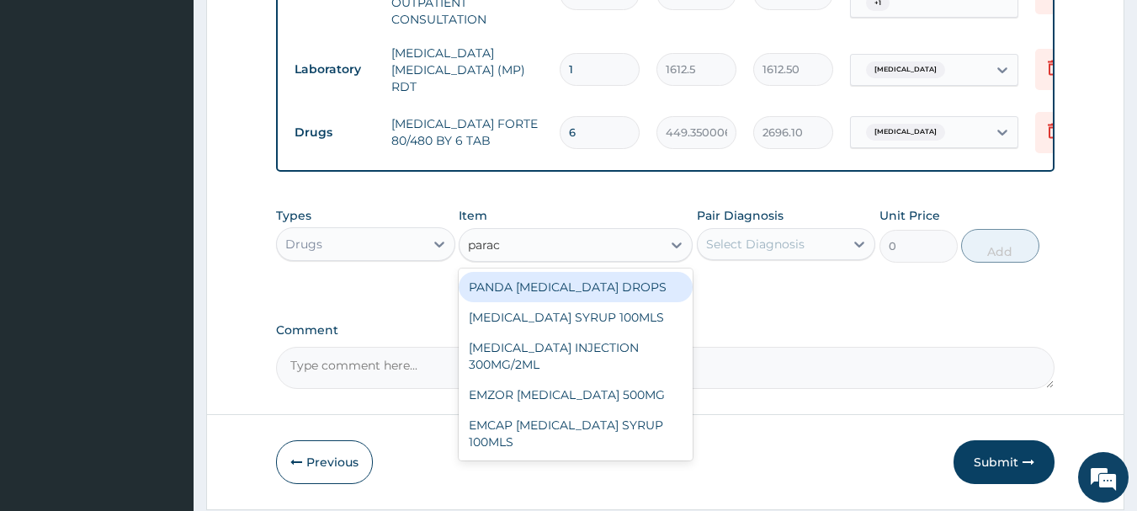
type input "parace"
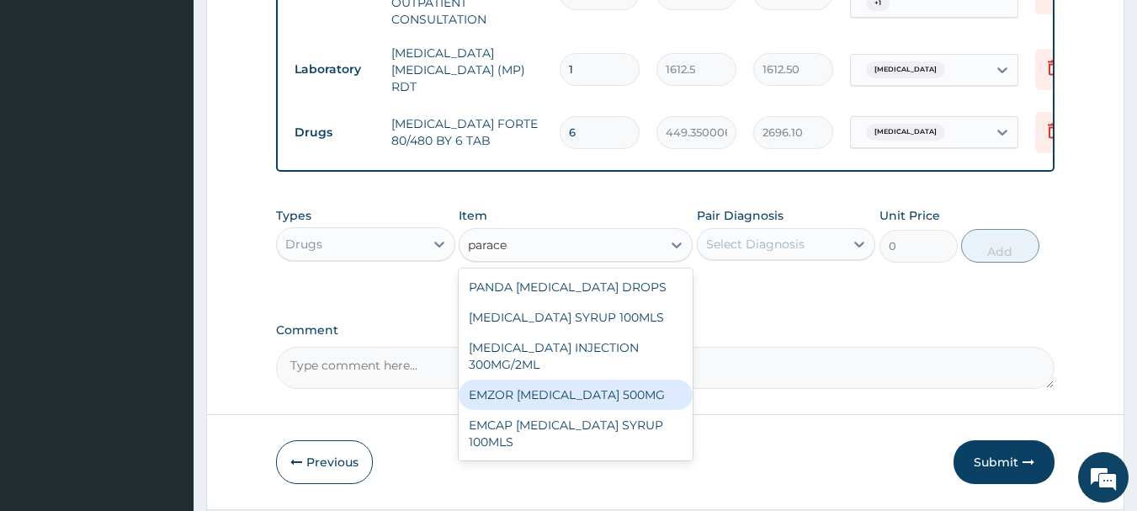
click at [589, 397] on div "EMZOR PARACETAMOL 500MG" at bounding box center [576, 394] width 234 height 30
type input "23.64999961853027"
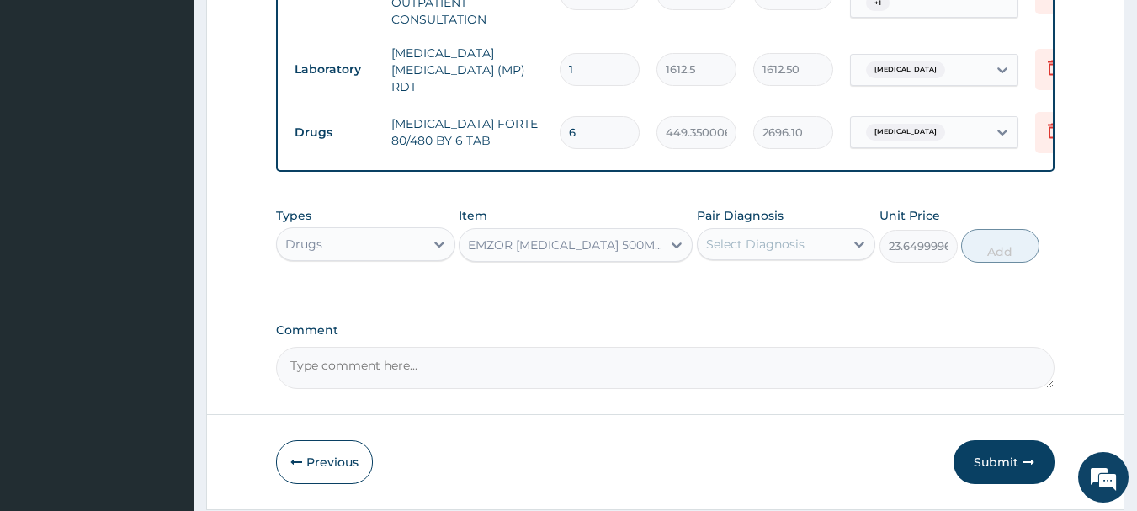
click at [794, 251] on div "Select Diagnosis" at bounding box center [755, 244] width 98 height 17
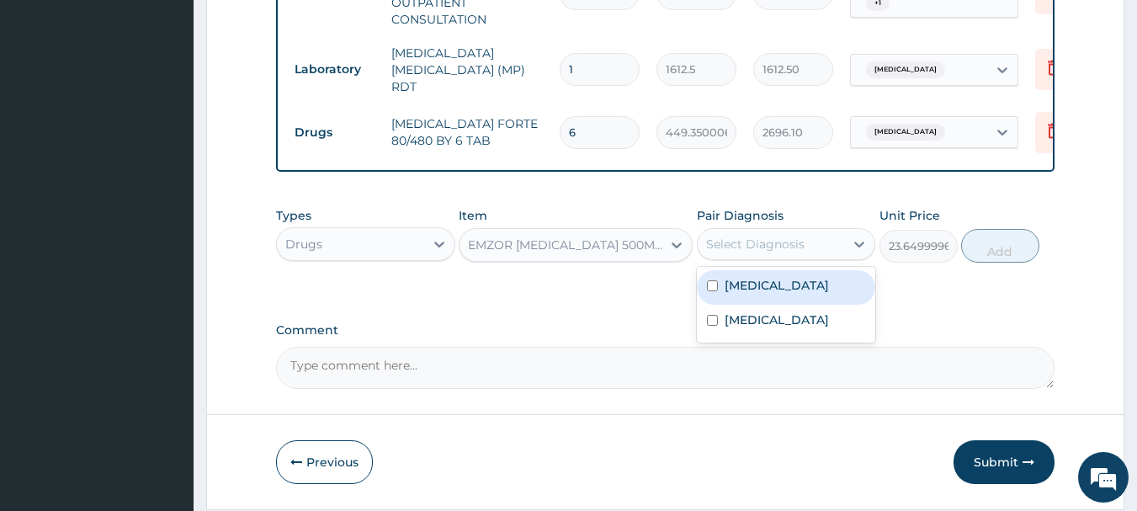
click at [776, 299] on div "Malaria" at bounding box center [786, 287] width 179 height 34
checkbox input "true"
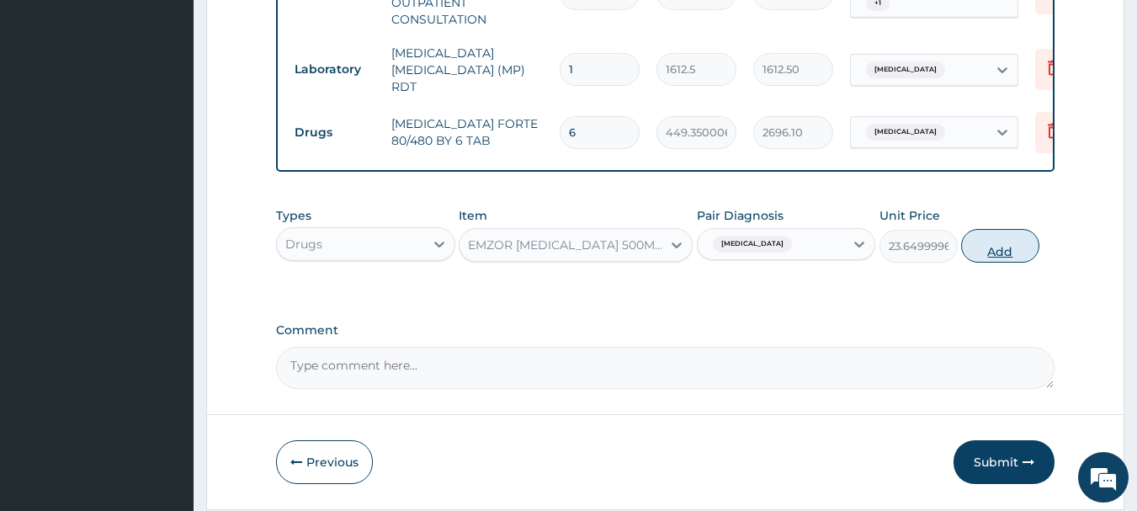
click at [982, 259] on button "Add" at bounding box center [1000, 246] width 78 height 34
type input "0"
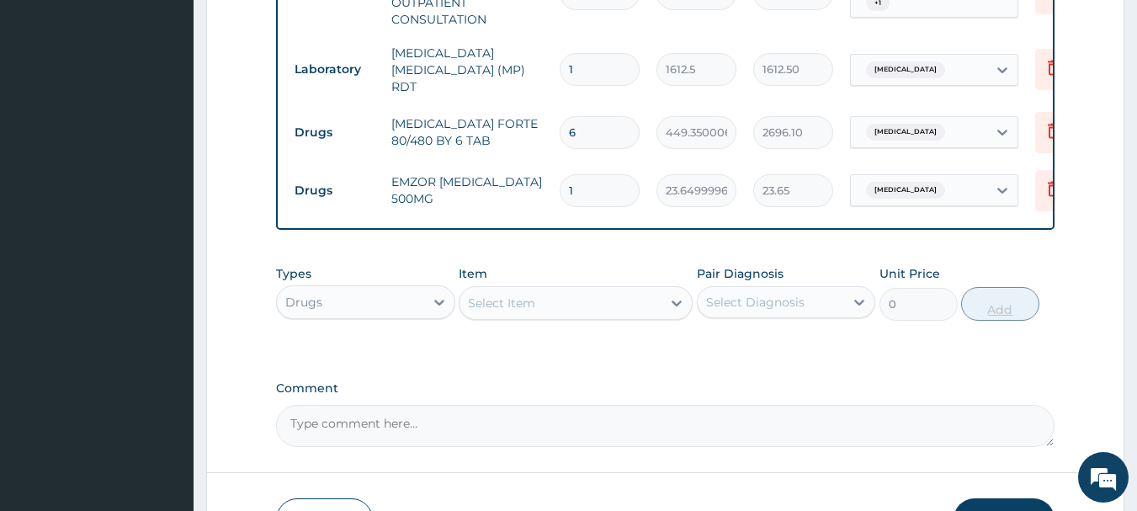
type input "18"
type input "425.70"
type input "18"
click at [671, 315] on div at bounding box center [676, 303] width 30 height 30
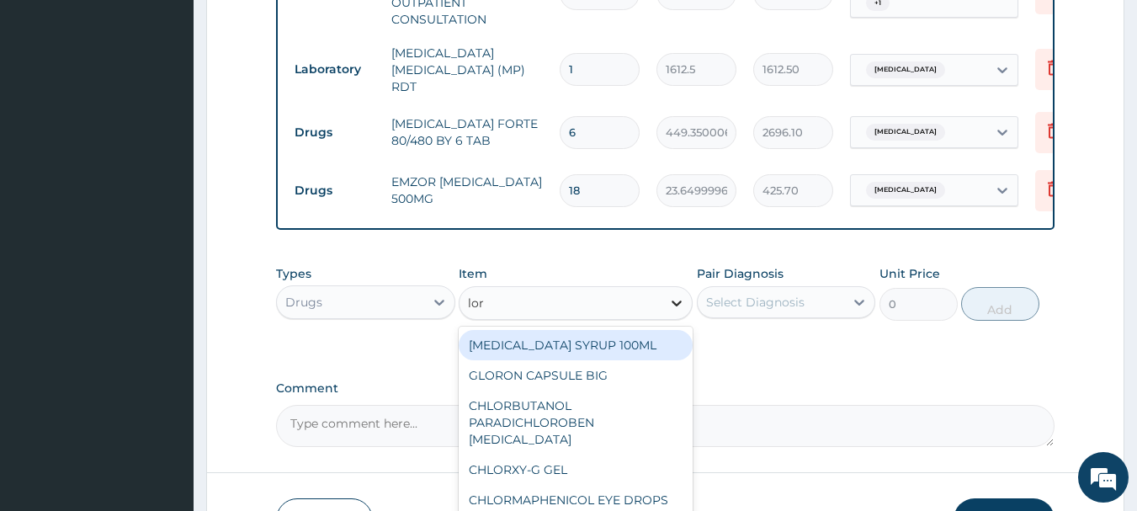
type input "lora"
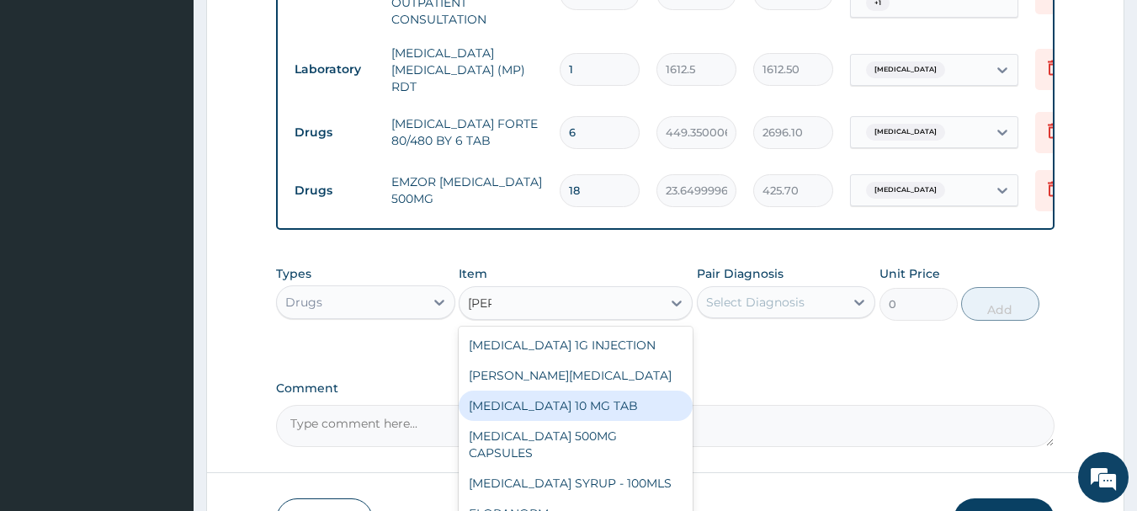
click at [532, 410] on div "LORATADINE 10 MG TAB" at bounding box center [576, 405] width 234 height 30
type input "59.125"
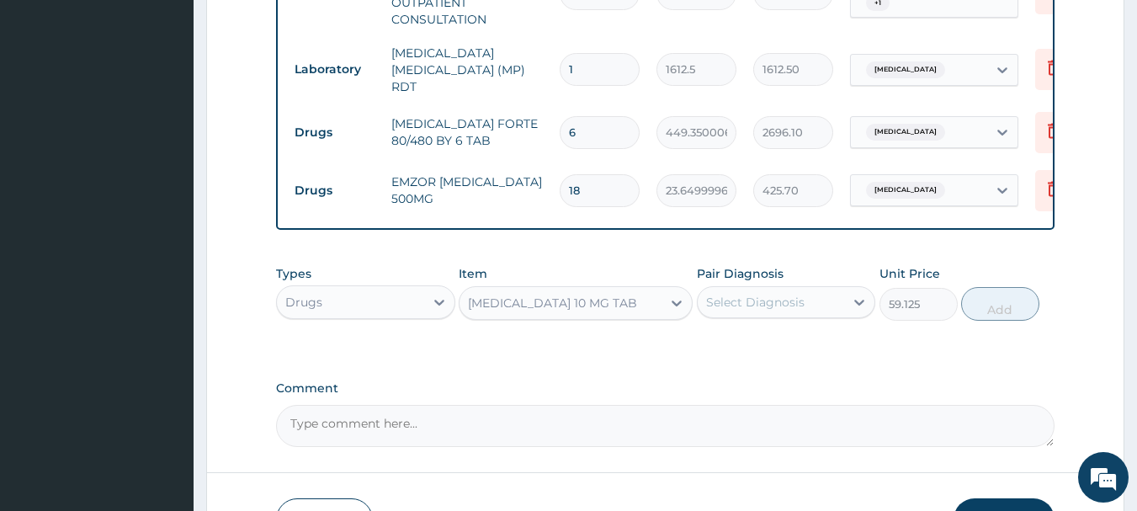
click at [823, 311] on div "Select Diagnosis" at bounding box center [770, 302] width 147 height 27
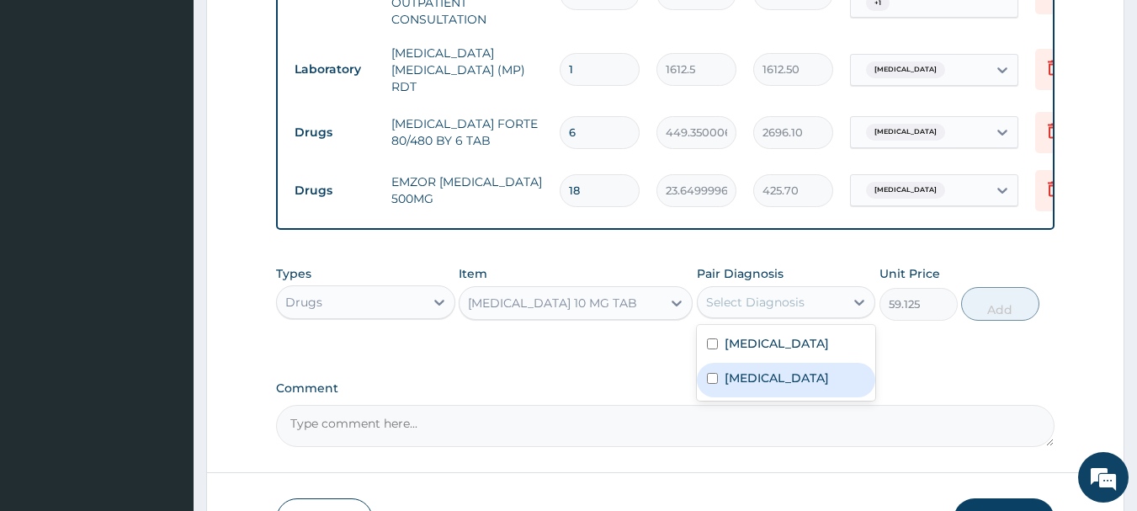
click at [796, 379] on label "Upper respiratory infection" at bounding box center [776, 377] width 104 height 17
checkbox input "true"
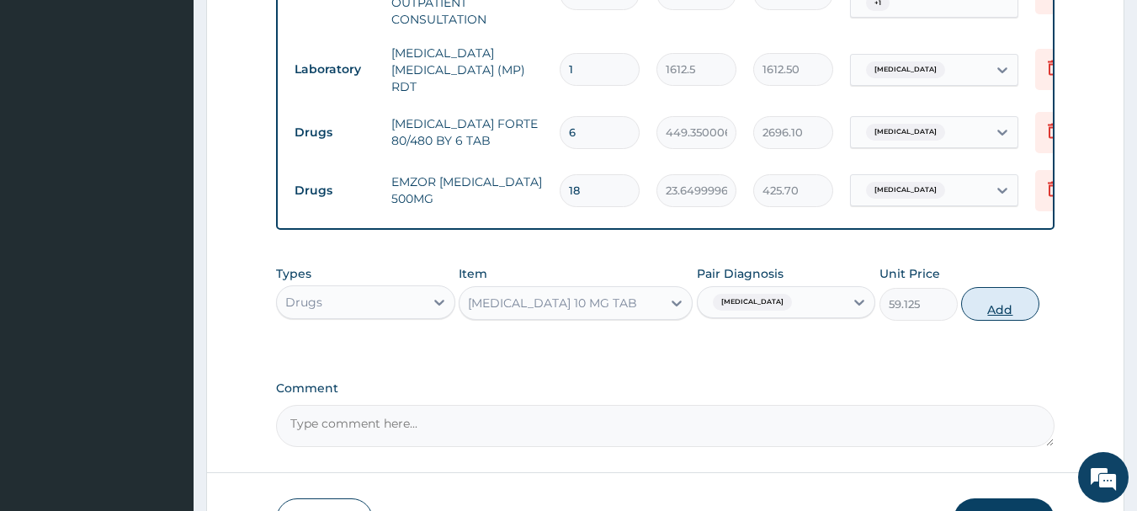
click at [1000, 311] on button "Add" at bounding box center [1000, 304] width 78 height 34
type input "0"
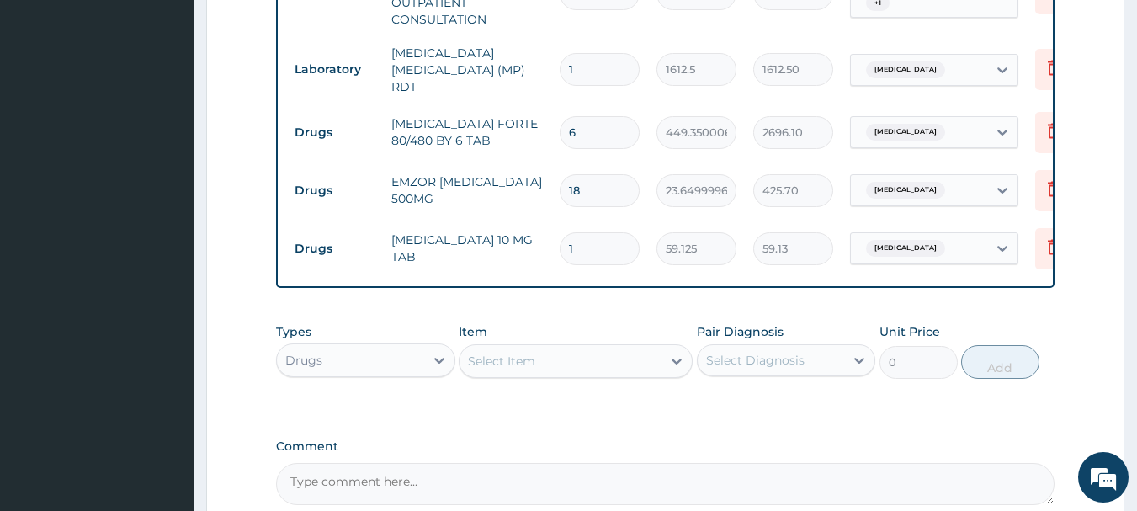
type input "0.00"
type input "5"
type input "295.63"
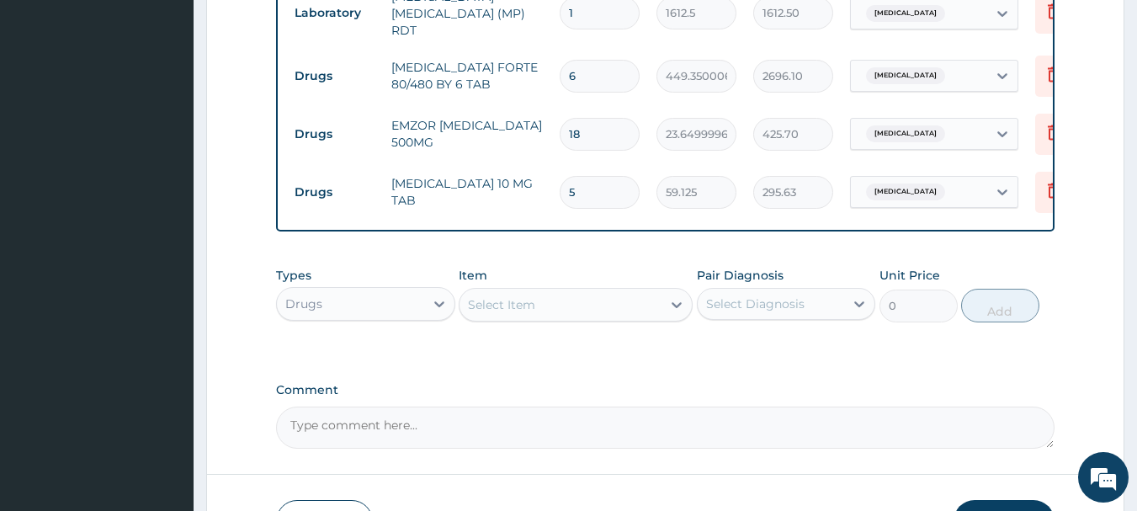
scroll to position [894, 0]
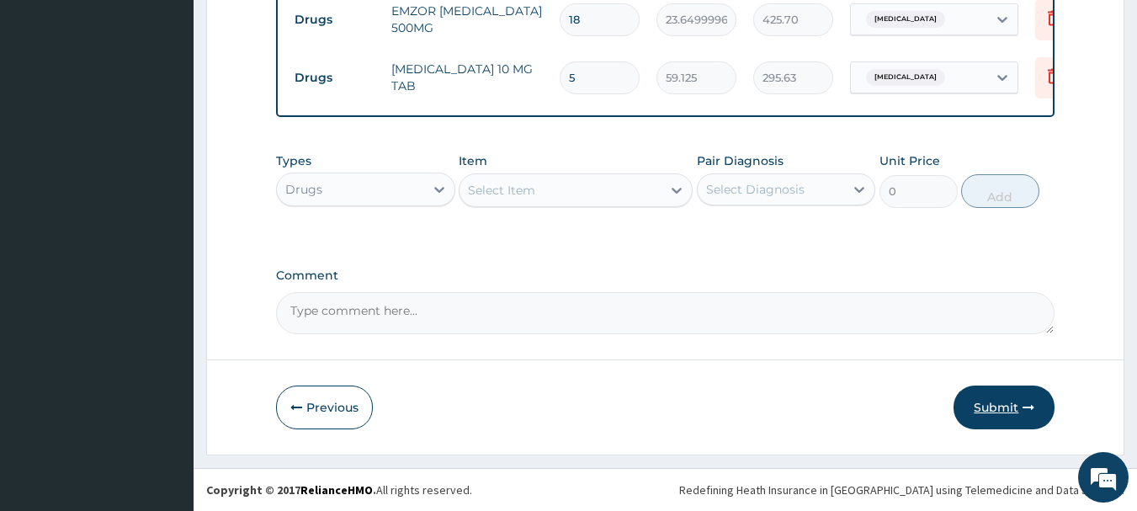
type input "5"
click at [983, 424] on button "Submit" at bounding box center [1003, 407] width 101 height 44
click at [988, 415] on button "Submit" at bounding box center [1003, 407] width 101 height 44
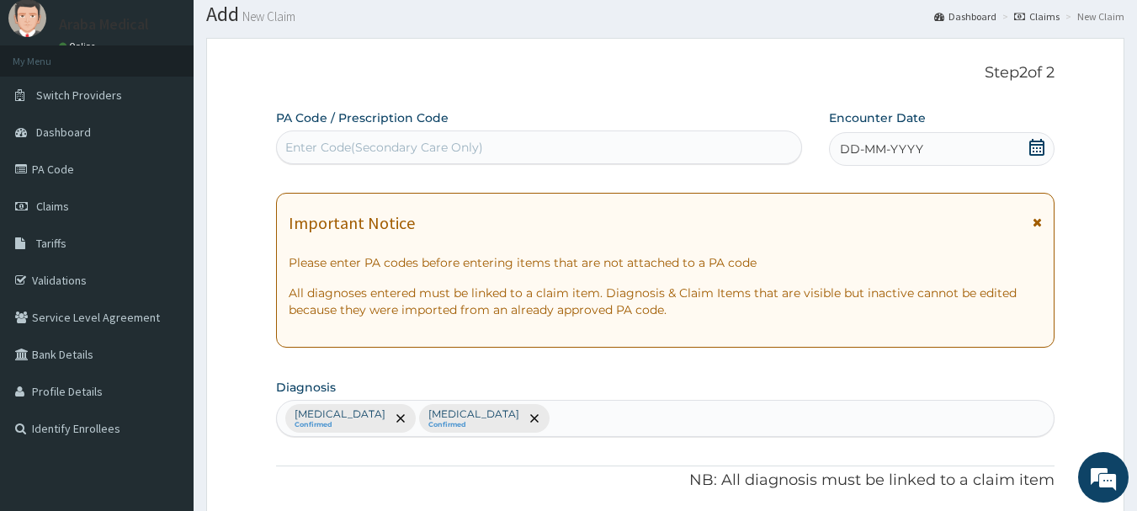
scroll to position [37, 0]
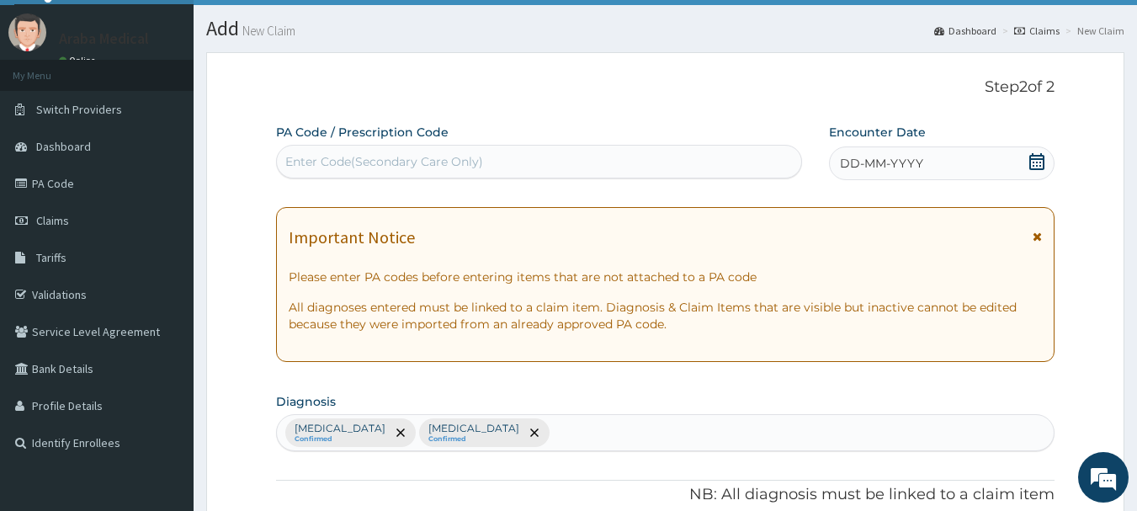
click at [1037, 166] on icon at bounding box center [1036, 161] width 17 height 17
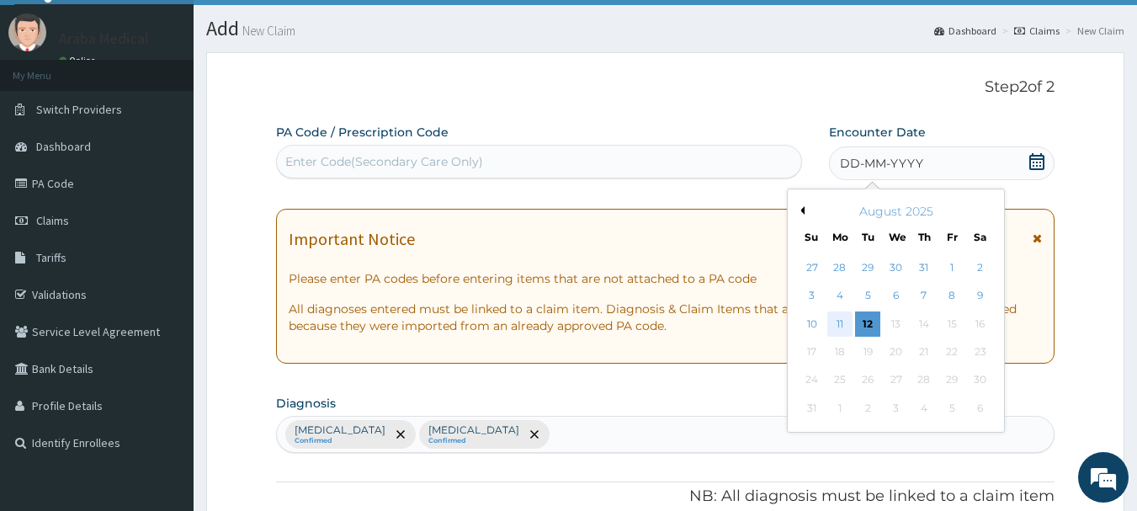
click at [841, 323] on div "11" at bounding box center [839, 323] width 25 height 25
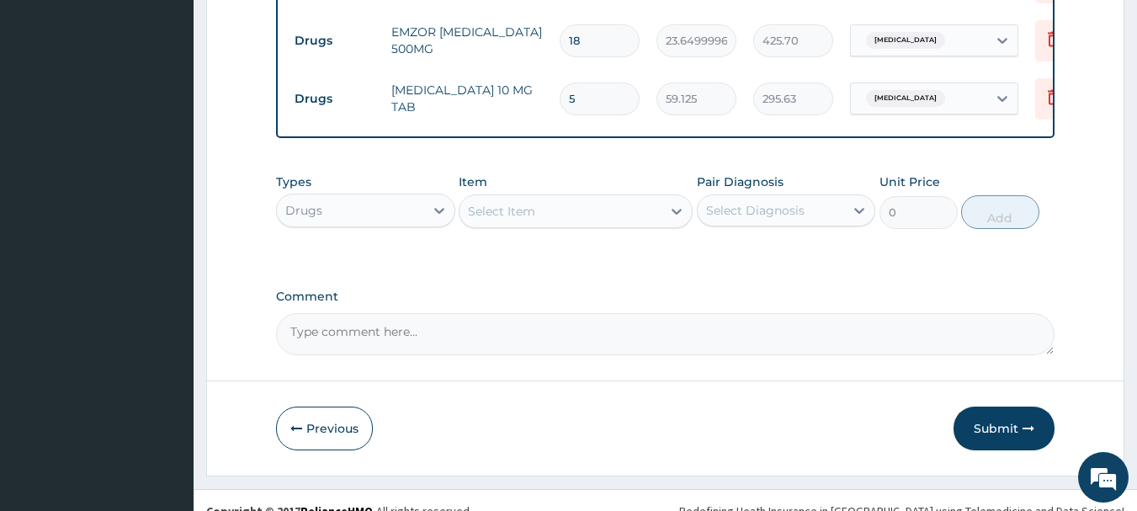
scroll to position [894, 0]
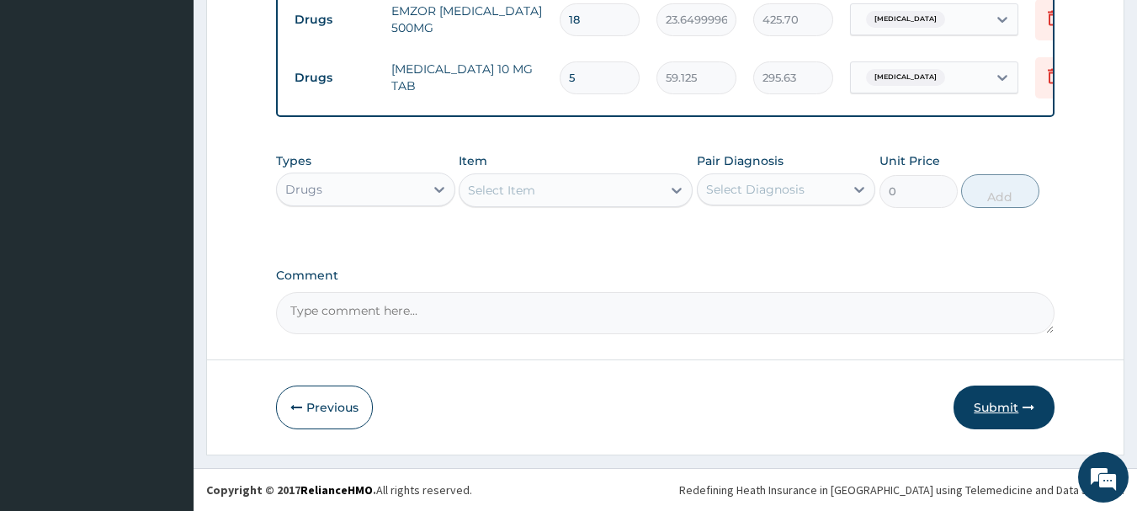
click at [994, 400] on button "Submit" at bounding box center [1003, 407] width 101 height 44
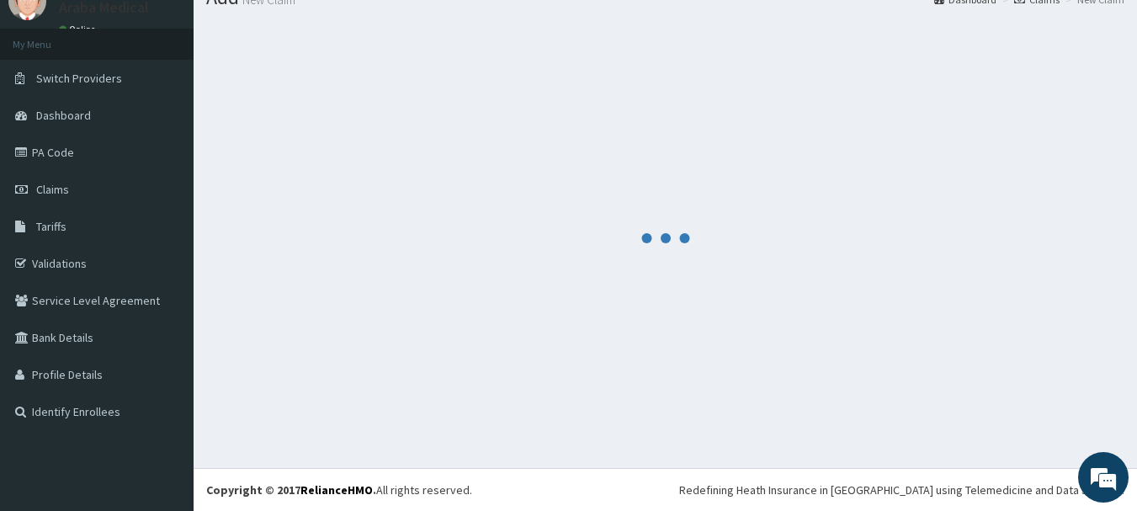
scroll to position [68, 0]
